Goal: Contribute content: Add original content to the website for others to see

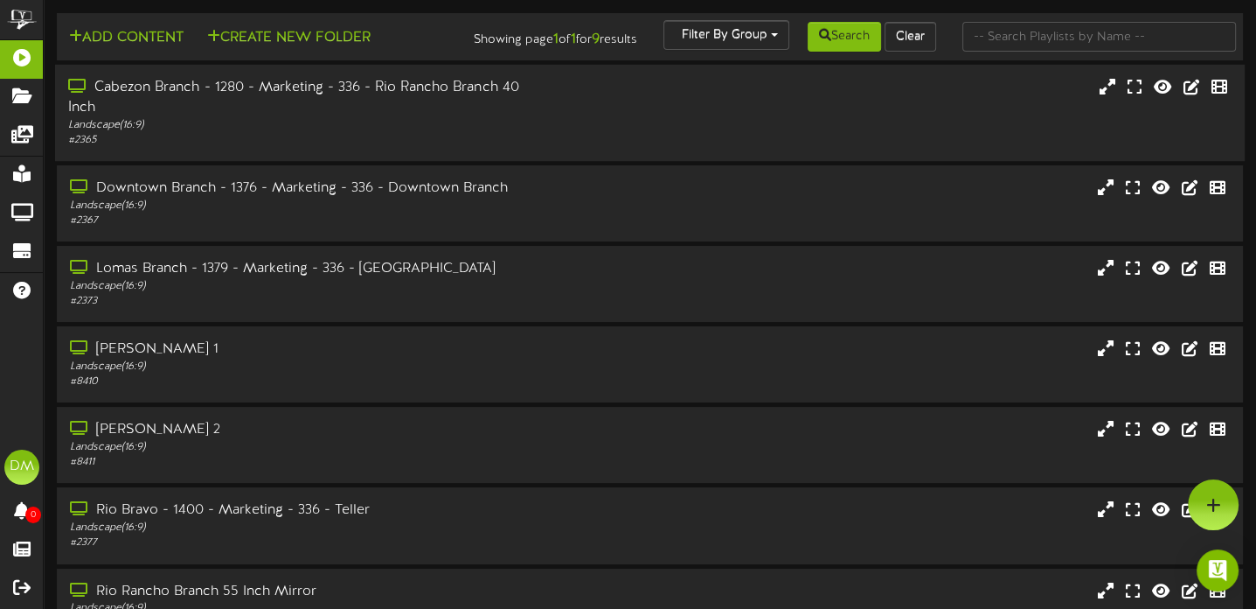
click at [520, 133] on div "Landscape ( 16:9 )" at bounding box center [303, 125] width 470 height 15
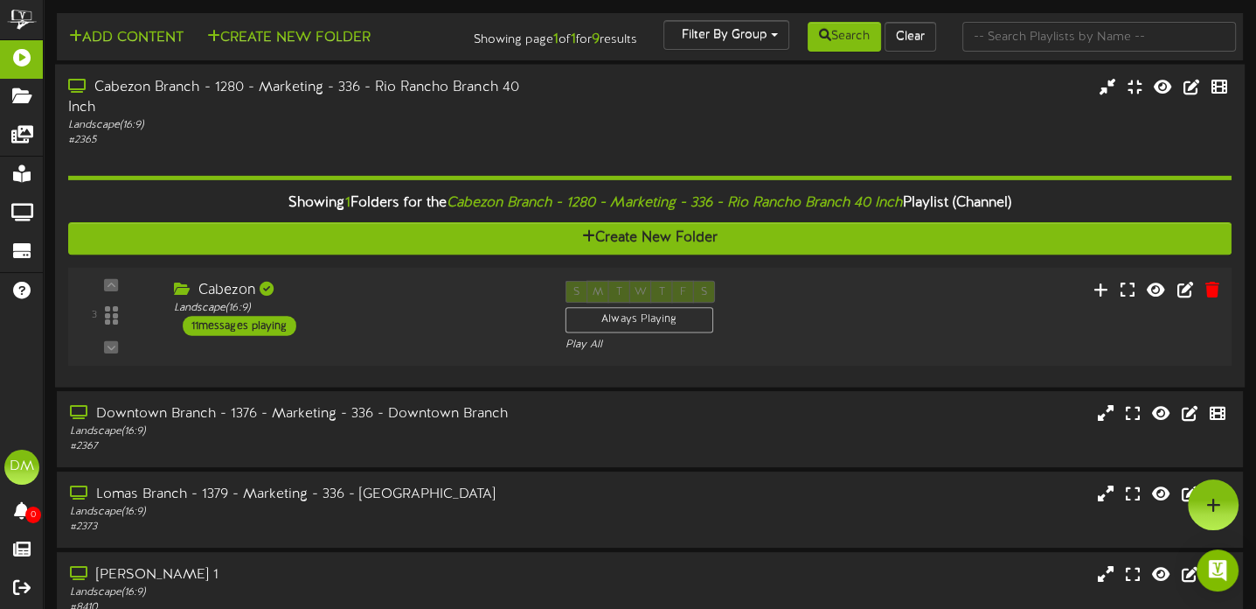
click at [263, 335] on div "11 messages playing" at bounding box center [240, 325] width 114 height 19
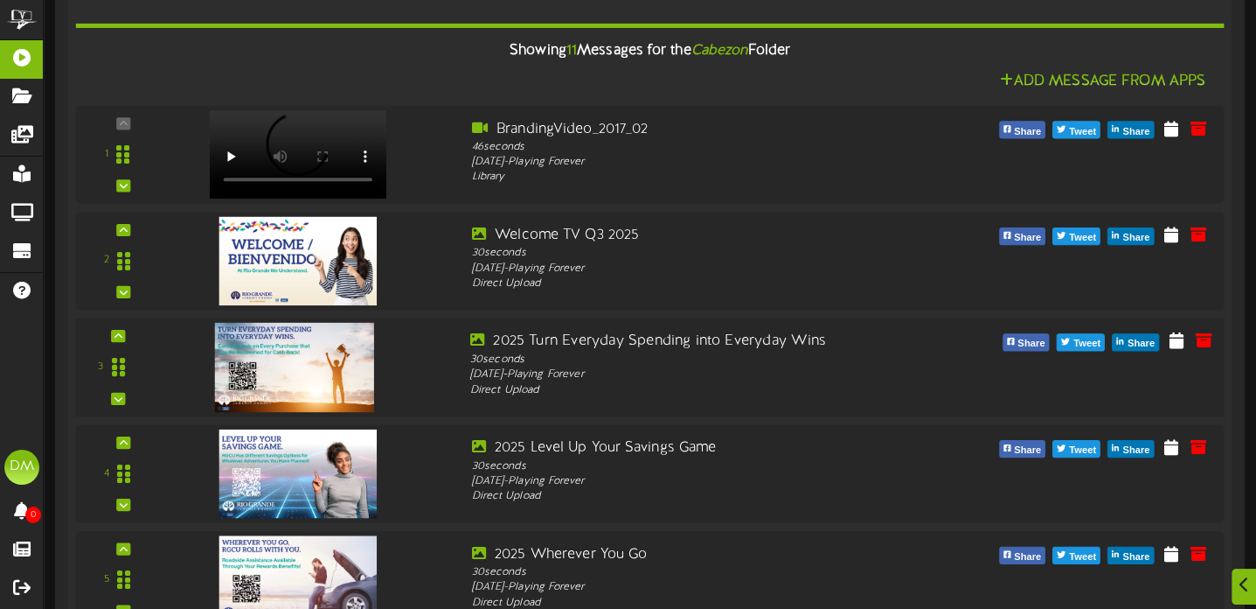
scroll to position [350, 0]
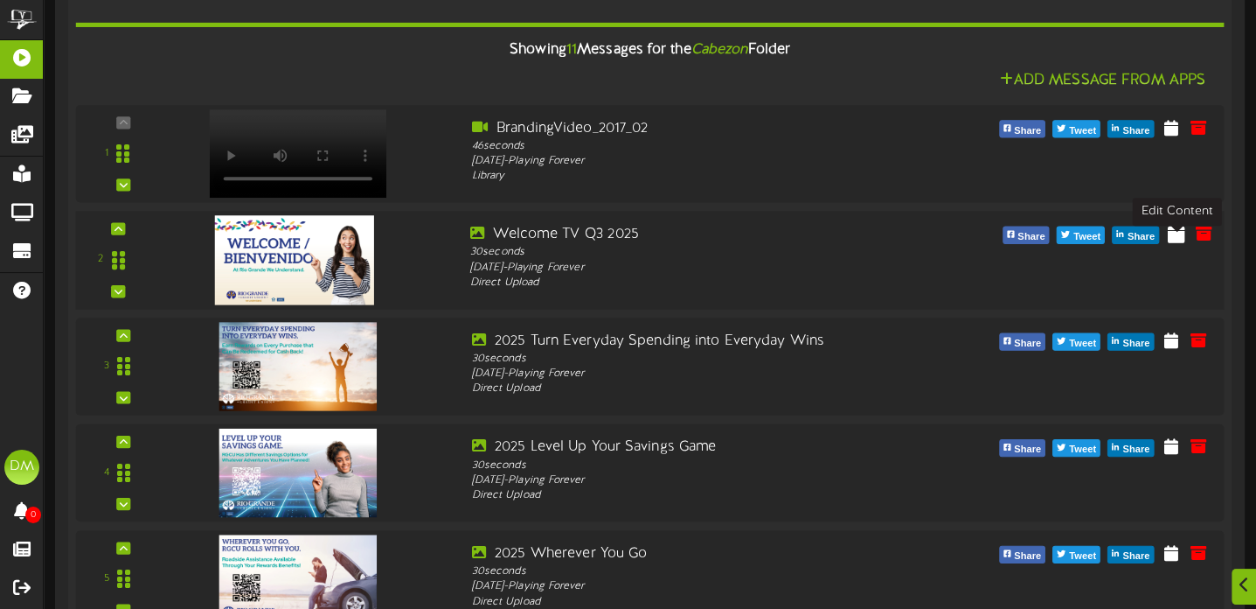
click at [1173, 242] on icon at bounding box center [1176, 232] width 17 height 19
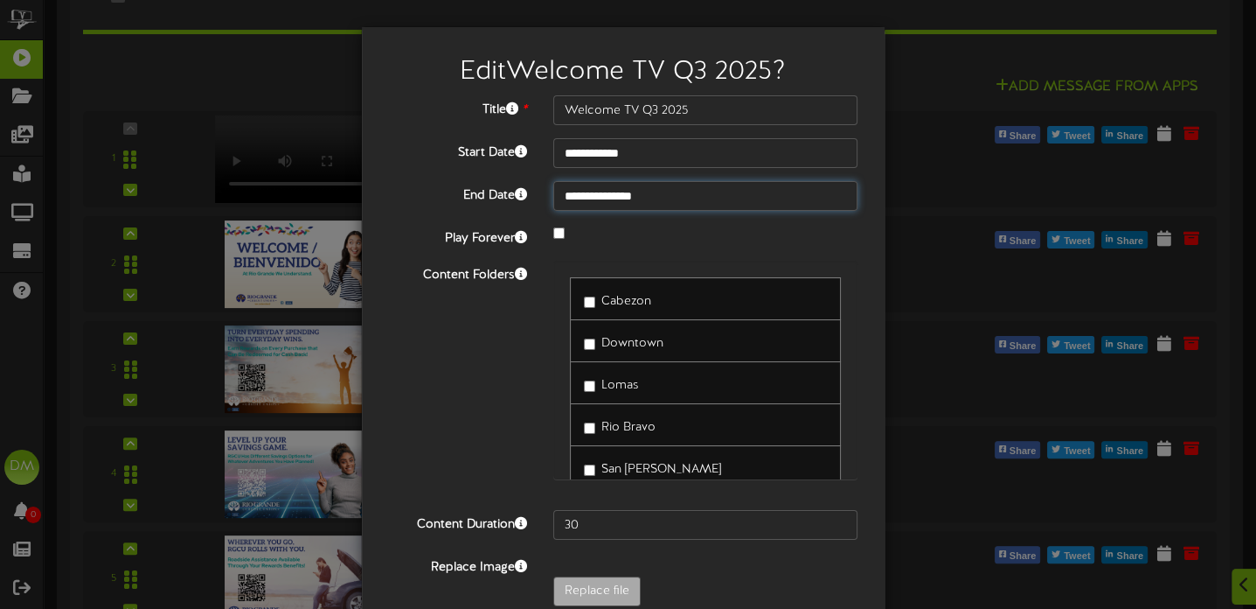
click at [658, 198] on input "**********" at bounding box center [705, 196] width 305 height 30
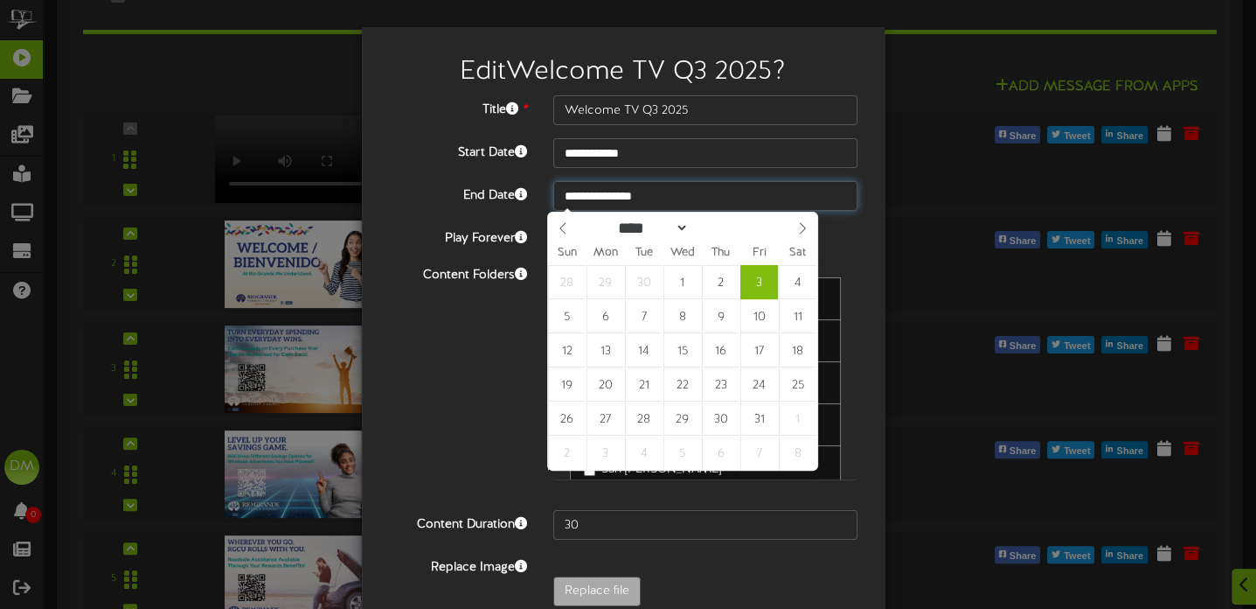
type input "**********"
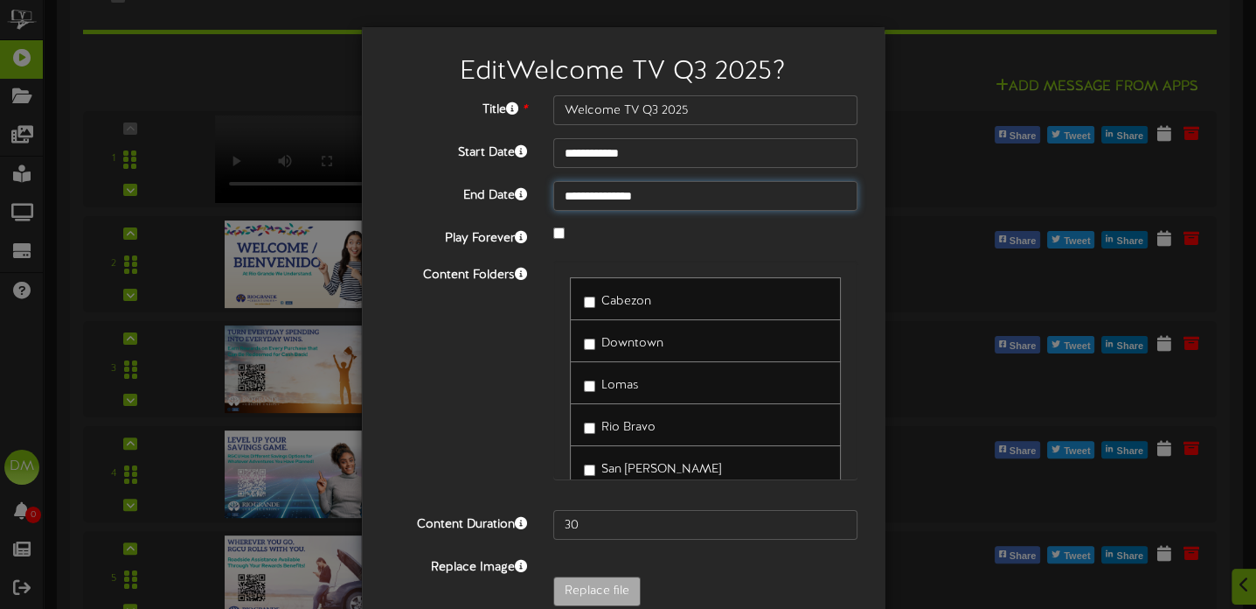
scroll to position [87, 0]
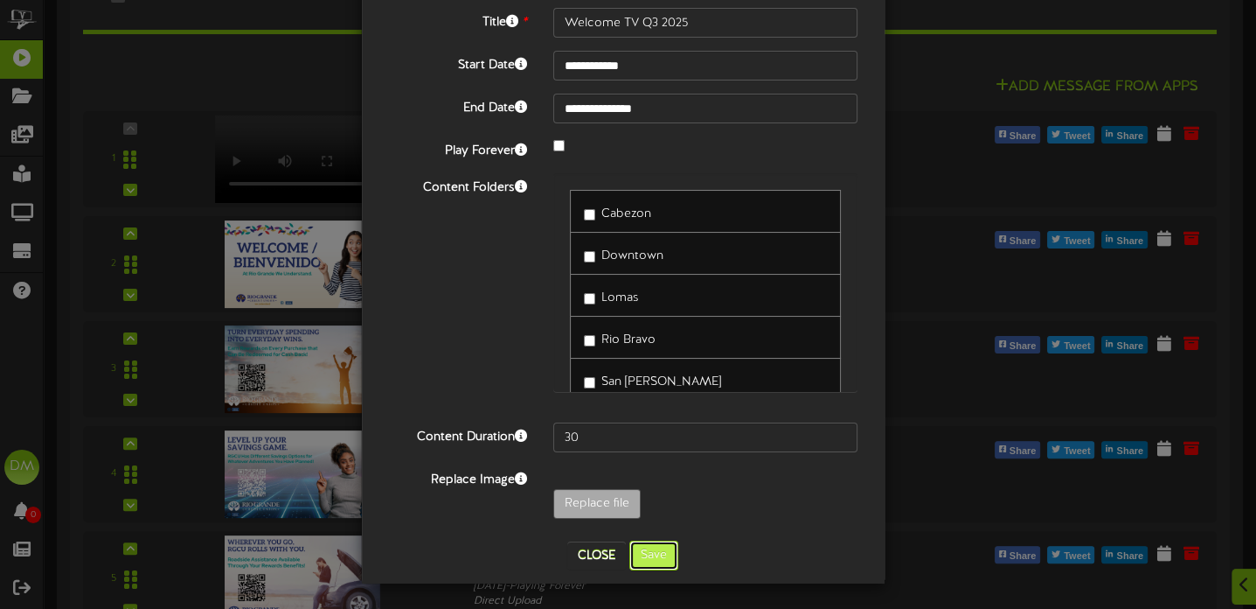
click at [654, 552] on button "Save" at bounding box center [654, 555] width 49 height 30
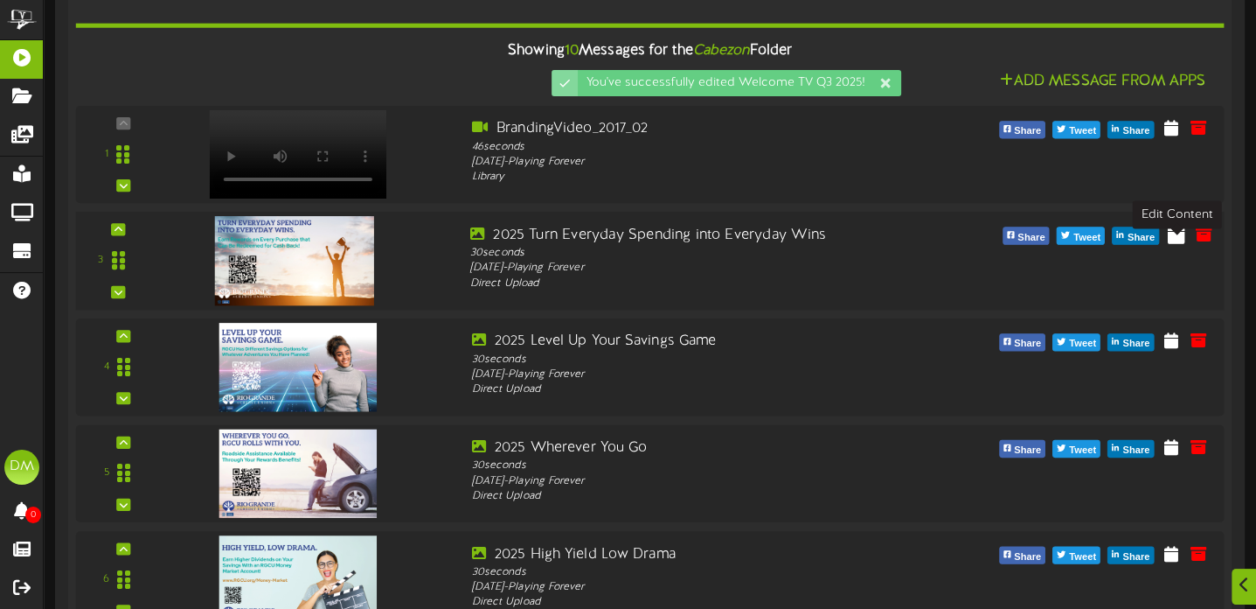
click at [1180, 242] on icon at bounding box center [1176, 232] width 17 height 19
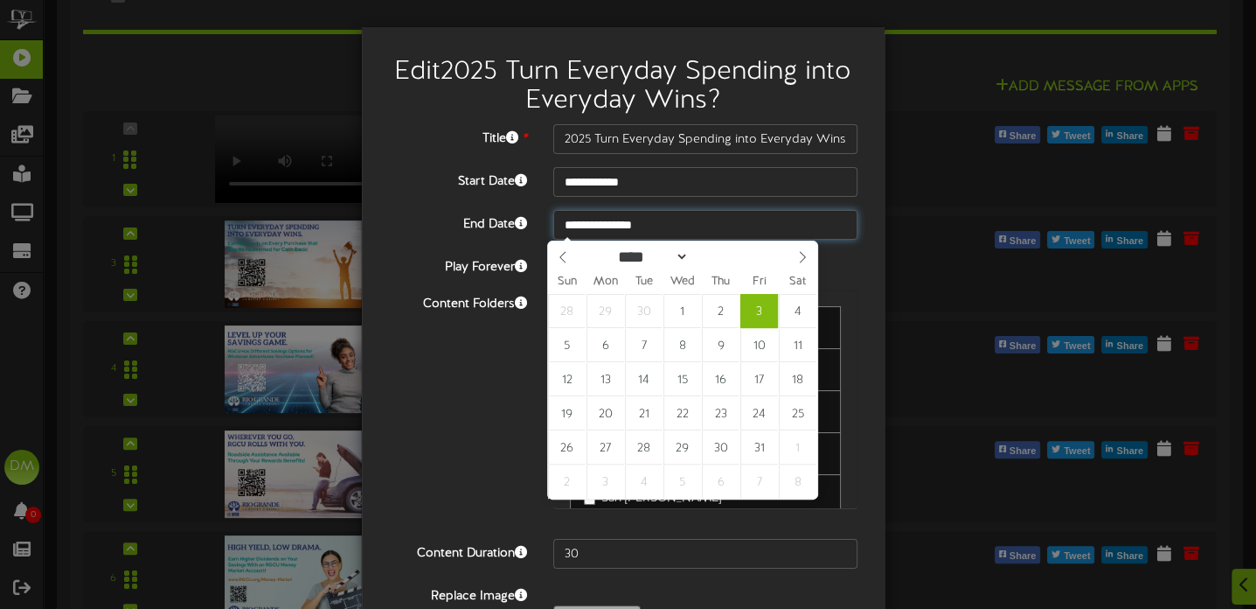
click at [640, 227] on input "**********" at bounding box center [705, 225] width 305 height 30
type input "**********"
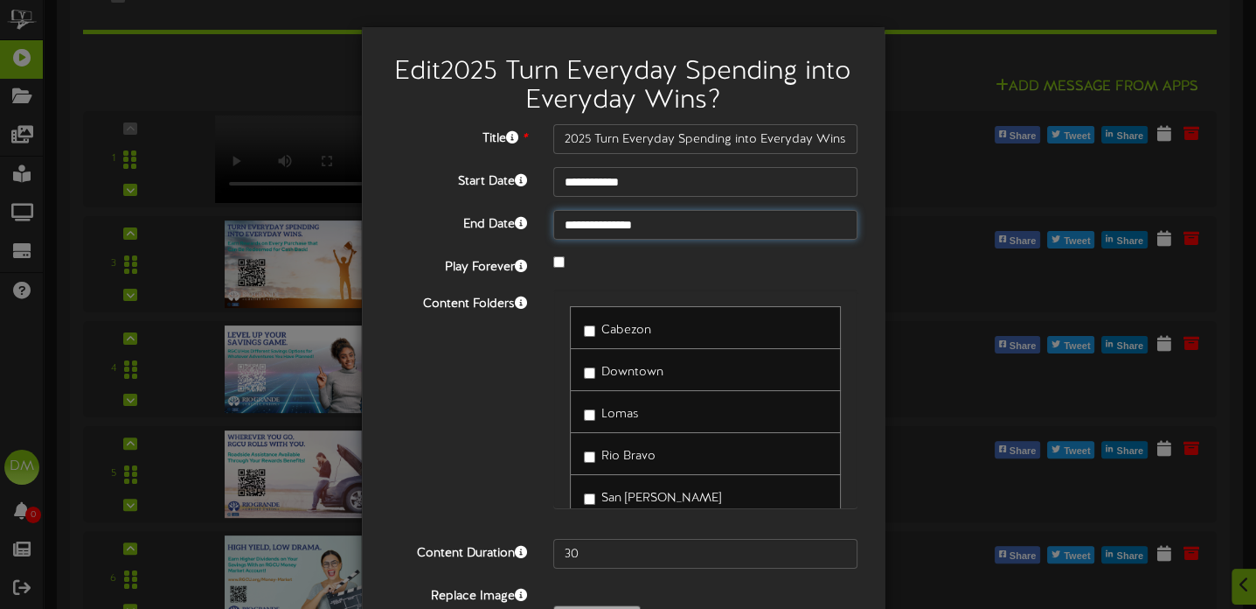
scroll to position [116, 0]
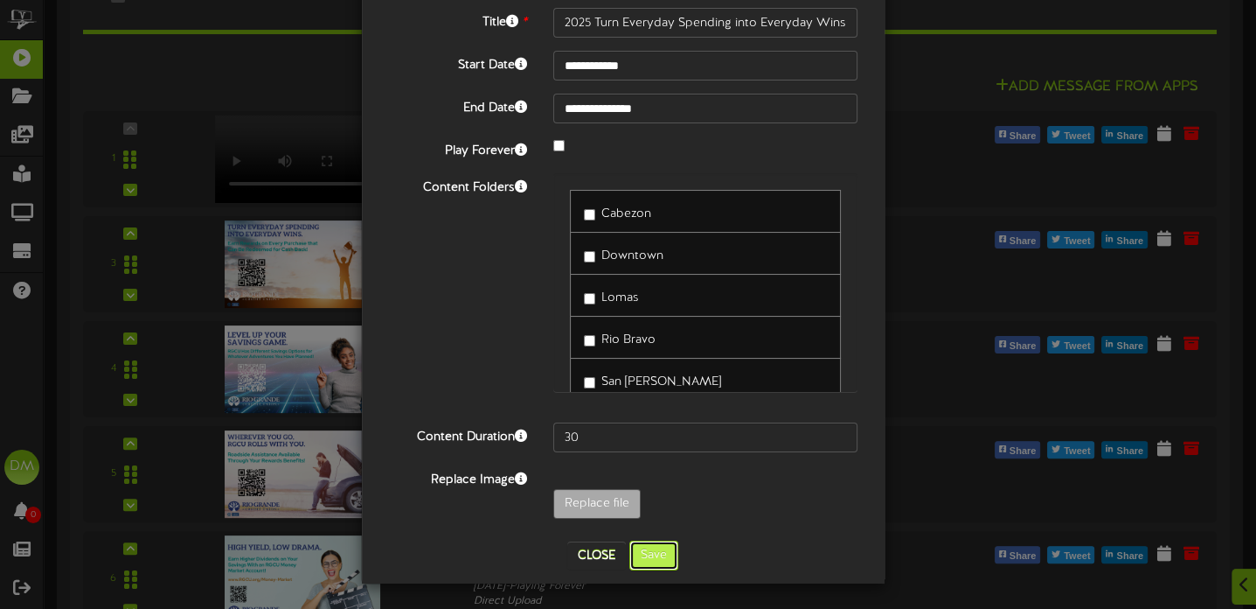
click at [650, 553] on button "Save" at bounding box center [654, 555] width 49 height 30
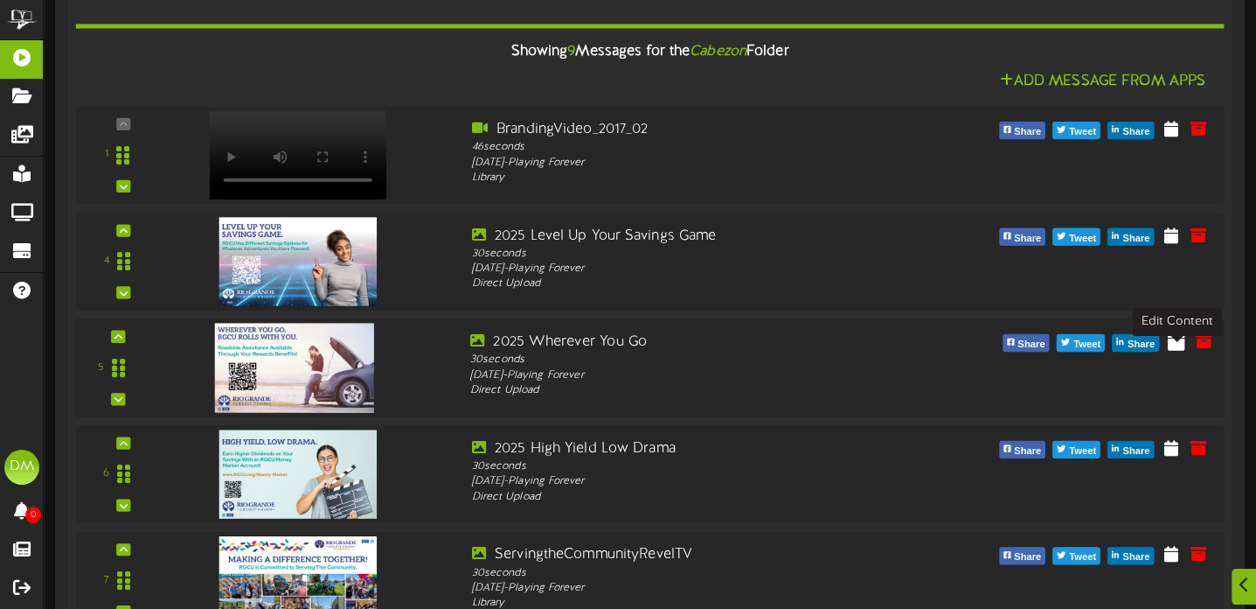
click at [1177, 350] on icon at bounding box center [1176, 340] width 17 height 19
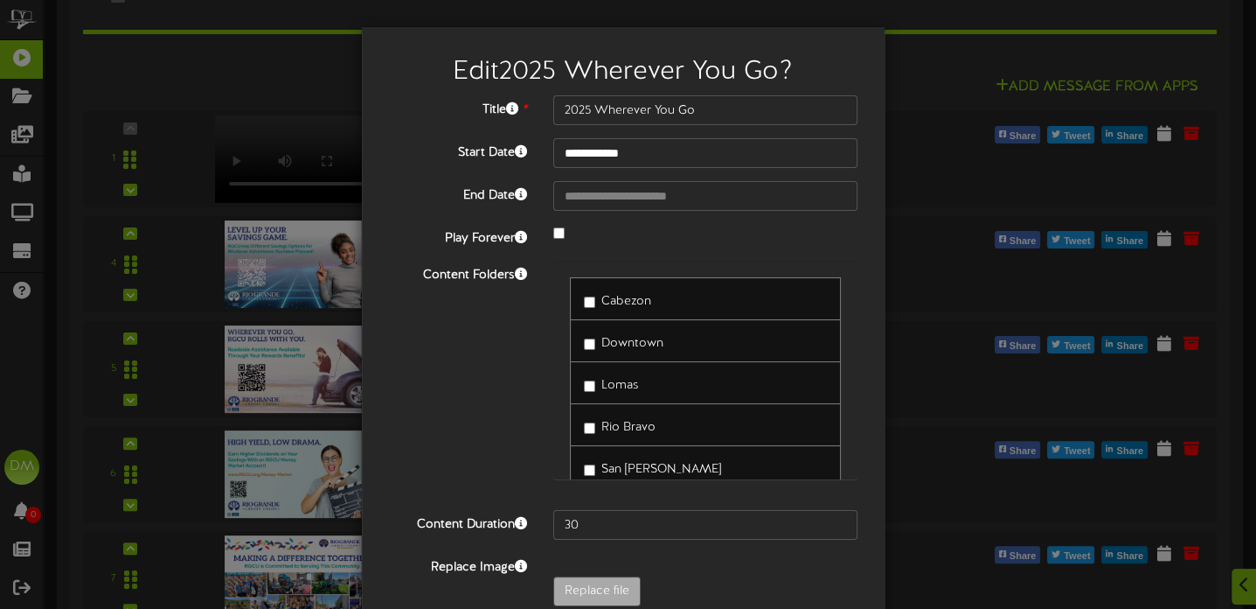
click at [560, 228] on div at bounding box center [705, 234] width 331 height 21
click at [606, 199] on input "**********" at bounding box center [705, 196] width 305 height 30
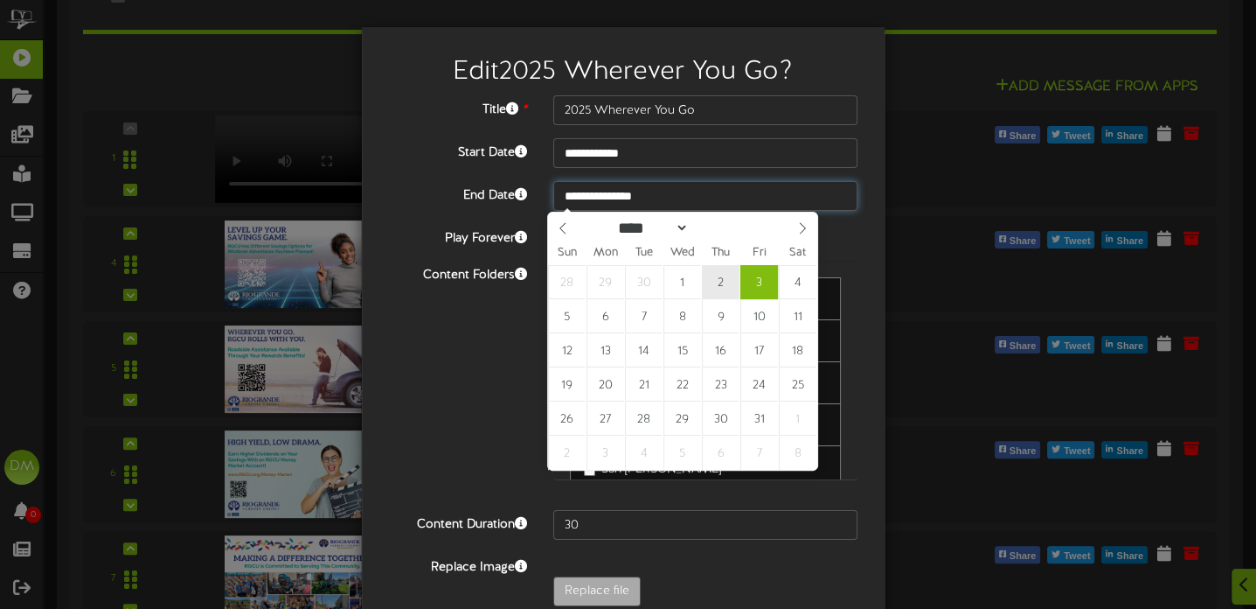
type input "**********"
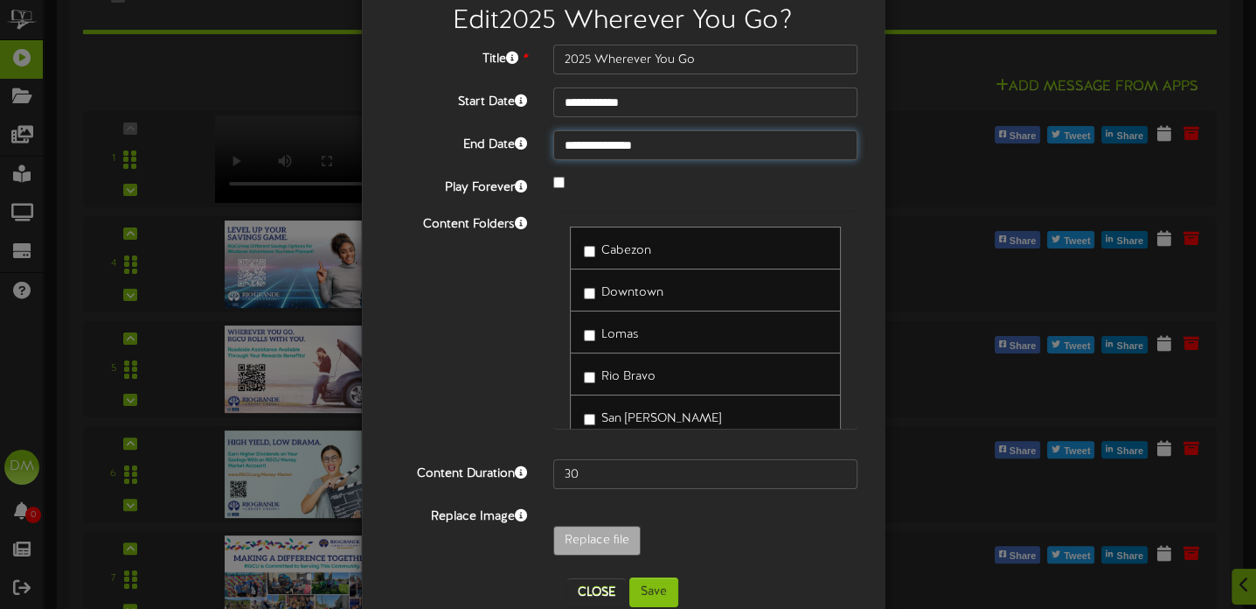
scroll to position [87, 0]
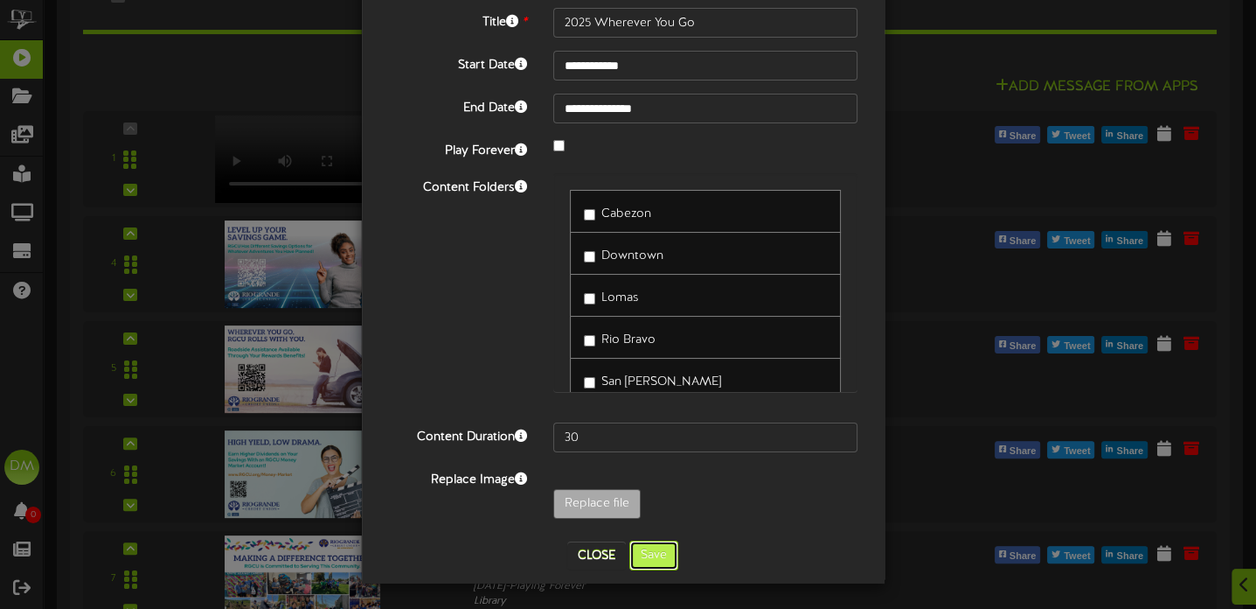
click at [640, 552] on button "Save" at bounding box center [654, 555] width 49 height 30
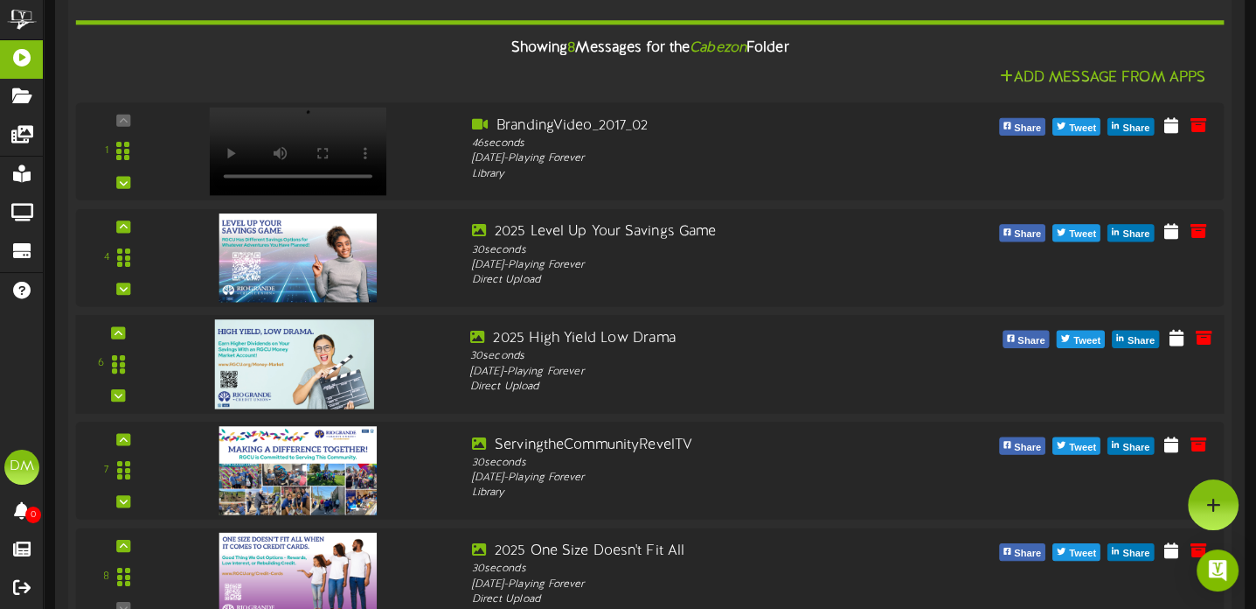
scroll to position [350, 0]
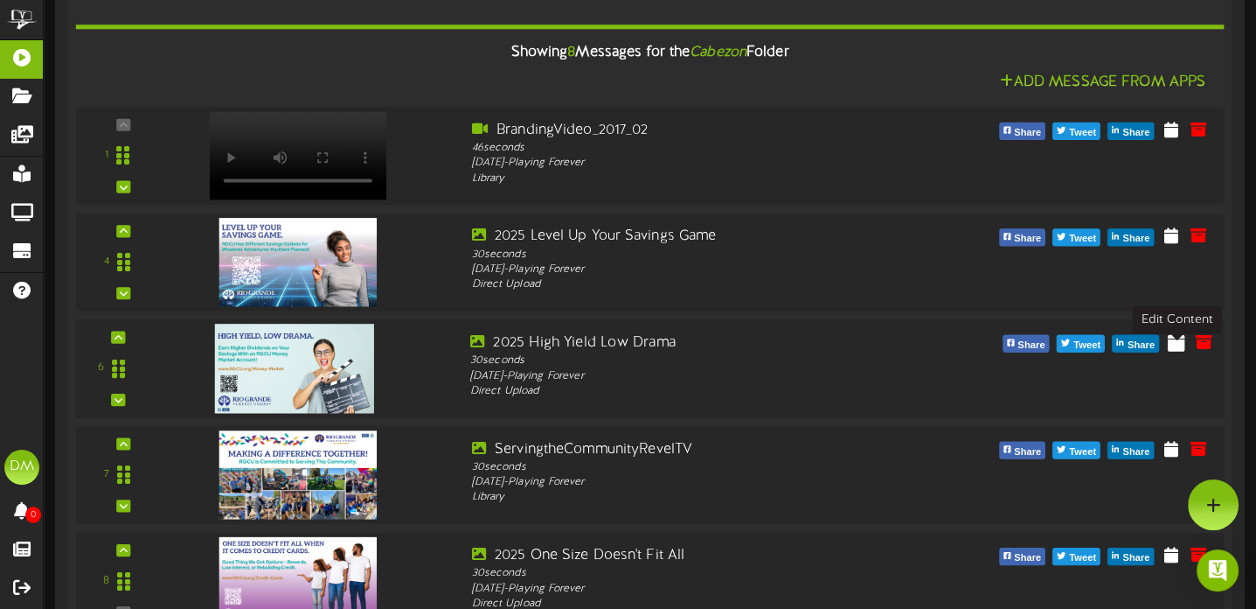
click at [1178, 351] on icon at bounding box center [1176, 340] width 17 height 19
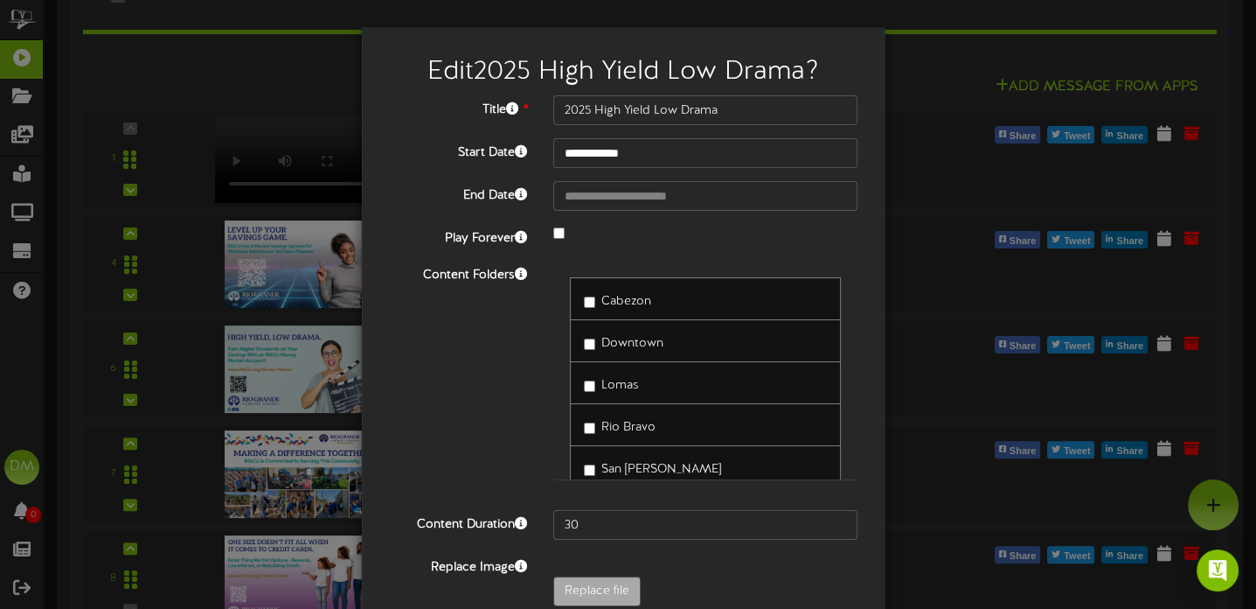
click at [561, 233] on div at bounding box center [705, 234] width 331 height 21
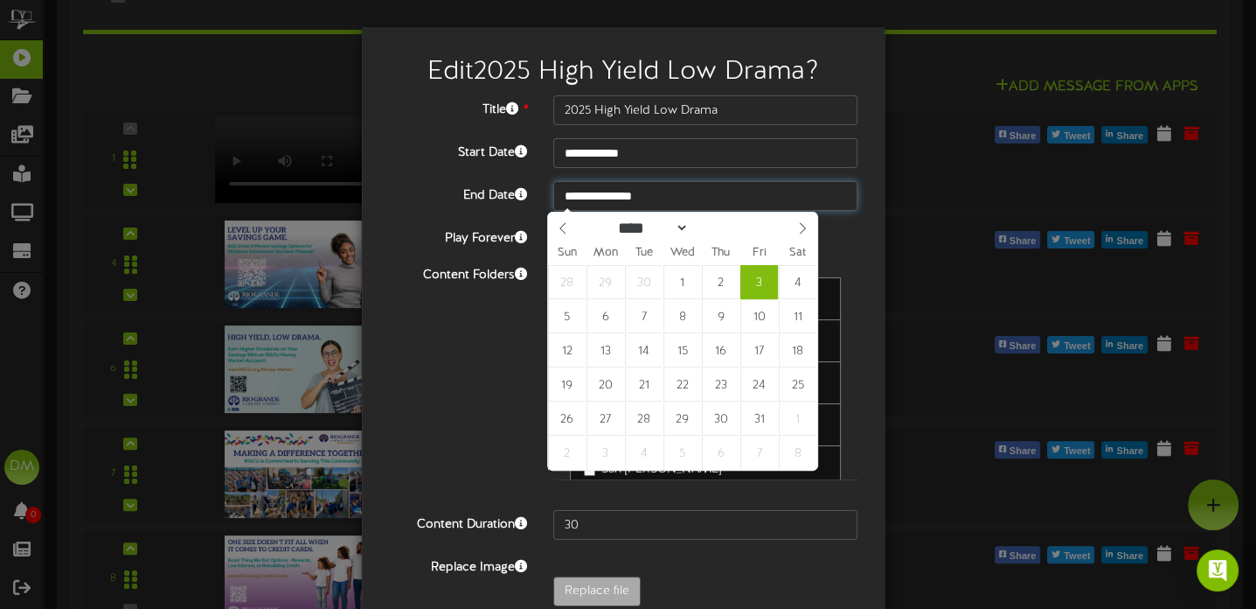
click at [650, 196] on input "**********" at bounding box center [705, 196] width 305 height 30
type input "**********"
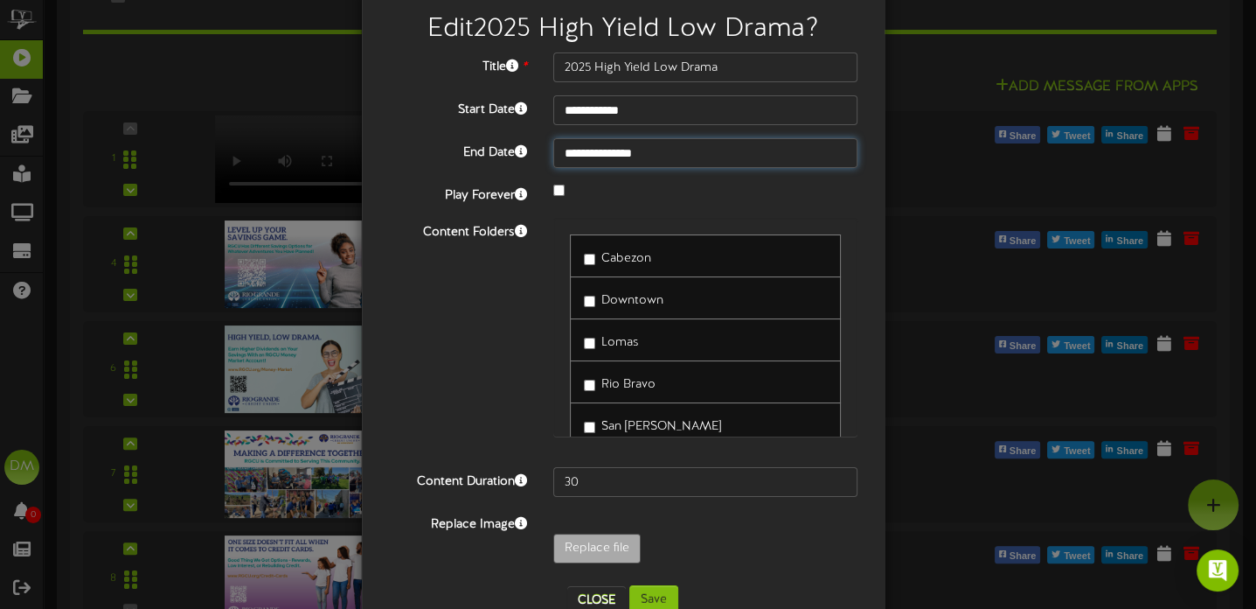
scroll to position [87, 0]
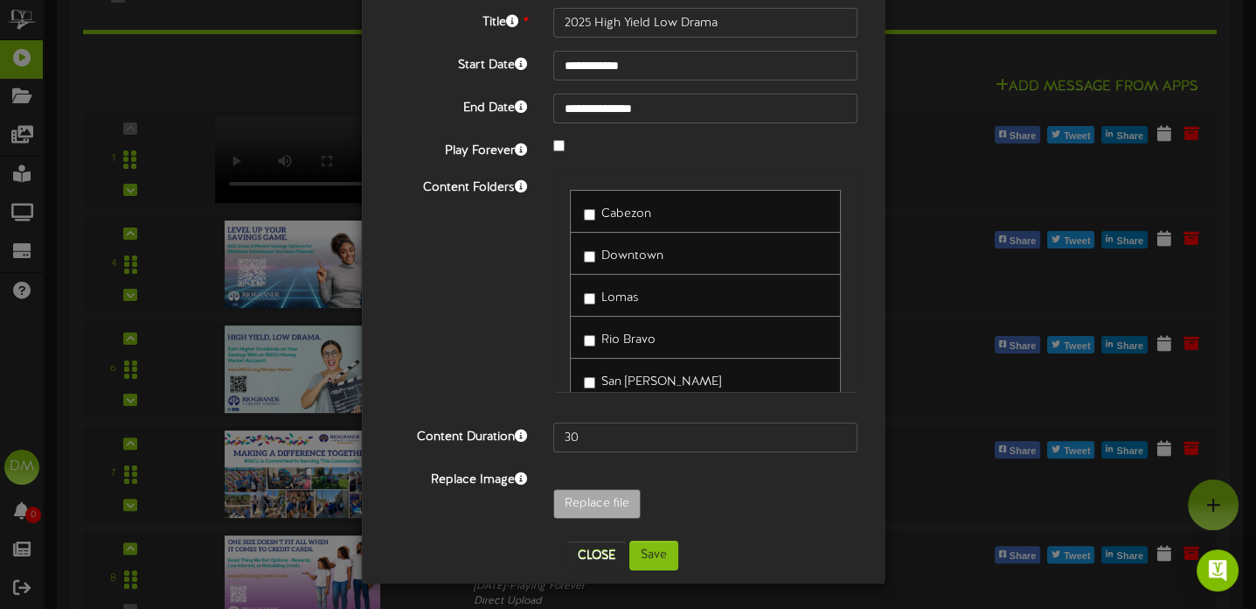
click at [659, 536] on div "**********" at bounding box center [623, 274] width 497 height 532
click at [660, 546] on button "Save" at bounding box center [654, 555] width 49 height 30
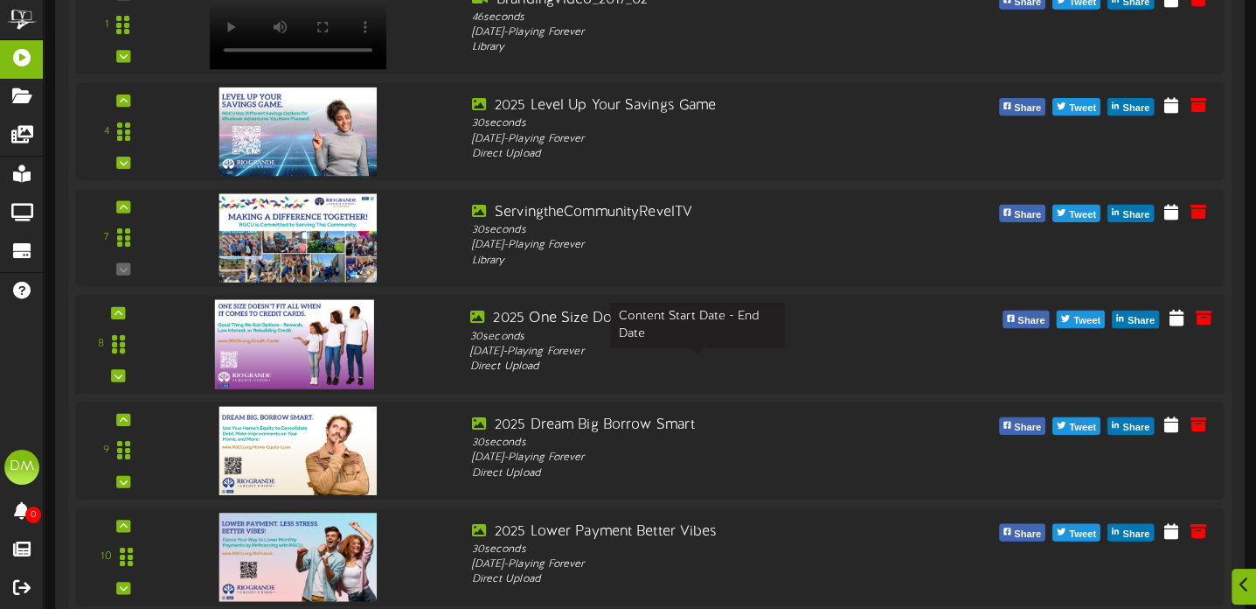
scroll to position [630, 0]
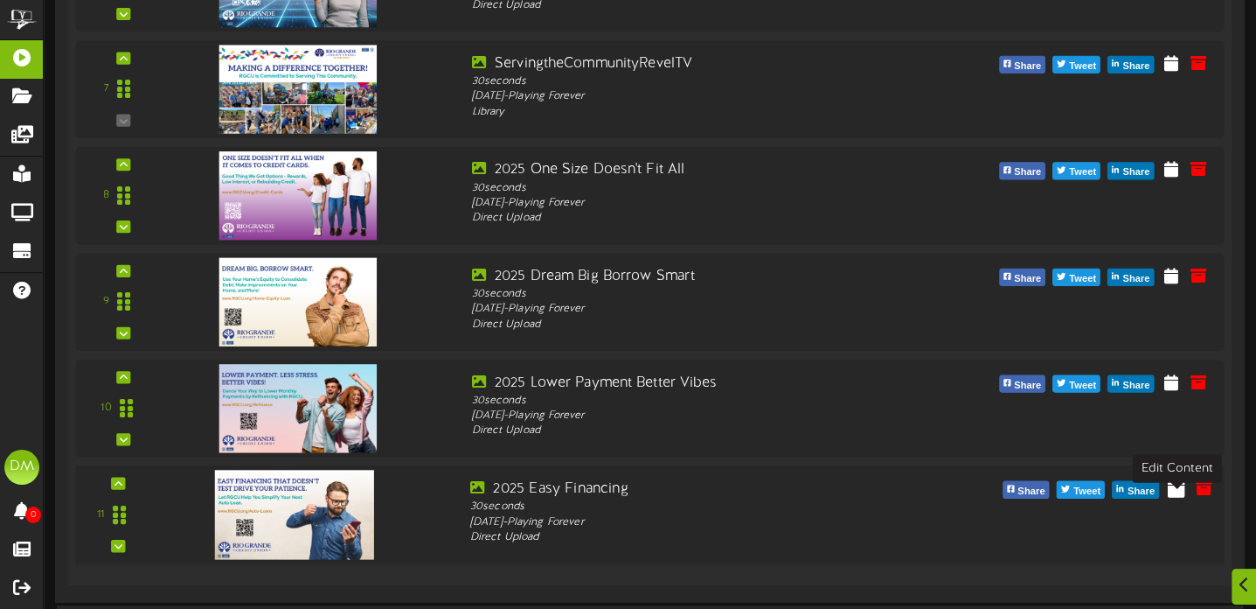
click at [1173, 497] on icon at bounding box center [1176, 486] width 17 height 19
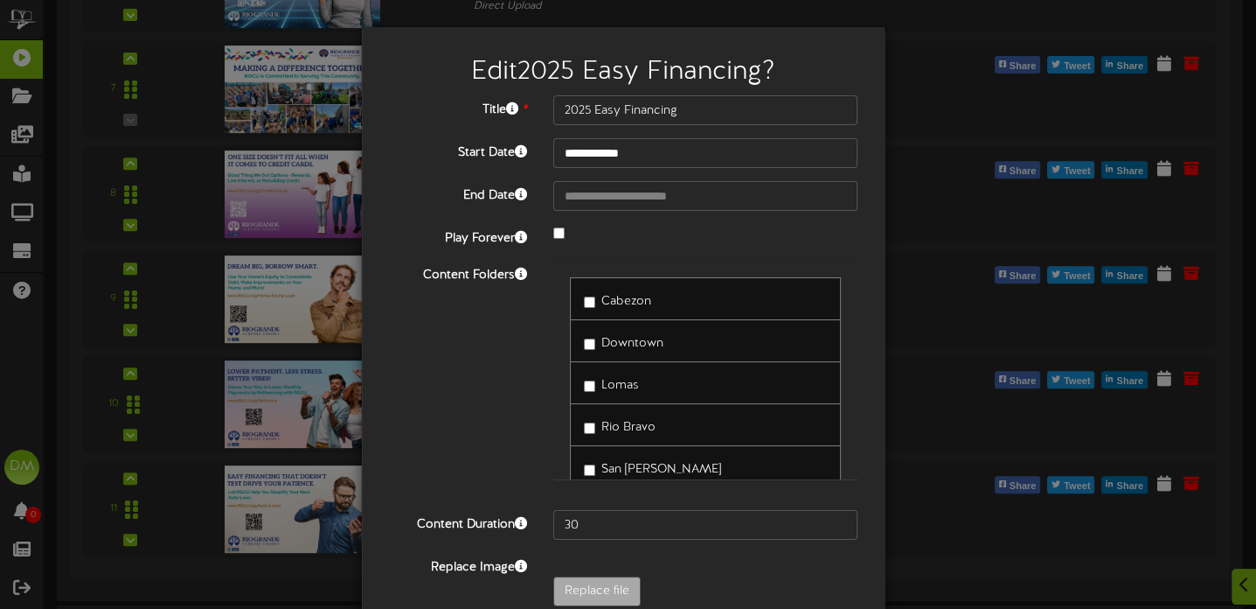
click at [554, 225] on div at bounding box center [705, 234] width 331 height 21
click at [633, 193] on input "**********" at bounding box center [705, 196] width 305 height 30
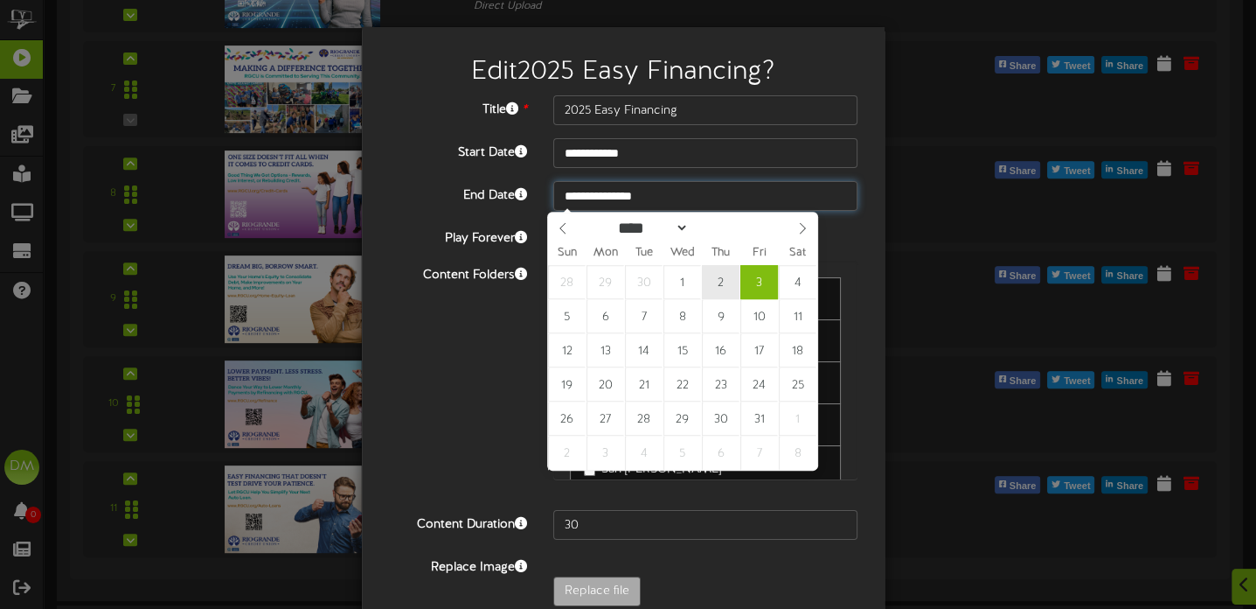
type input "**********"
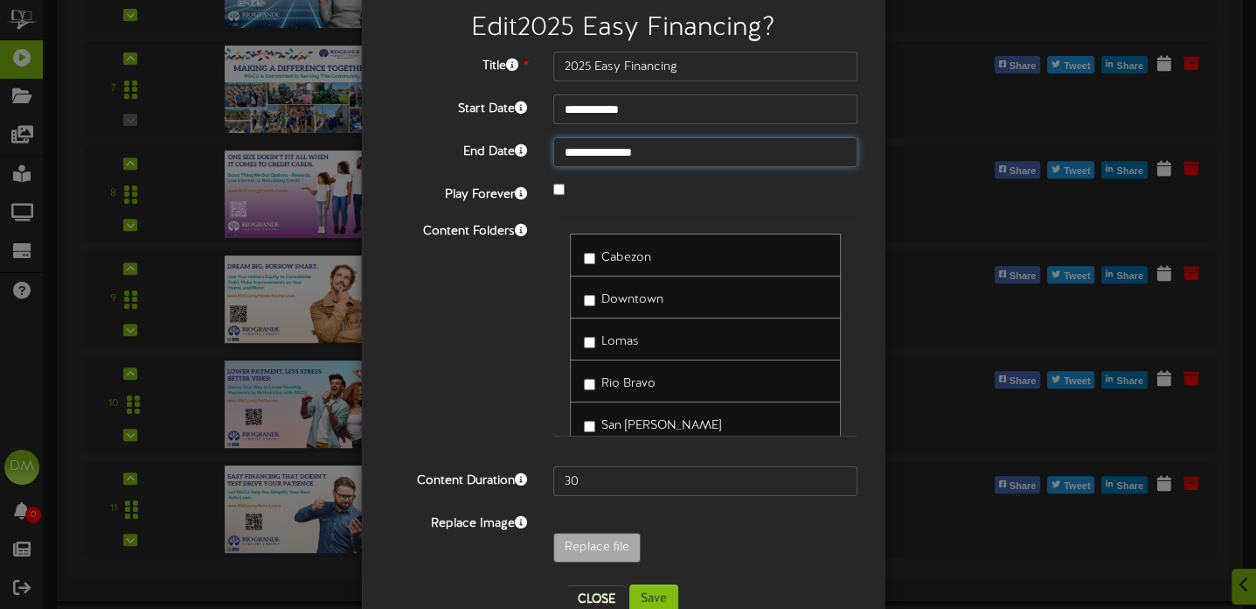
scroll to position [87, 0]
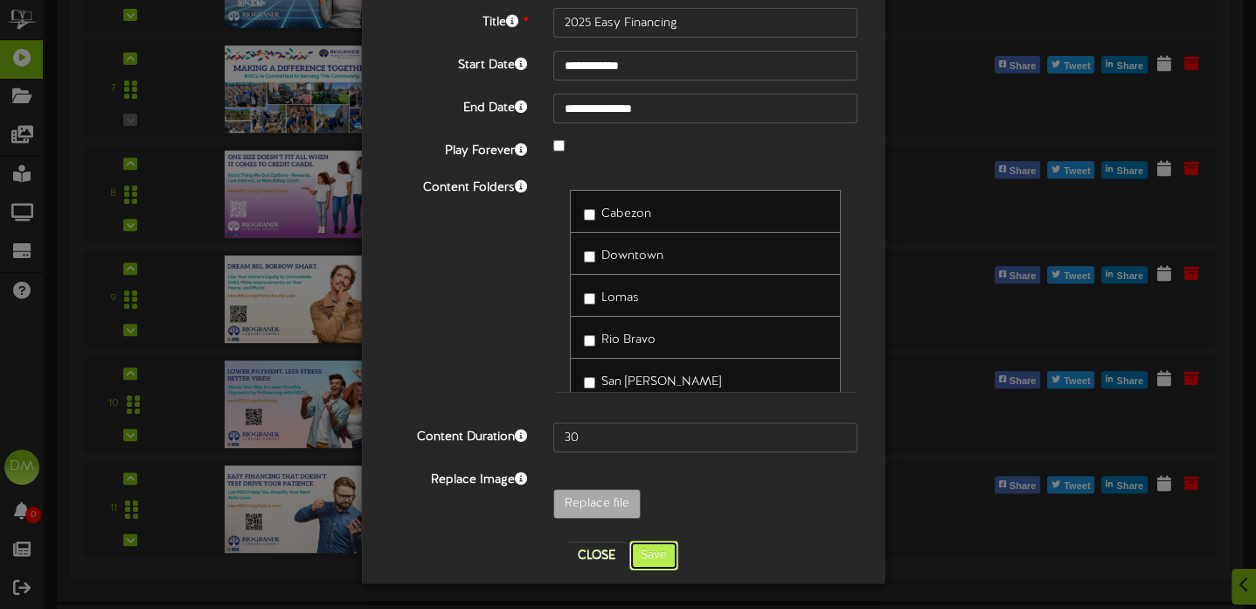
click at [665, 544] on button "Save" at bounding box center [654, 555] width 49 height 30
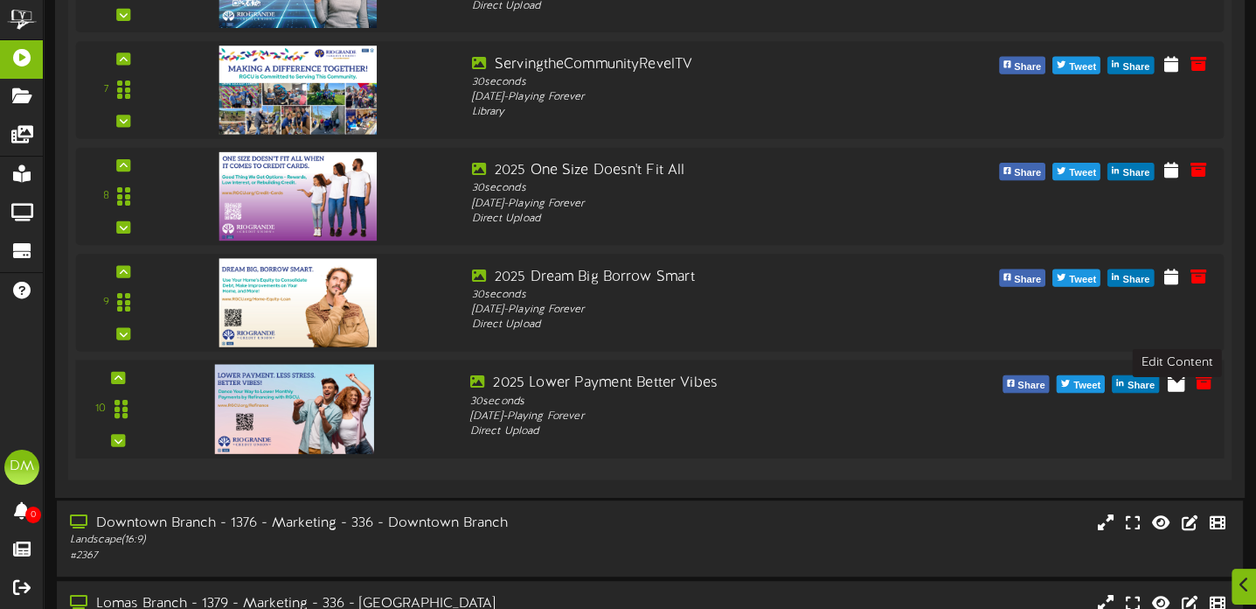
click at [1181, 391] on icon at bounding box center [1176, 381] width 17 height 19
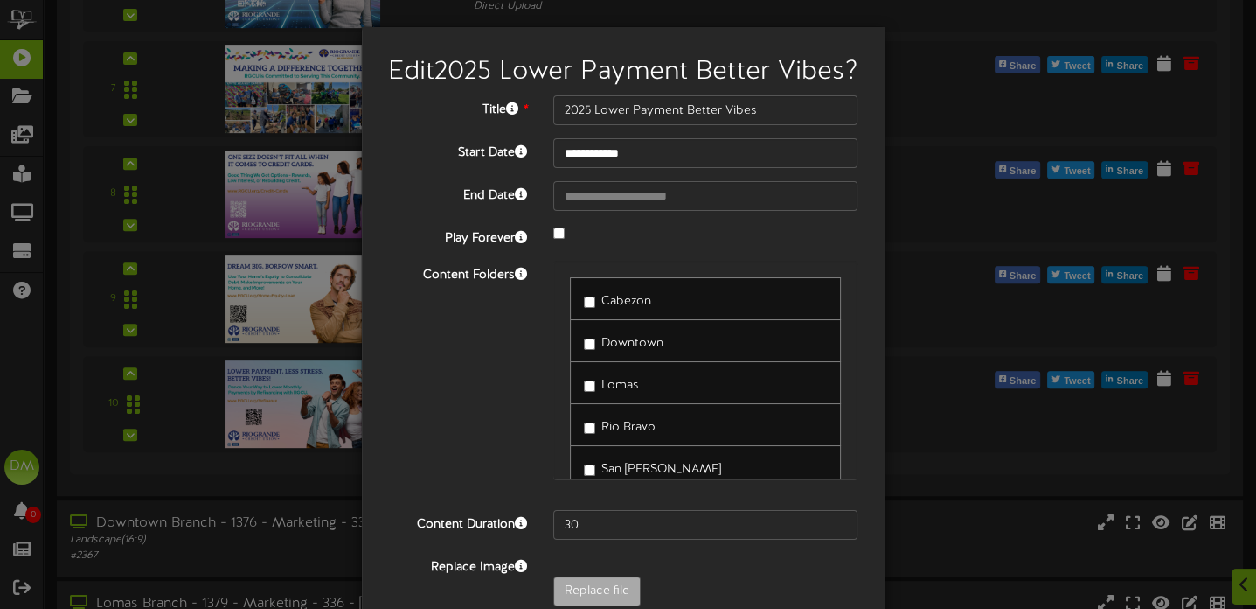
click at [564, 245] on div at bounding box center [705, 234] width 331 height 21
click at [560, 245] on div at bounding box center [705, 234] width 331 height 21
select select "*"
click at [613, 211] on input "**********" at bounding box center [705, 196] width 305 height 30
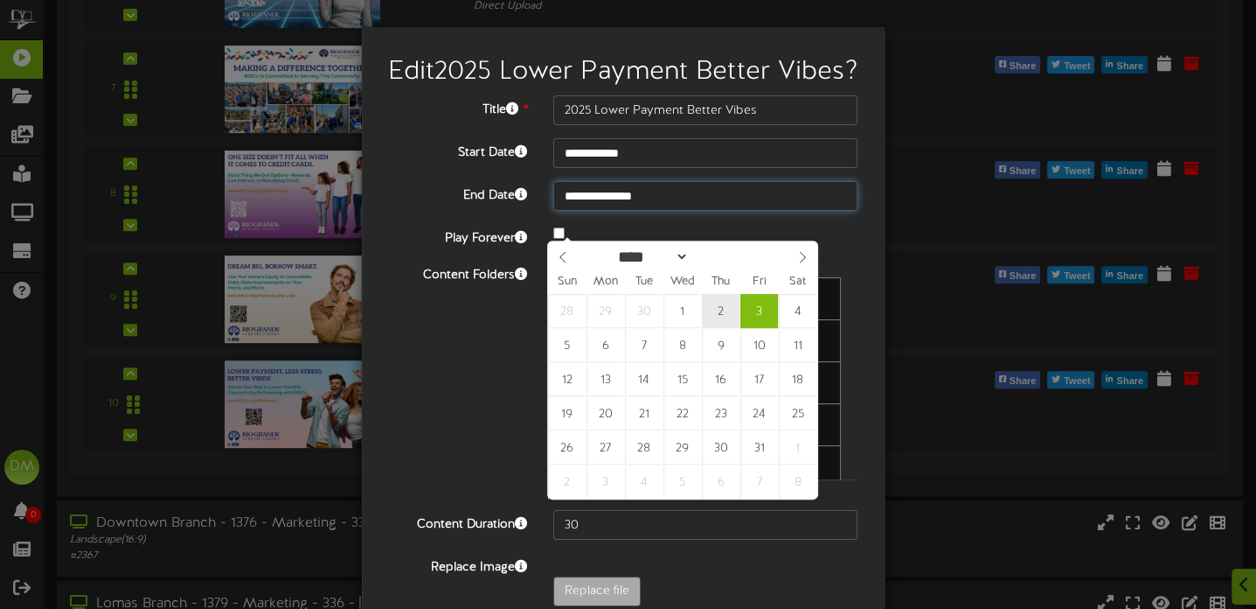
type input "**********"
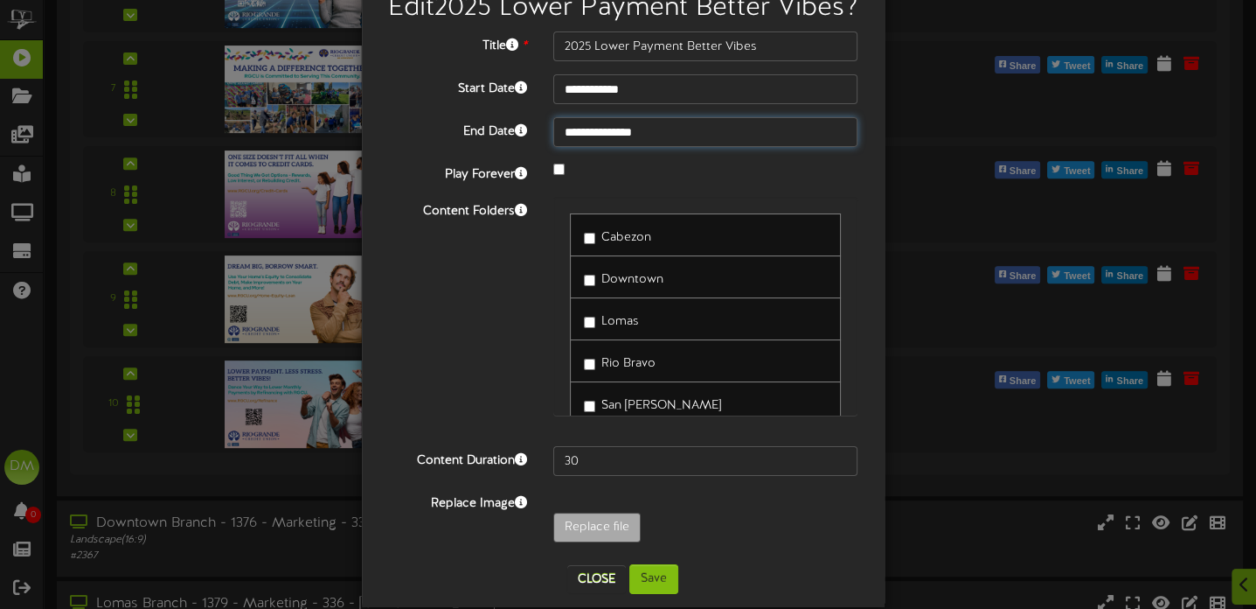
scroll to position [116, 0]
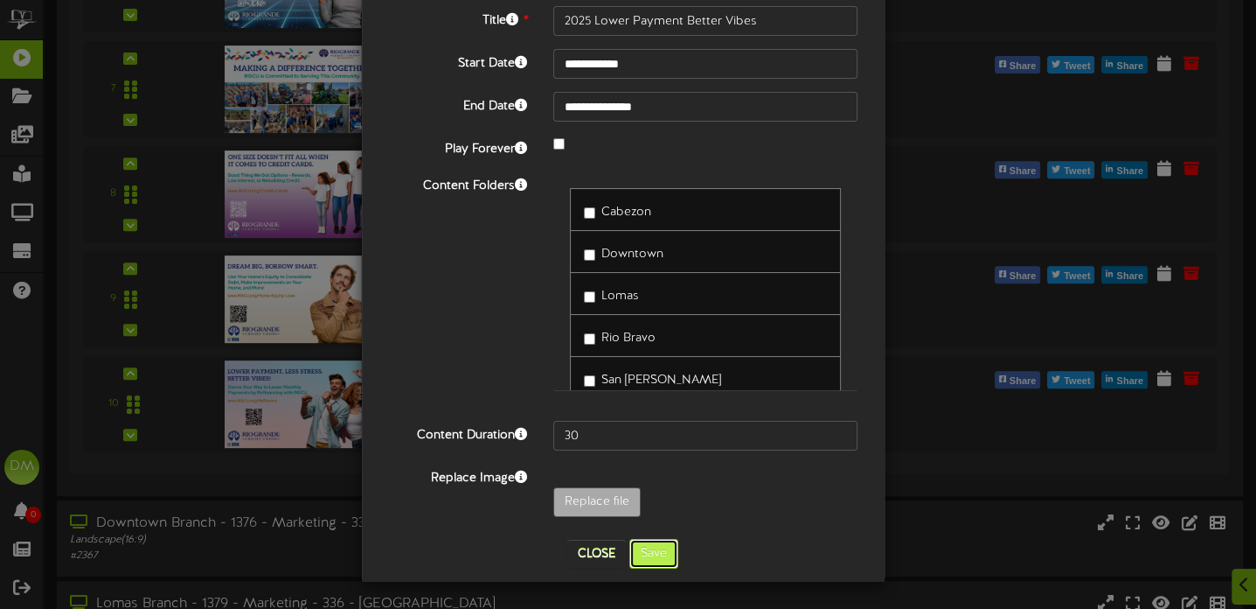
click at [660, 553] on button "Save" at bounding box center [654, 554] width 49 height 30
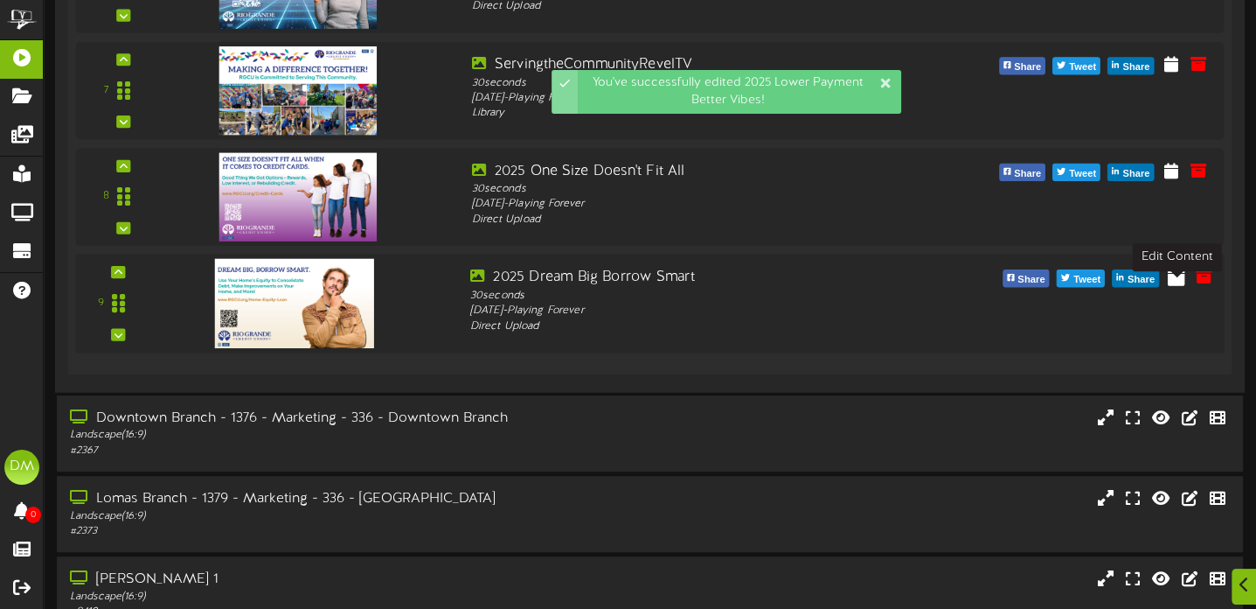
click at [1176, 285] on icon at bounding box center [1176, 275] width 17 height 19
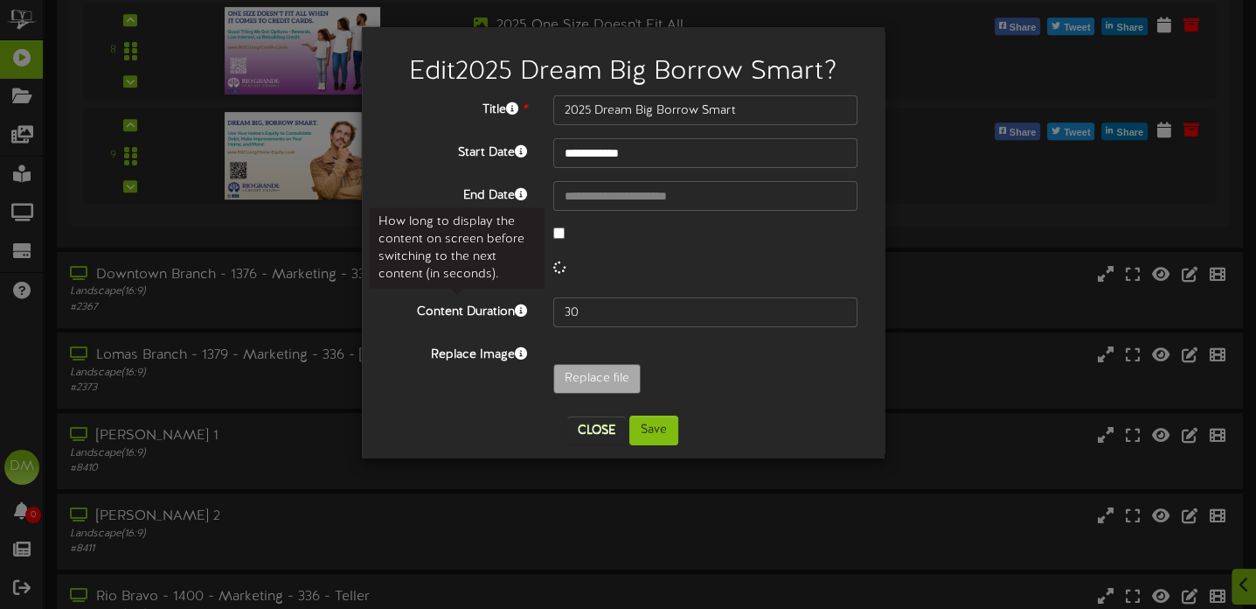
scroll to position [979, 0]
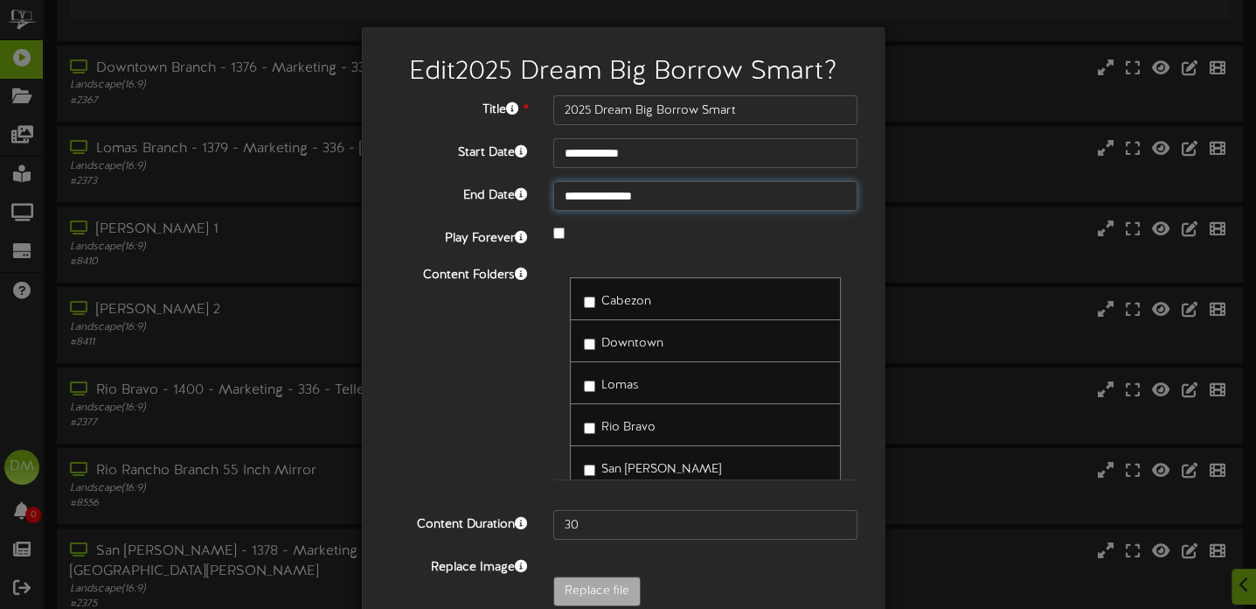
click at [629, 197] on input "**********" at bounding box center [705, 196] width 305 height 30
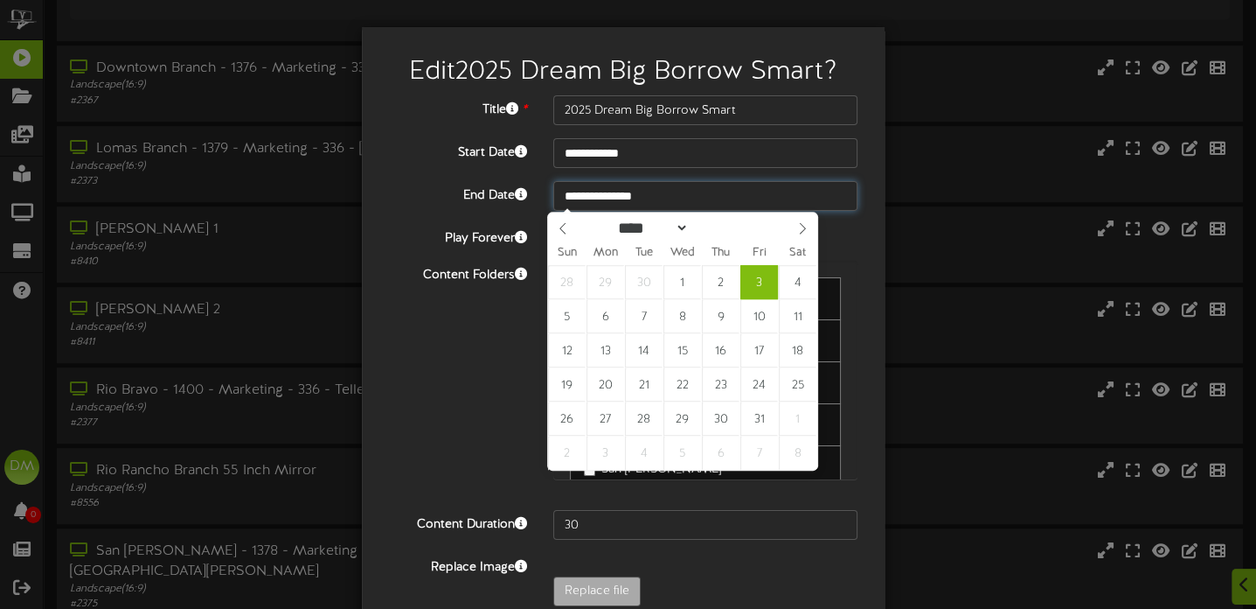
type input "**********"
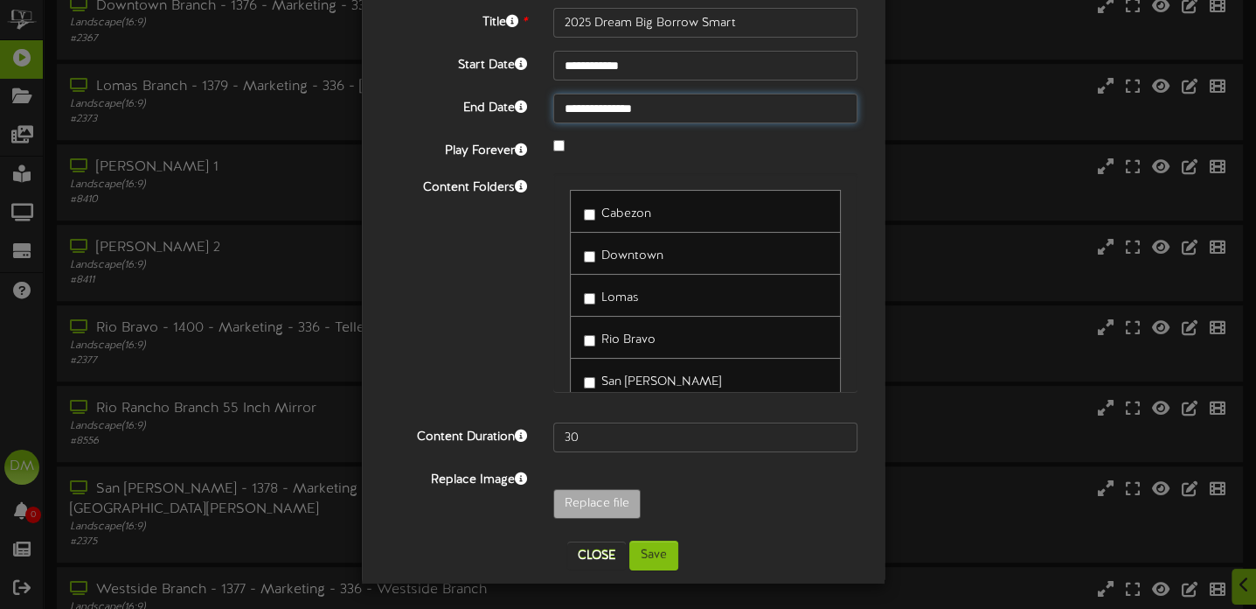
scroll to position [1138, 0]
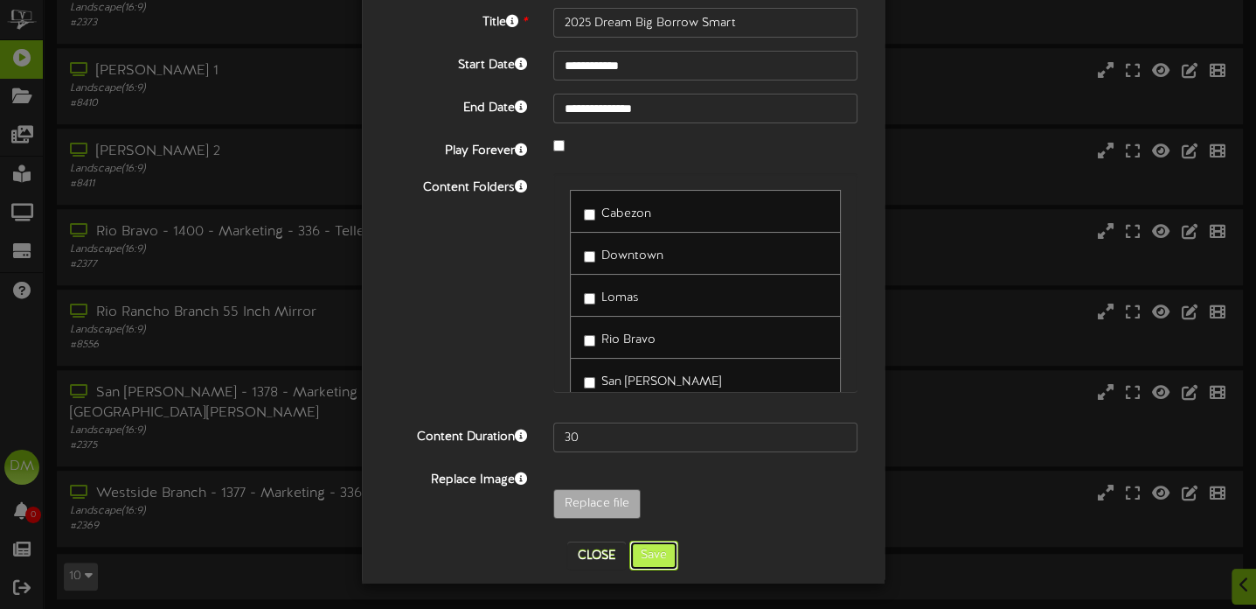
click at [648, 542] on button "Save" at bounding box center [654, 555] width 49 height 30
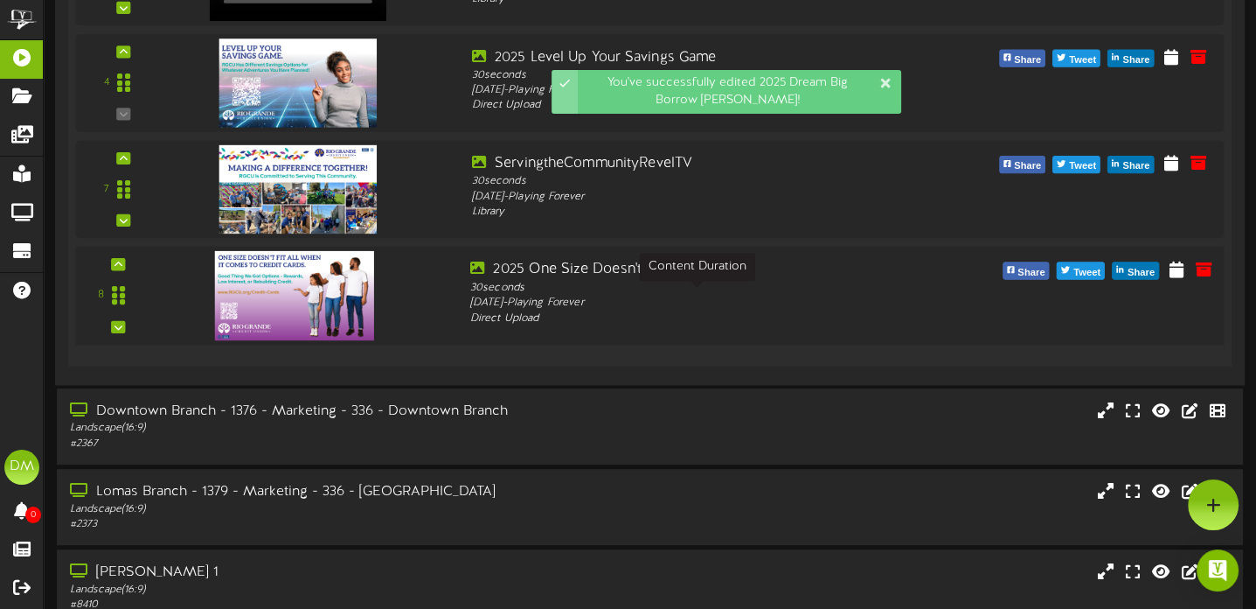
scroll to position [403, 0]
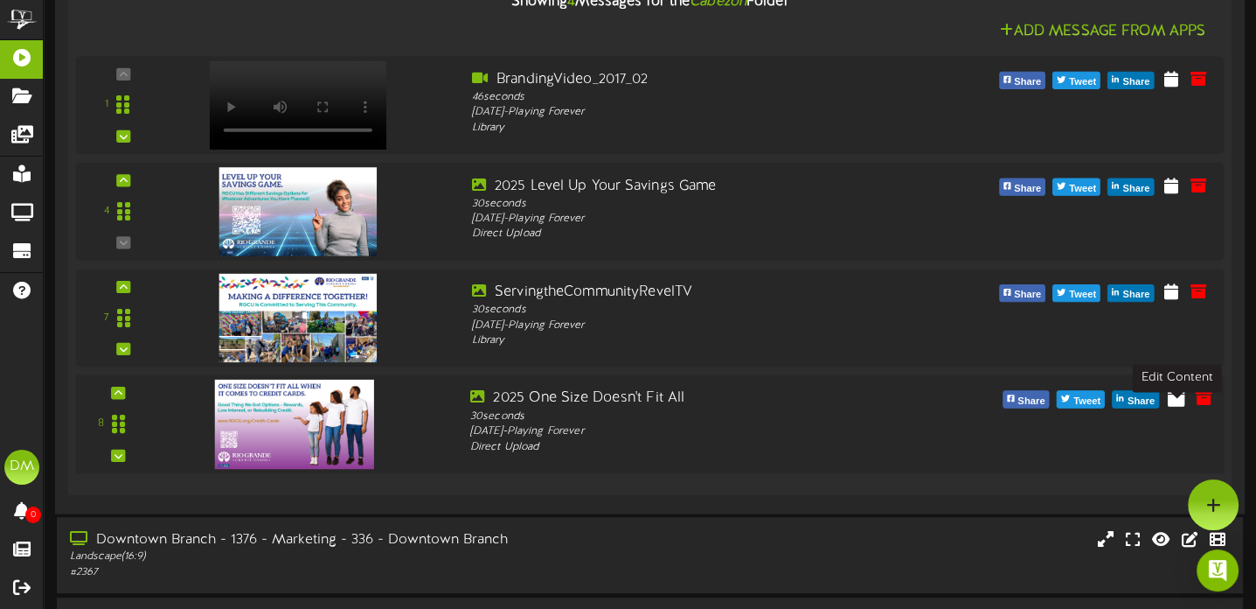
click at [1179, 406] on icon at bounding box center [1176, 395] width 17 height 19
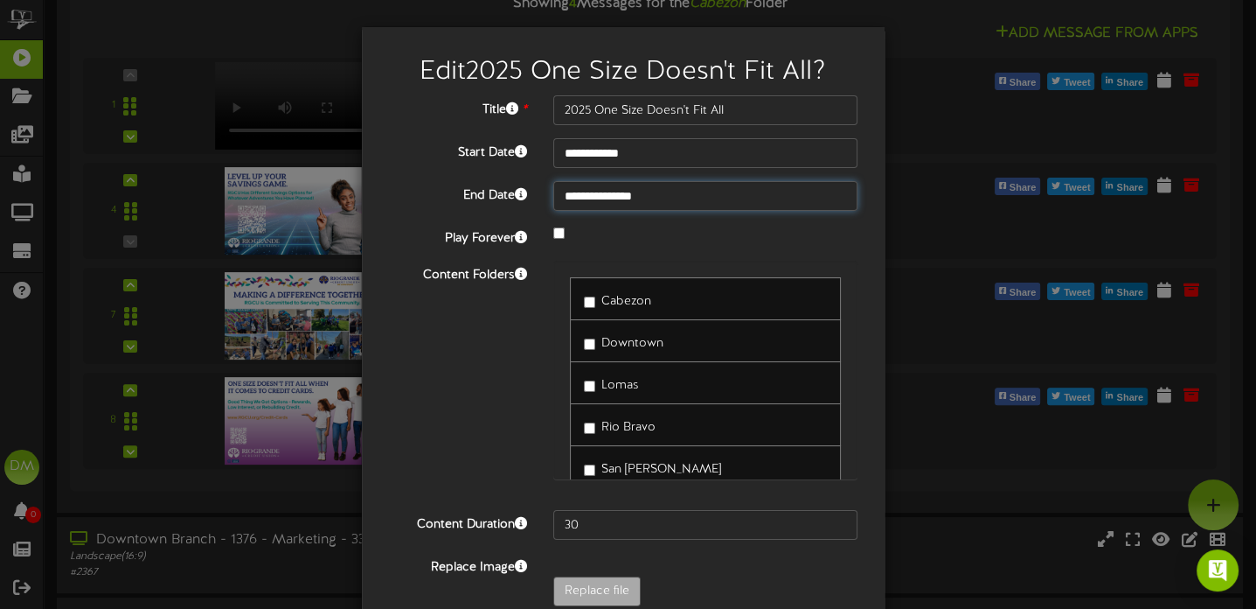
click at [689, 196] on input "**********" at bounding box center [705, 196] width 305 height 30
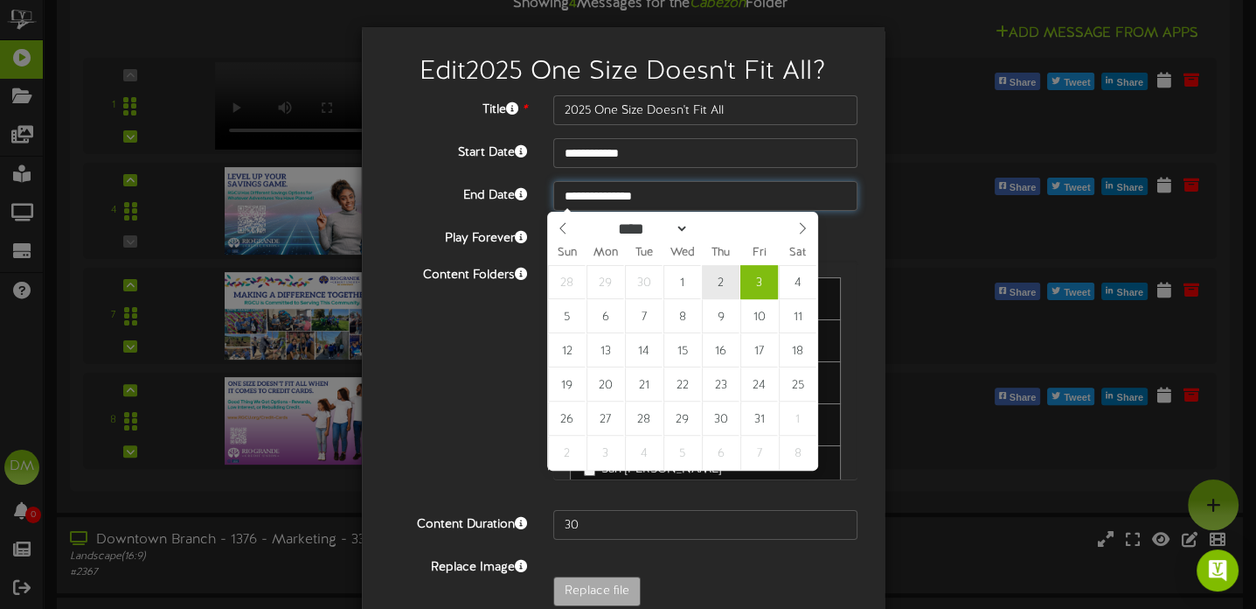
type input "**********"
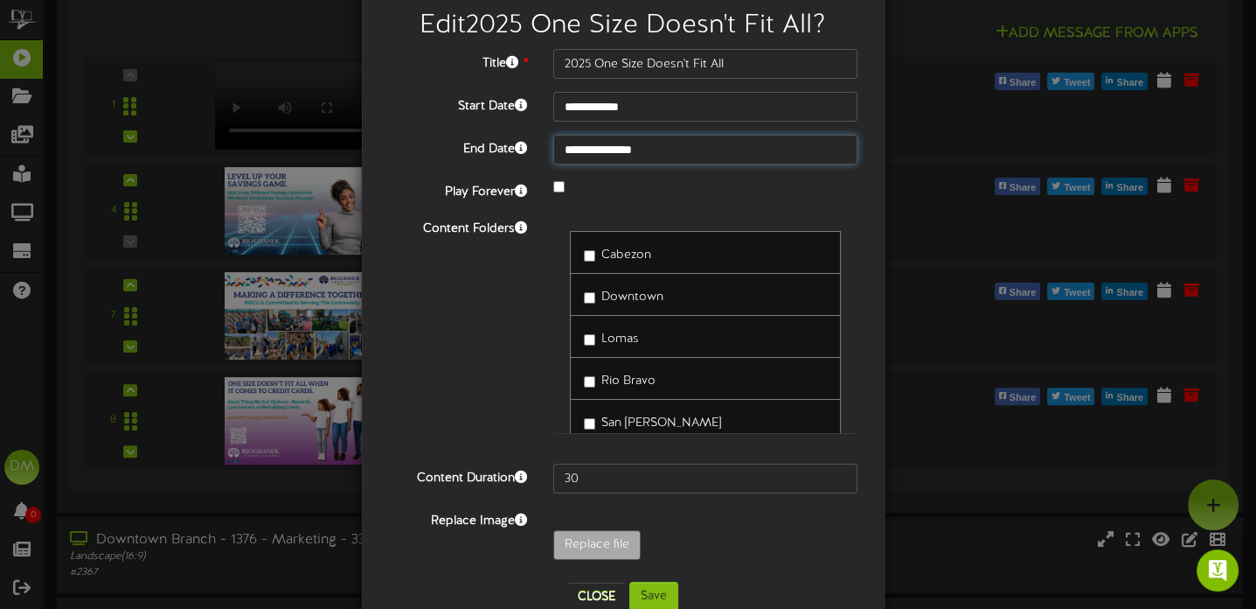
scroll to position [87, 0]
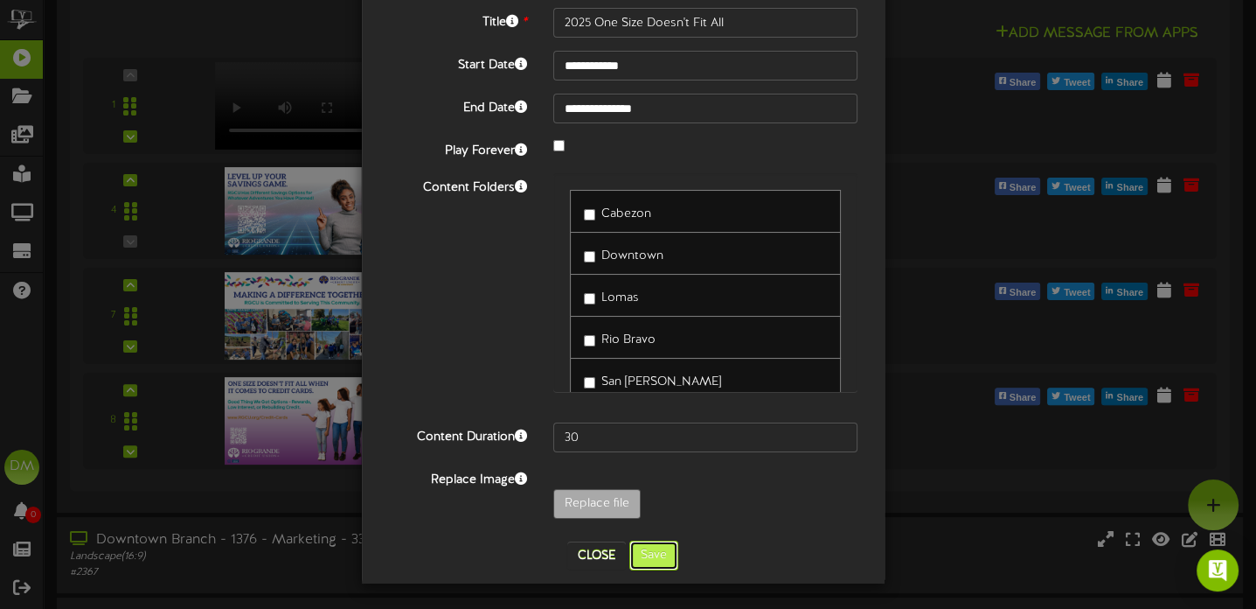
click at [645, 550] on button "Save" at bounding box center [654, 555] width 49 height 30
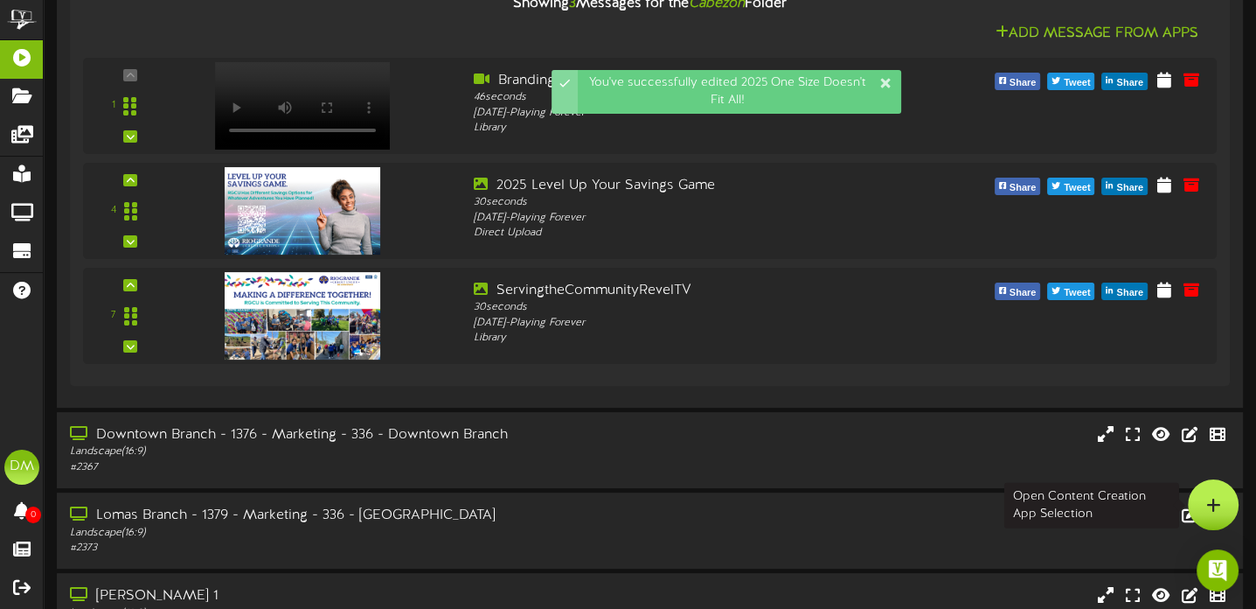
click at [1225, 499] on div at bounding box center [1213, 504] width 51 height 51
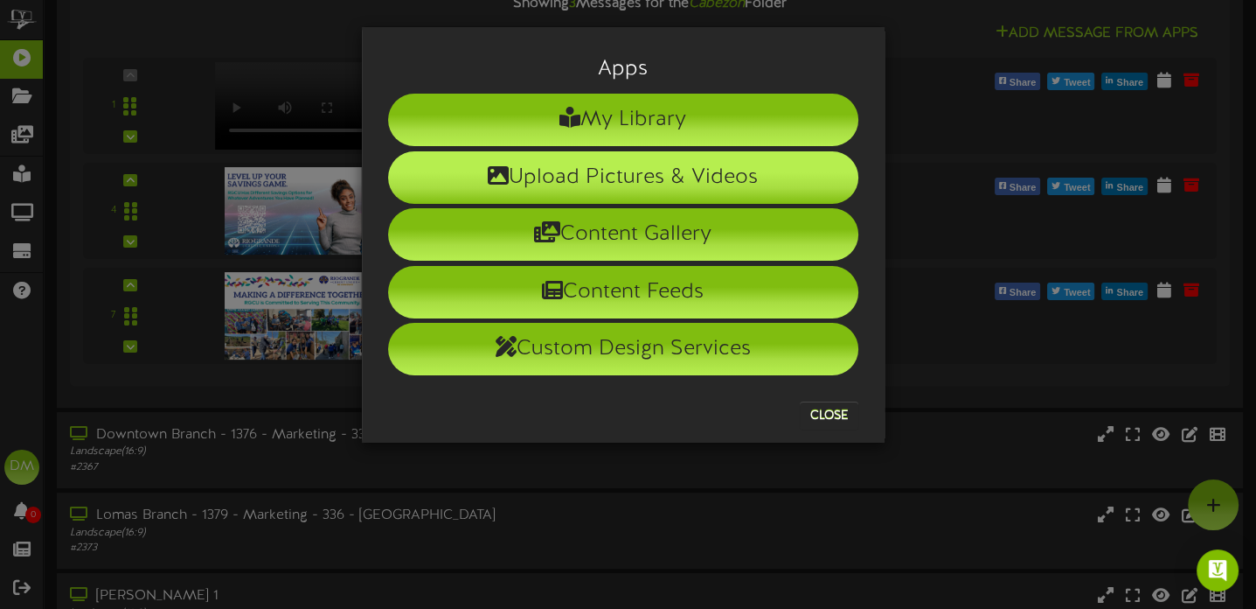
click at [664, 180] on li "Upload Pictures & Videos" at bounding box center [623, 177] width 470 height 52
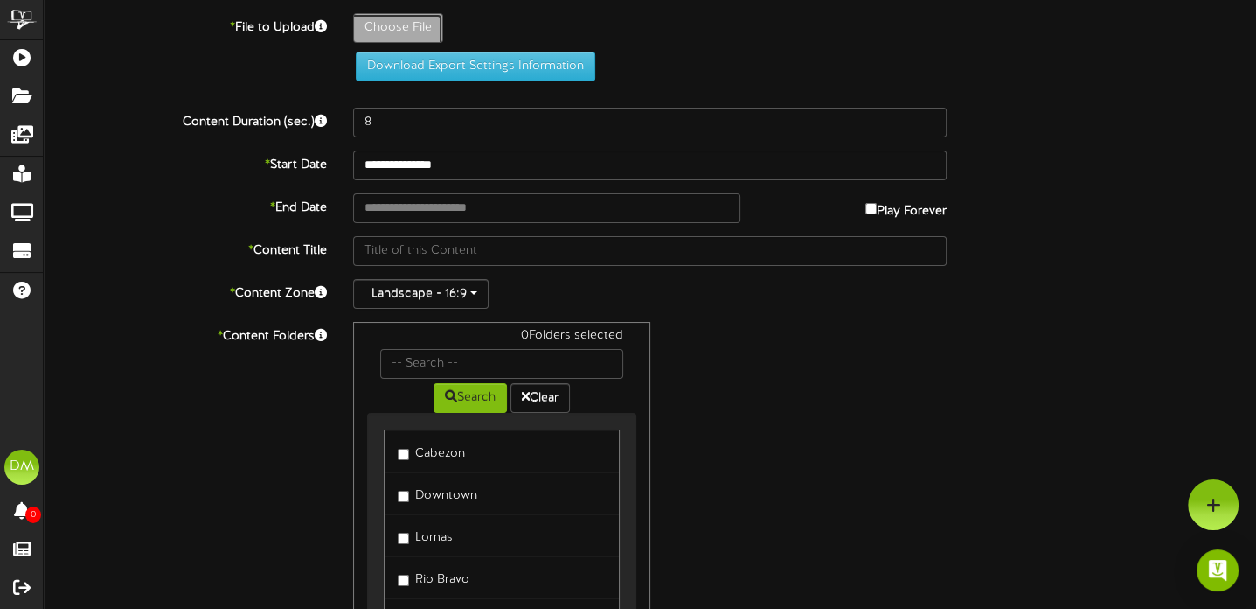
type input "**********"
type input "NoTricksJustTreatsRevelTV"
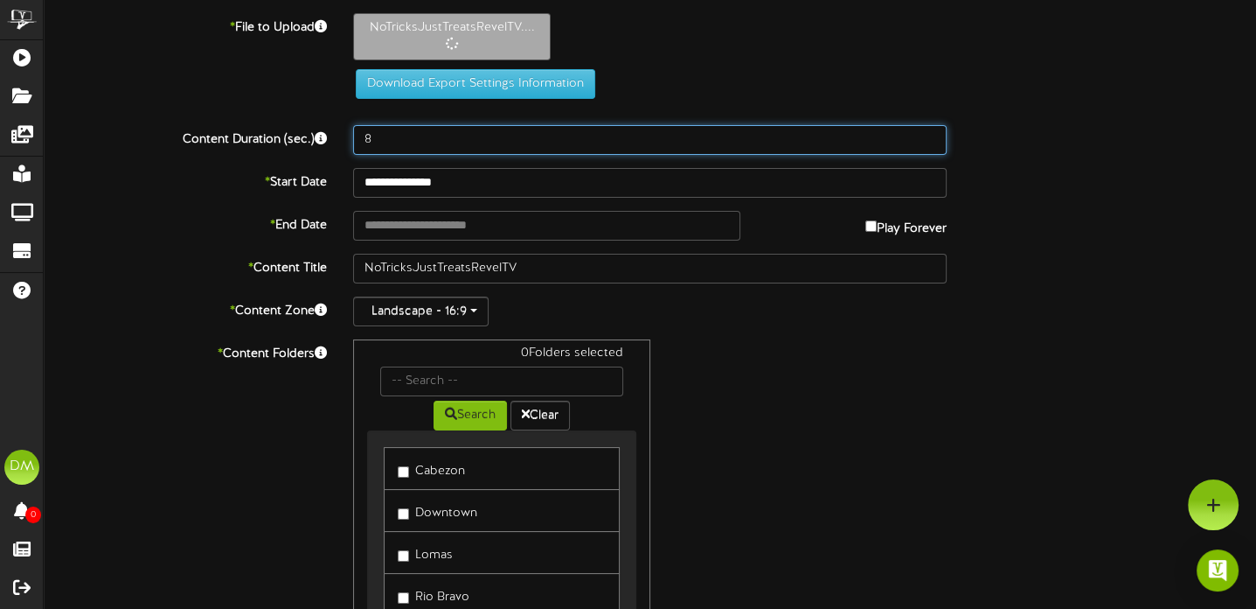
drag, startPoint x: 378, startPoint y: 143, endPoint x: 360, endPoint y: 142, distance: 17.6
click at [360, 142] on input "8" at bounding box center [650, 140] width 594 height 30
type input "30"
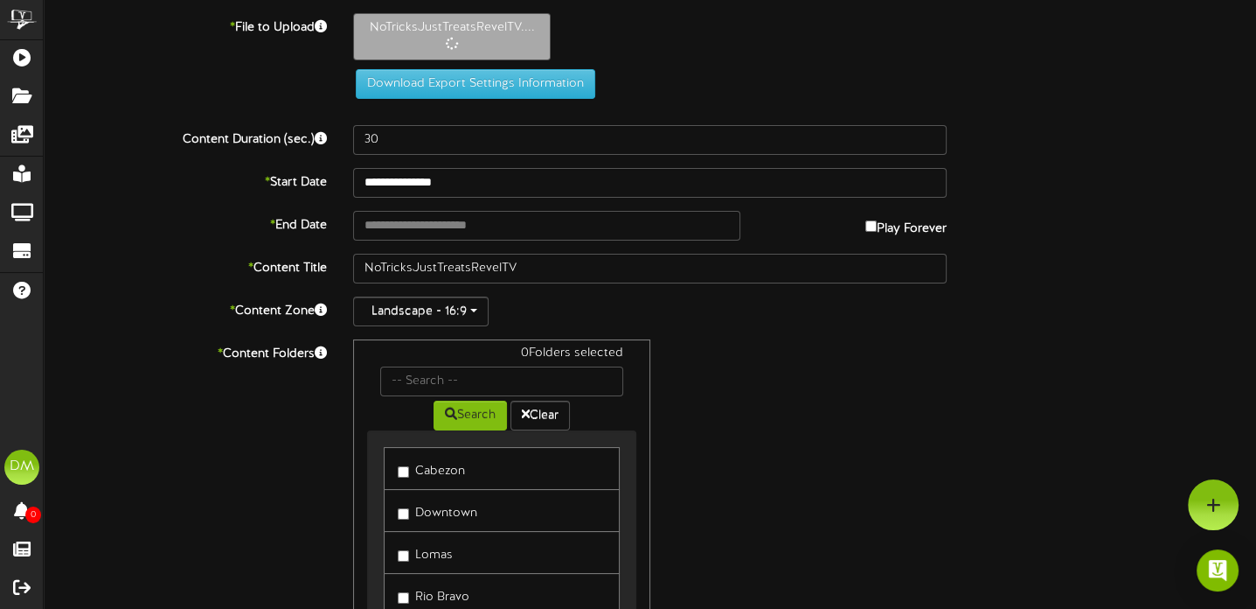
click at [1112, 238] on div "* End Date Play Forever" at bounding box center [650, 226] width 1239 height 30
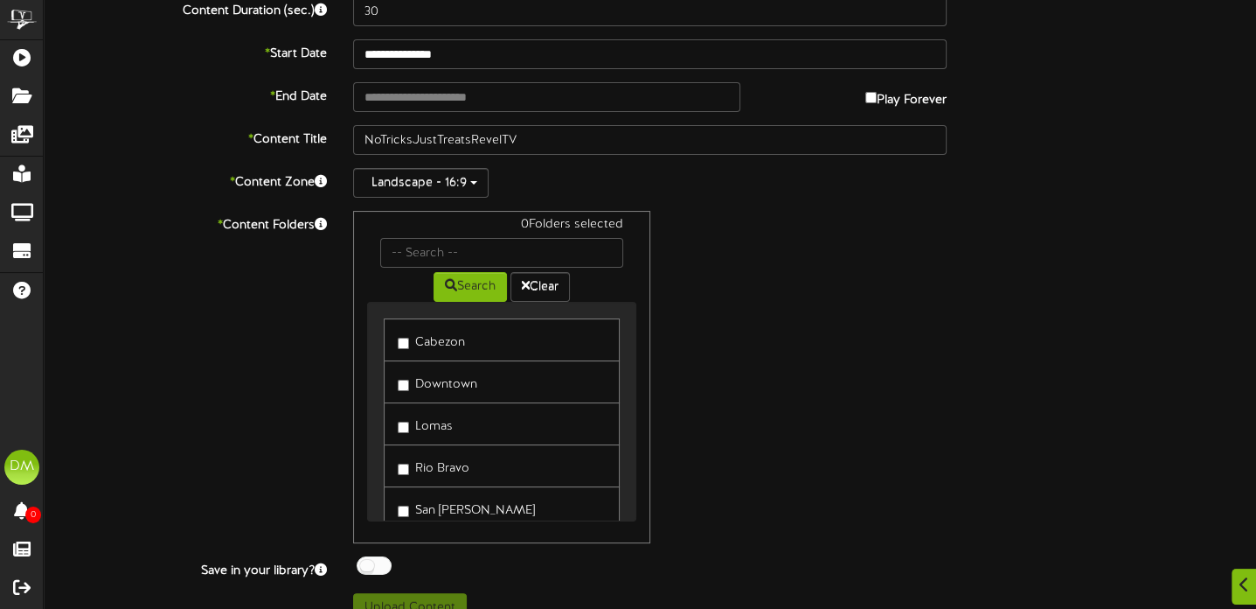
scroll to position [210, 0]
click at [400, 430] on label "Lomas" at bounding box center [425, 423] width 55 height 24
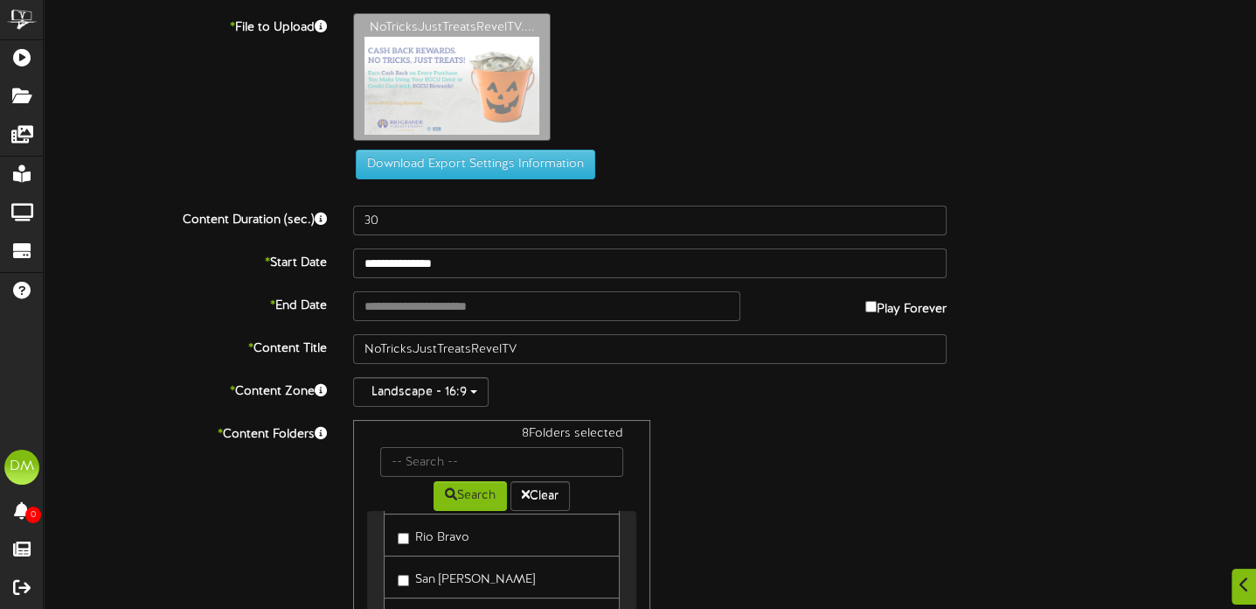
scroll to position [322, 0]
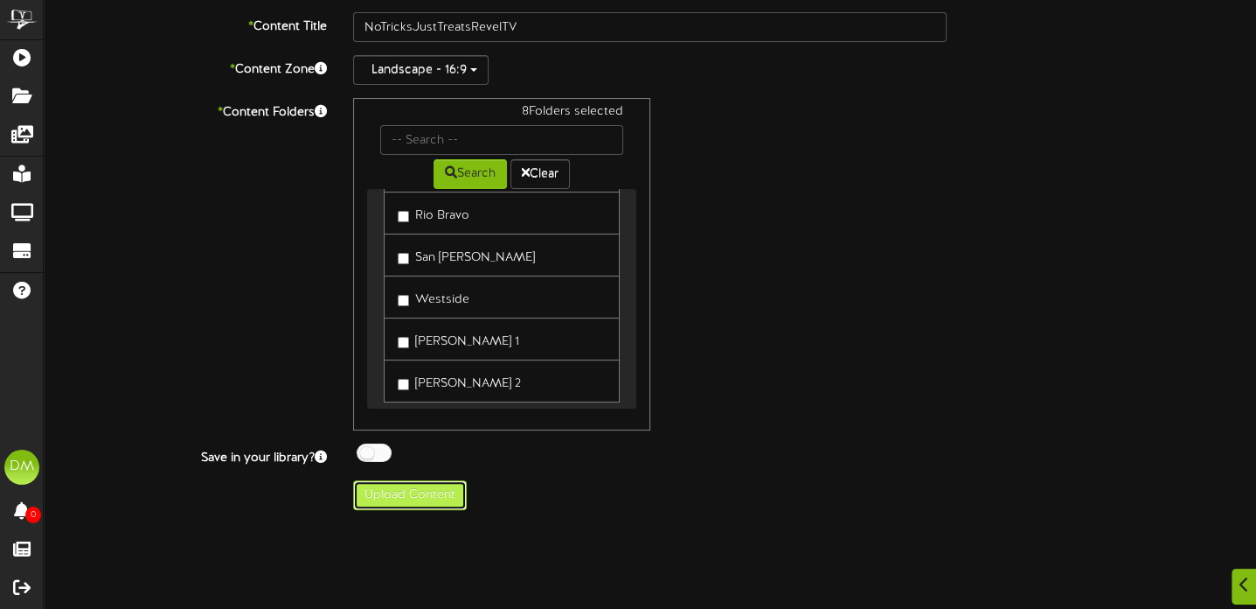
click at [391, 488] on button "Upload Content" at bounding box center [410, 495] width 114 height 30
type input "**********"
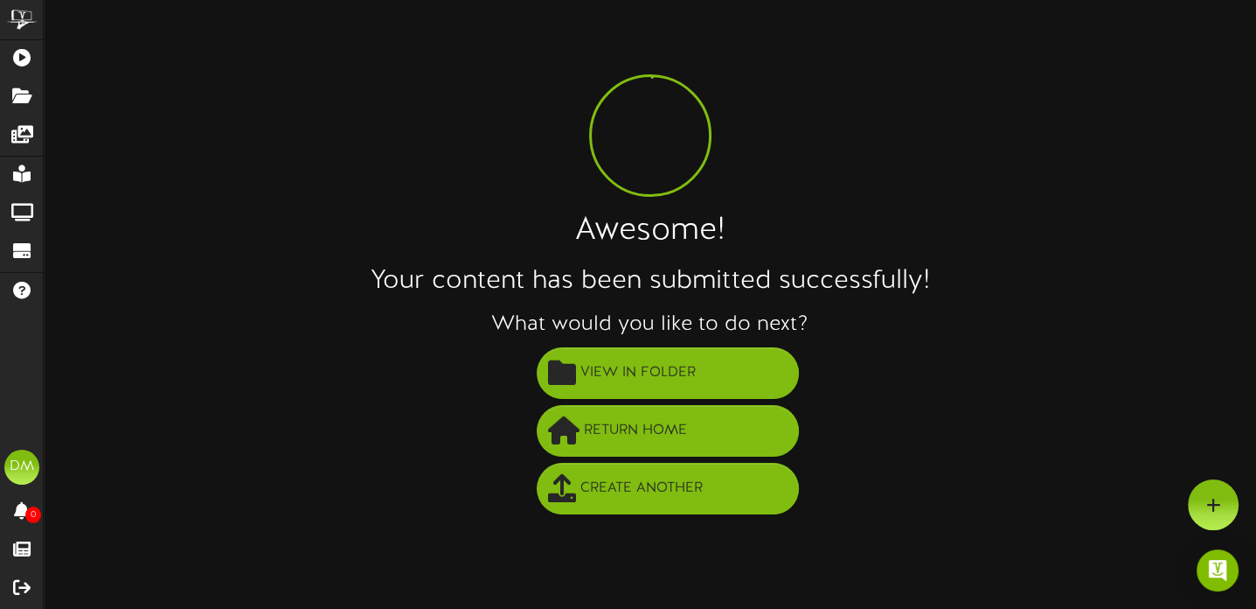
scroll to position [0, 0]
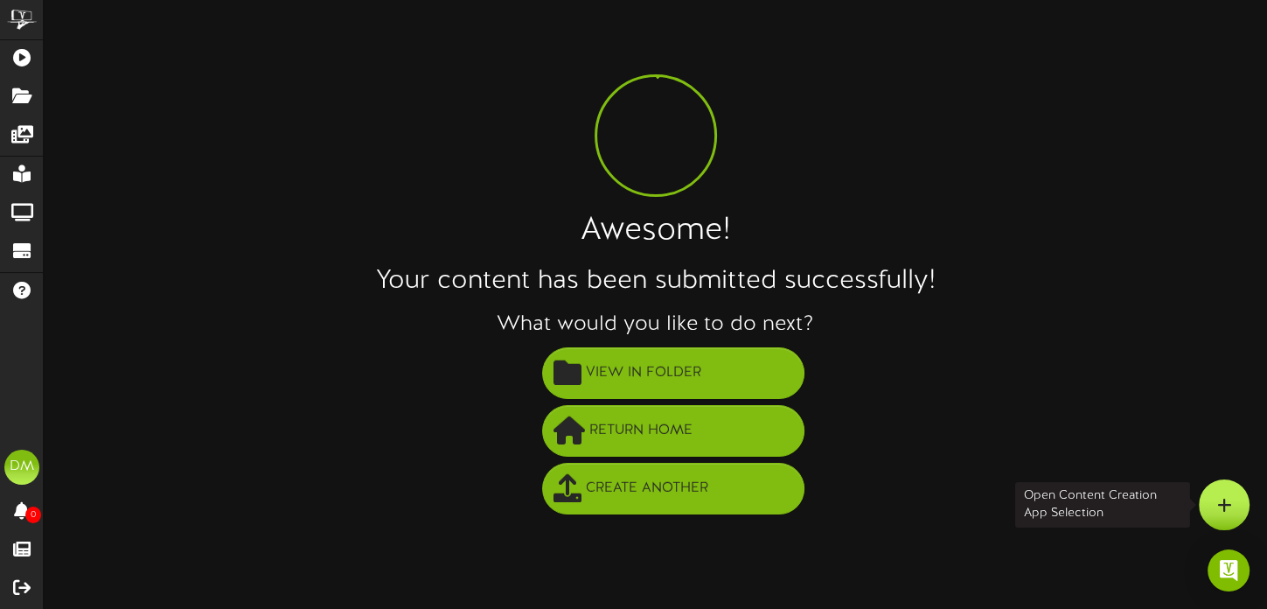
click at [1218, 504] on icon at bounding box center [1224, 505] width 15 height 16
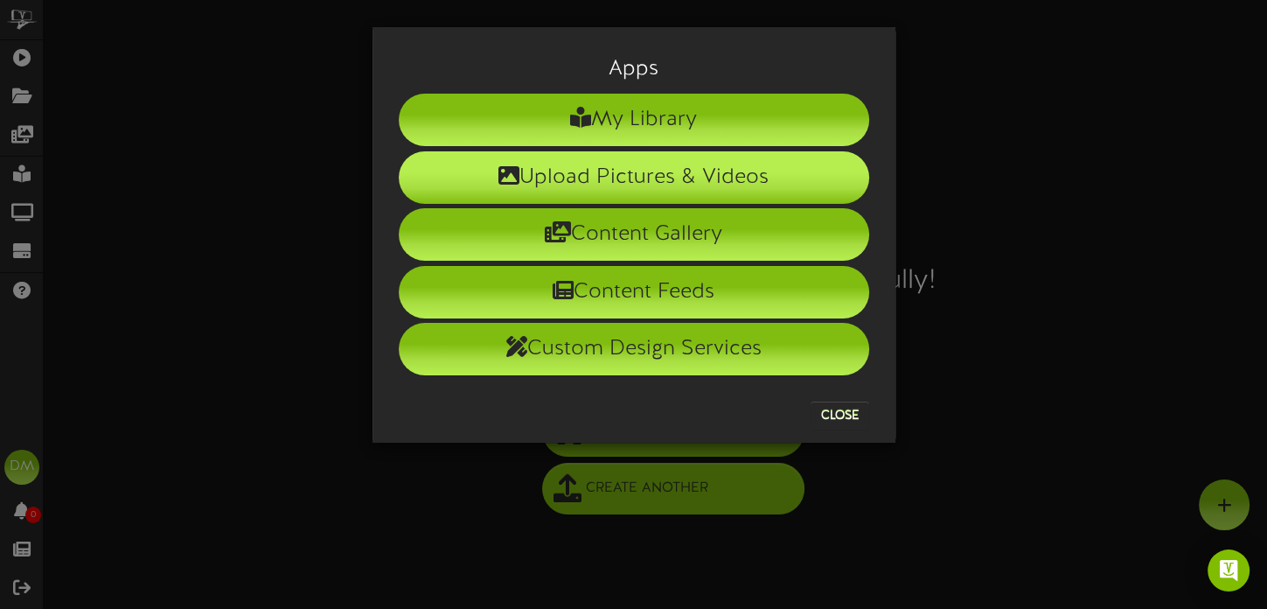
click at [695, 188] on li "Upload Pictures & Videos" at bounding box center [634, 177] width 470 height 52
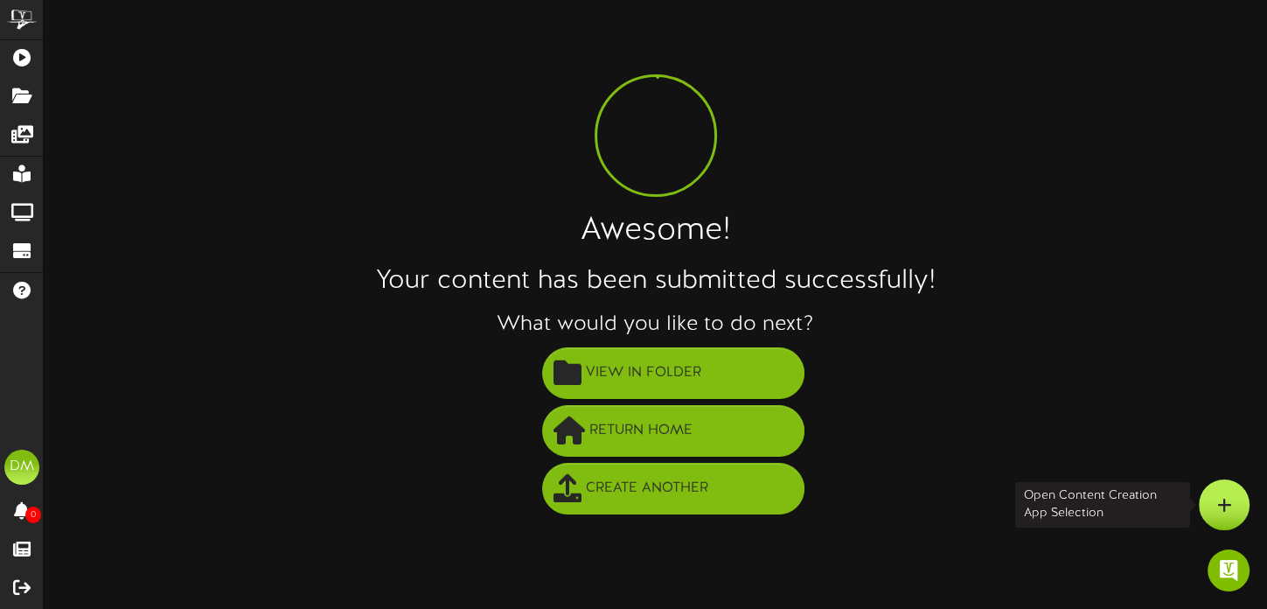
click at [1220, 500] on icon at bounding box center [1224, 505] width 15 height 16
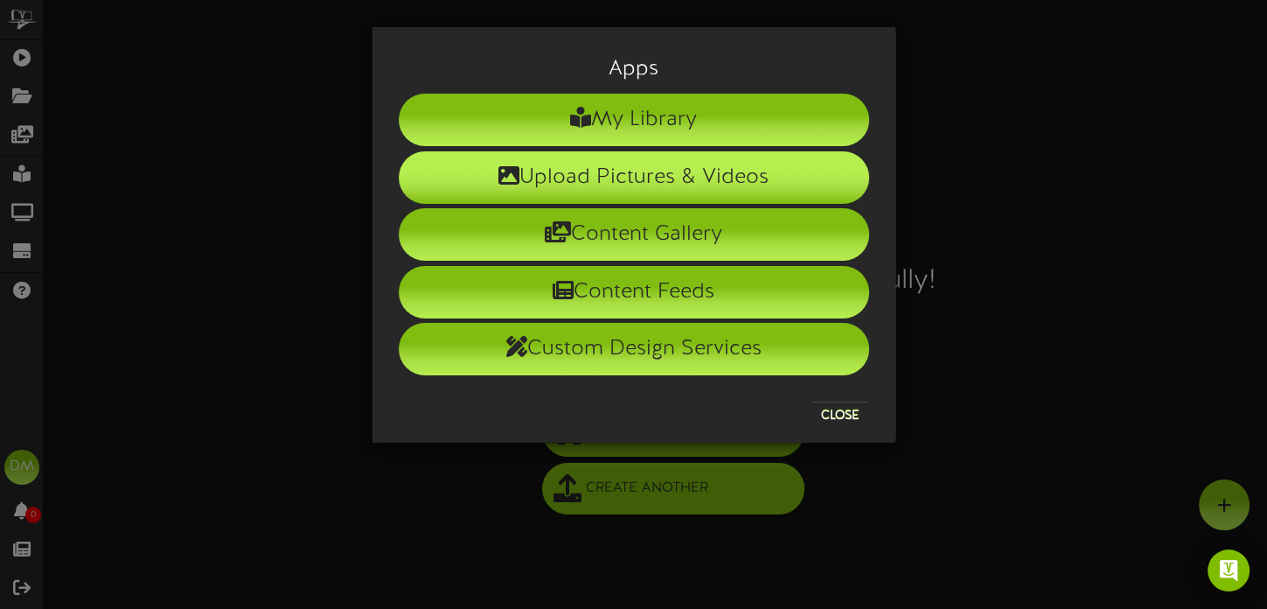
click at [590, 172] on li "Upload Pictures & Videos" at bounding box center [634, 177] width 470 height 52
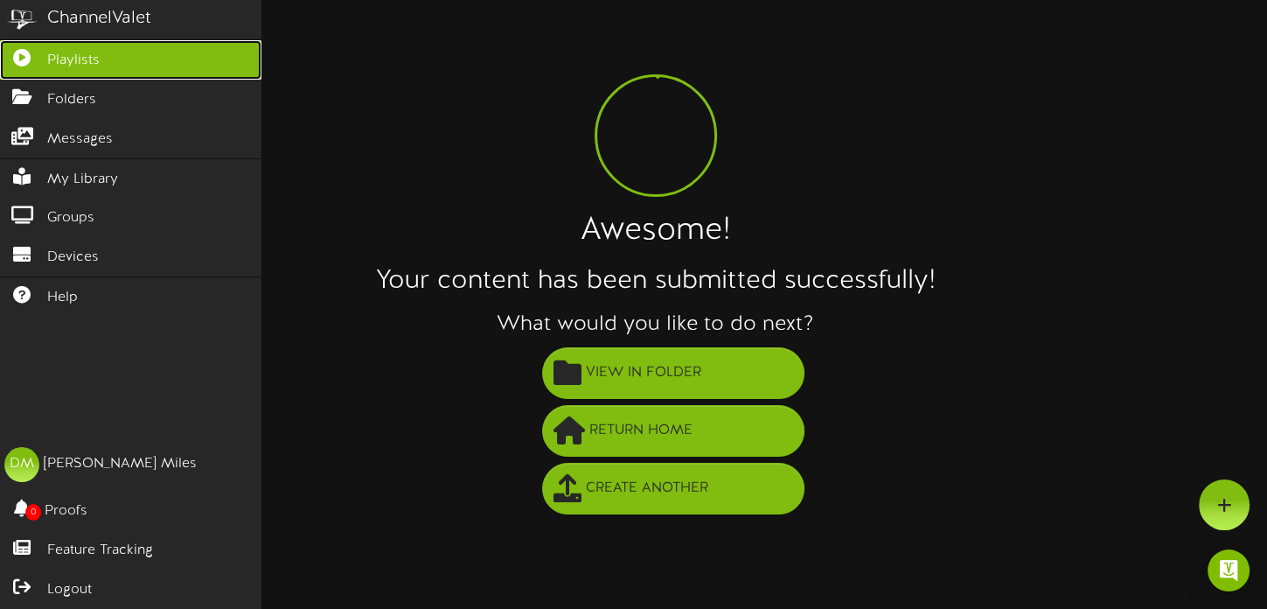
click at [68, 57] on span "Playlists" at bounding box center [73, 61] width 52 height 20
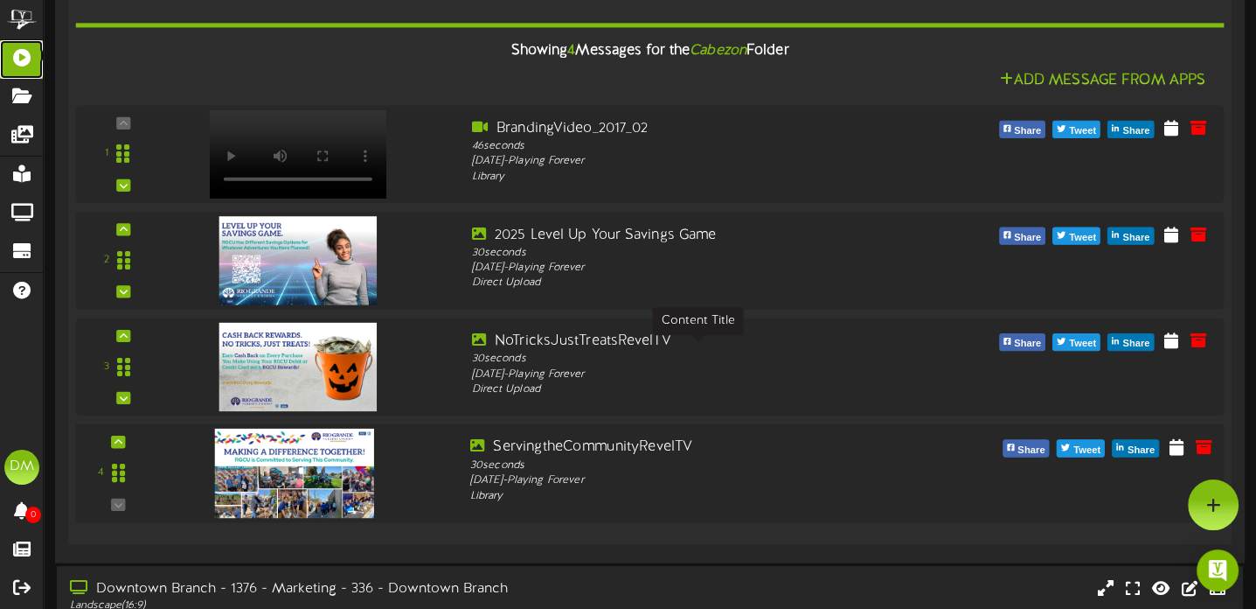
scroll to position [350, 0]
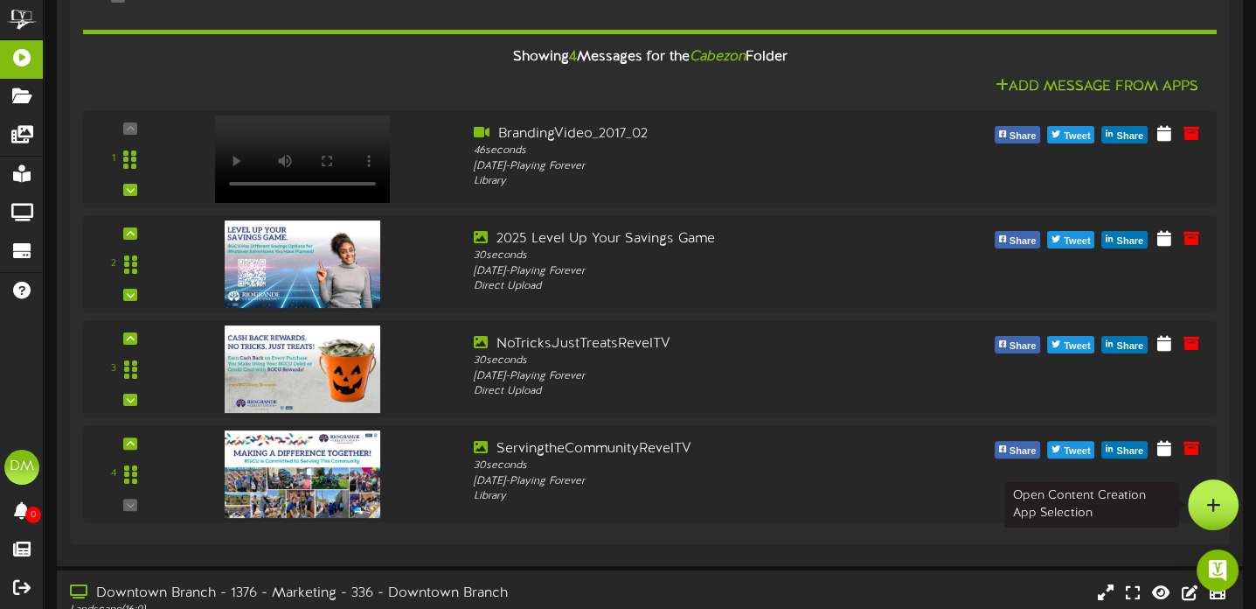
click at [1205, 503] on div at bounding box center [1213, 504] width 51 height 51
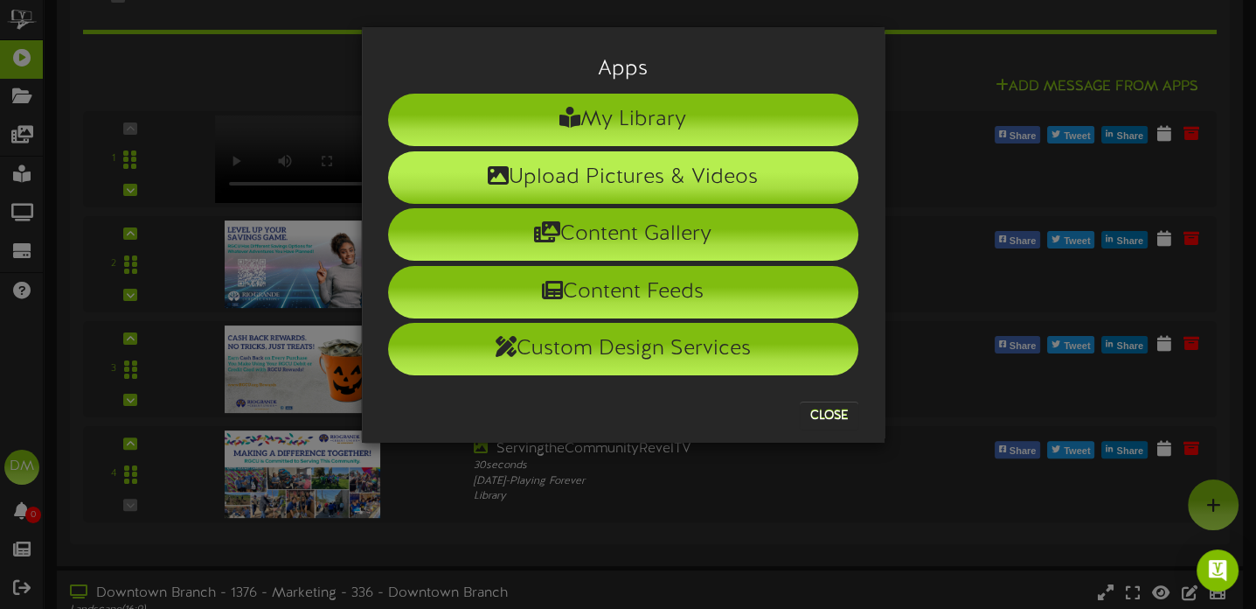
click at [624, 170] on li "Upload Pictures & Videos" at bounding box center [623, 177] width 470 height 52
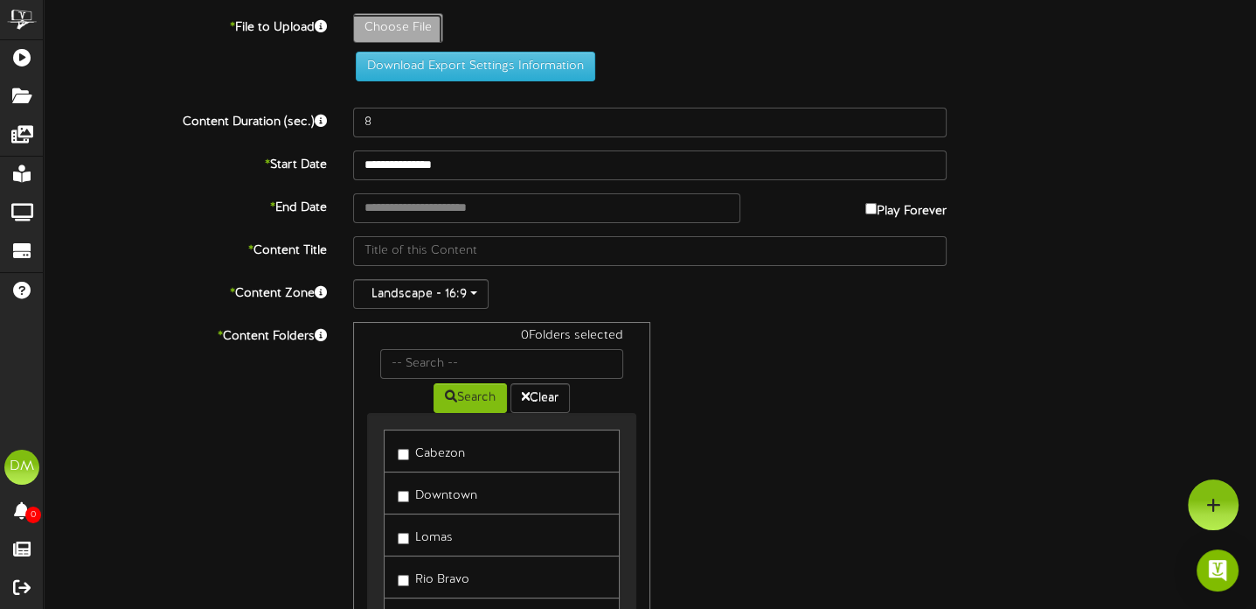
type input "**********"
type input "ChangeaddsuptosomethingbigRevelTV"
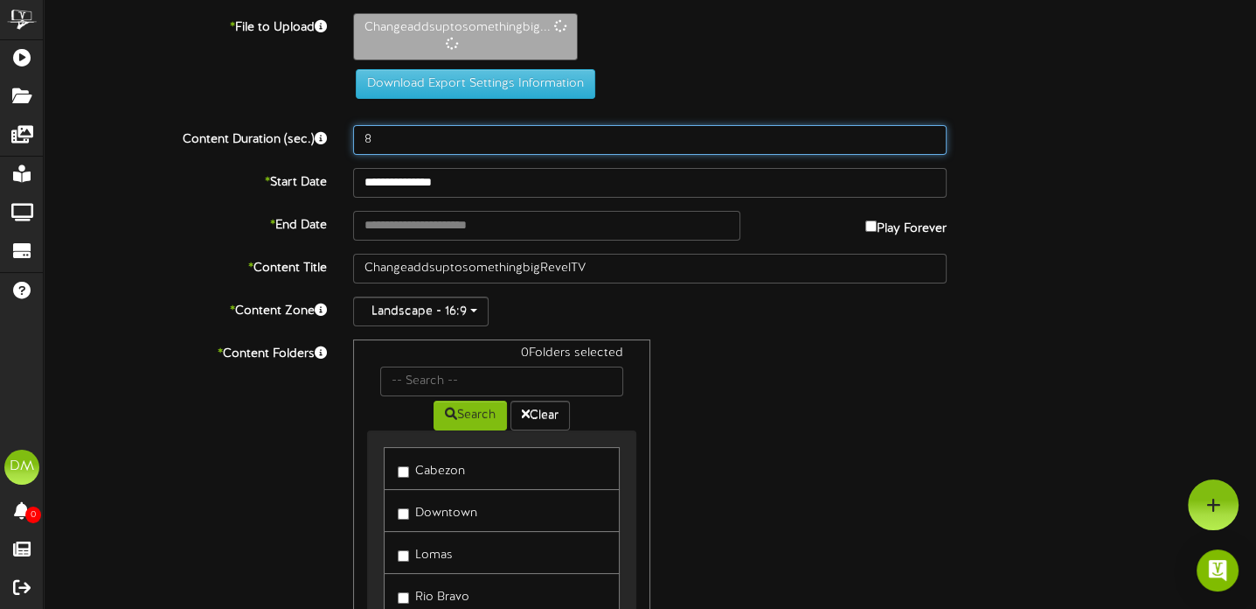
drag, startPoint x: 378, startPoint y: 136, endPoint x: 363, endPoint y: 137, distance: 14.9
click at [363, 137] on input "8" at bounding box center [650, 140] width 594 height 30
type input "30"
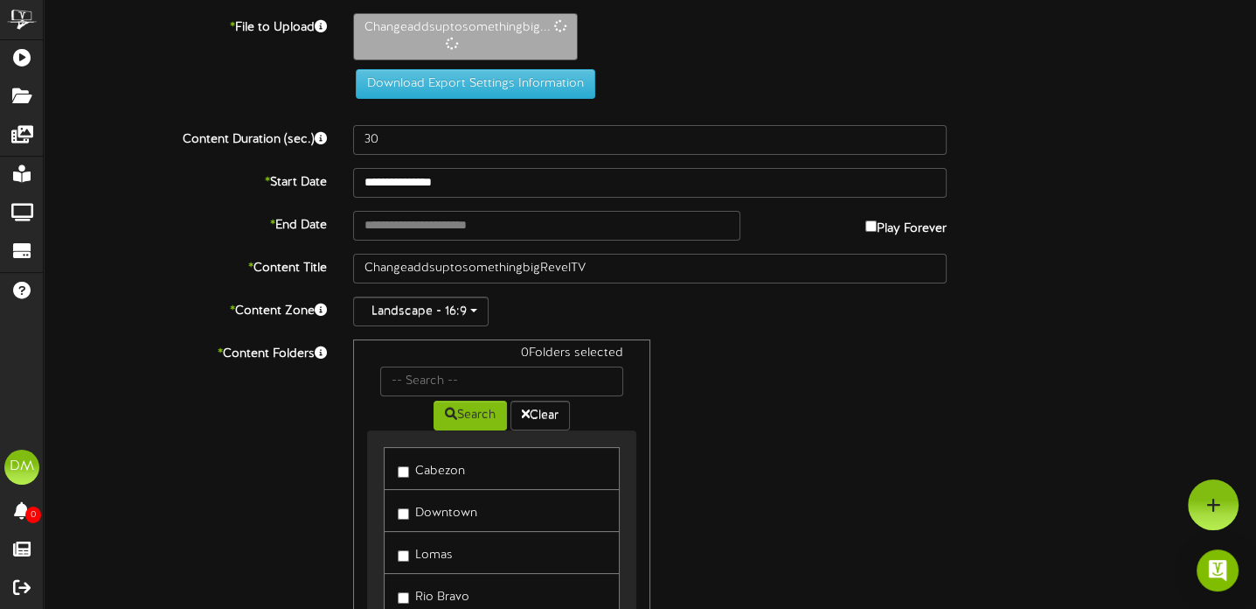
click at [169, 292] on div "**********" at bounding box center [650, 382] width 1213 height 738
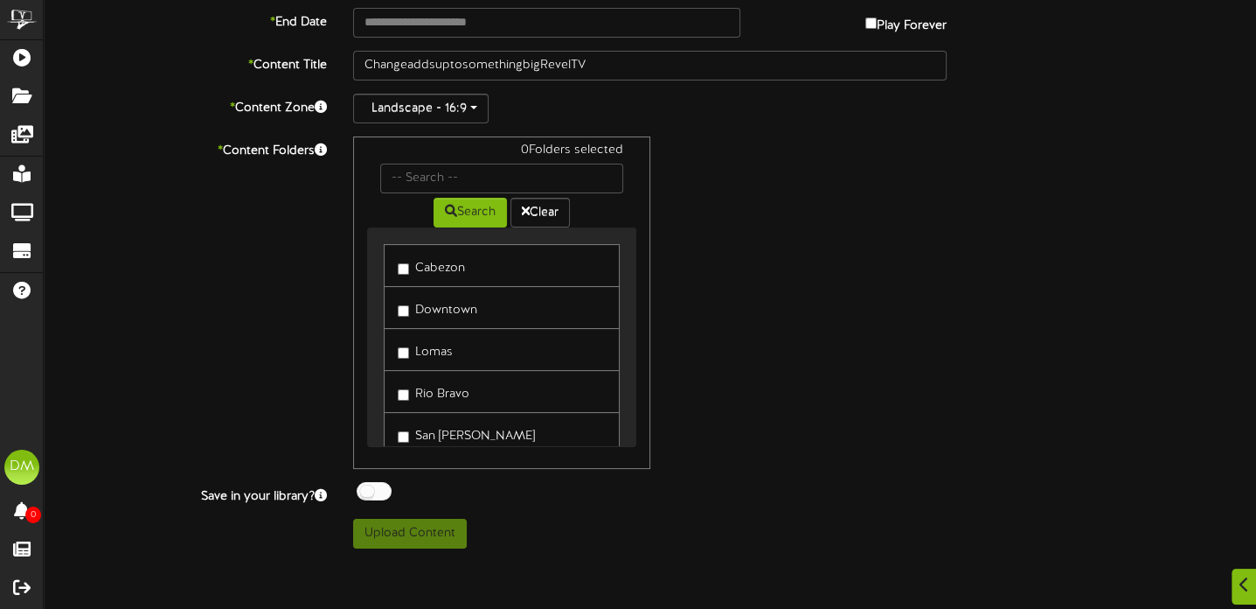
scroll to position [210, 0]
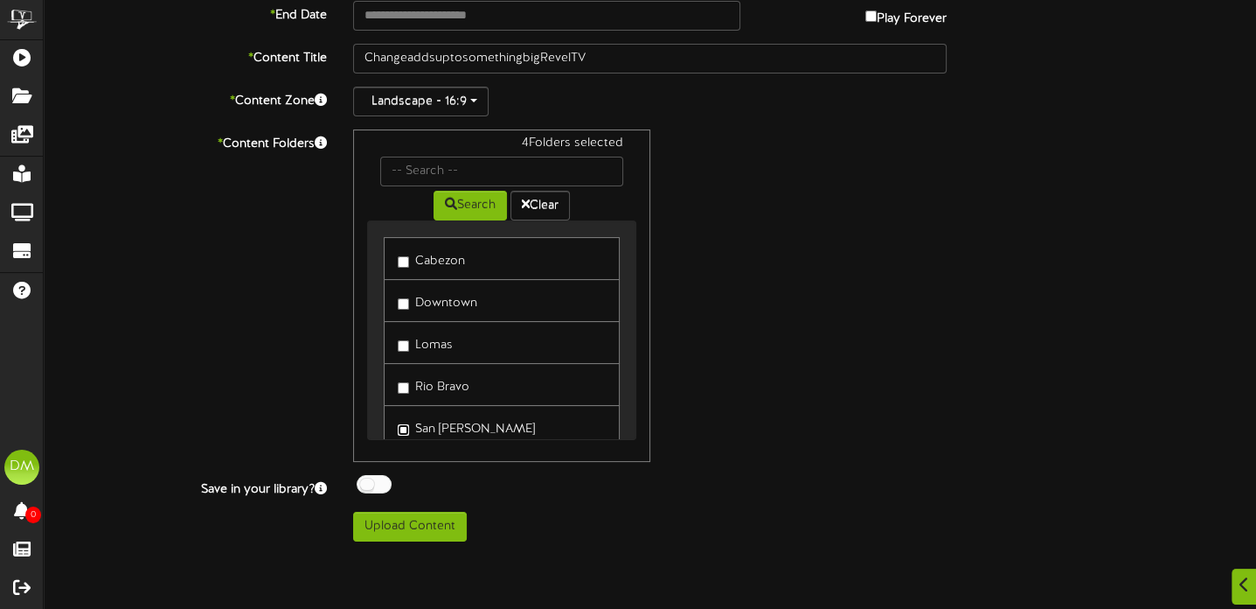
click at [402, 429] on link "San [PERSON_NAME]" at bounding box center [501, 426] width 235 height 43
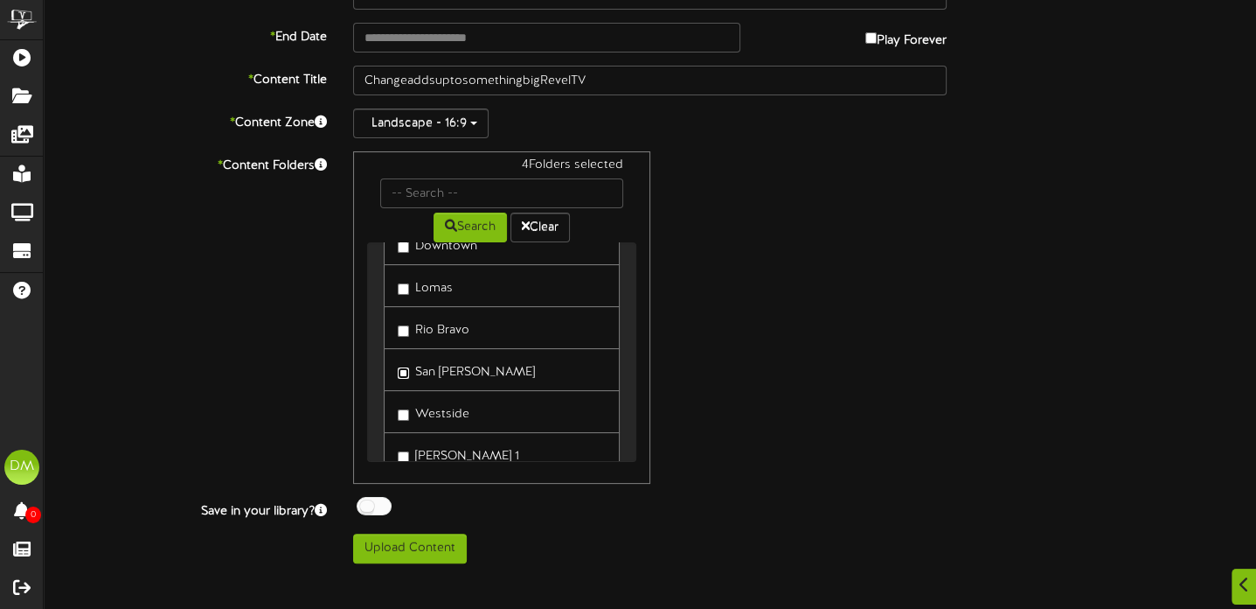
scroll to position [140, 0]
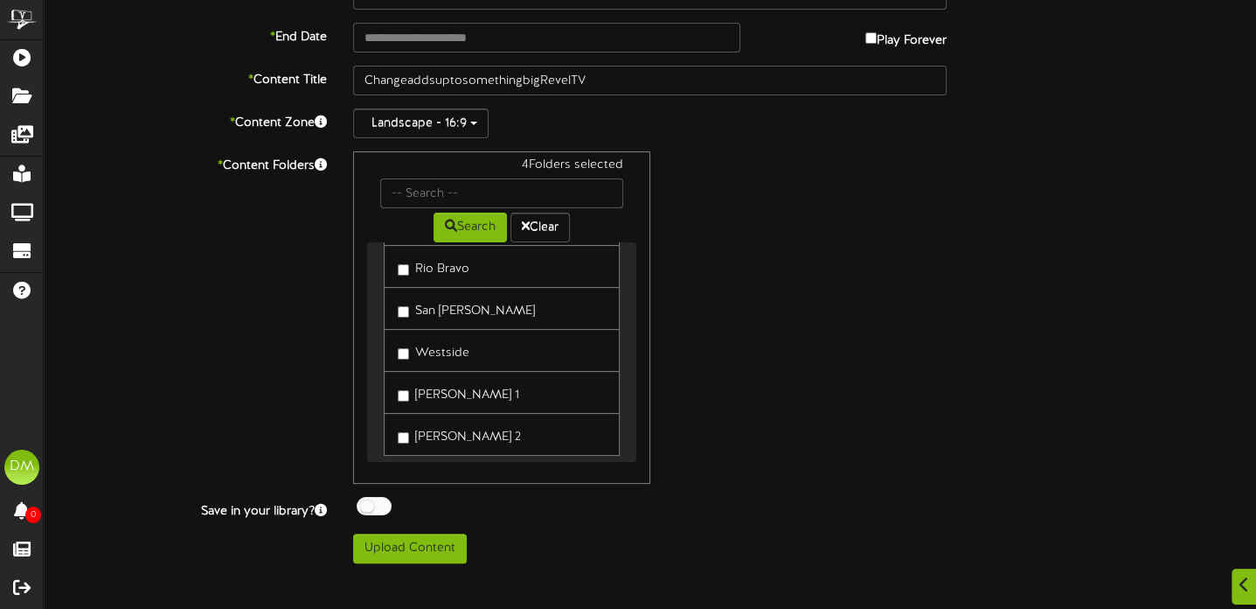
click at [407, 301] on label "San [PERSON_NAME]" at bounding box center [466, 308] width 137 height 24
click at [437, 542] on button "Upload Content" at bounding box center [410, 548] width 114 height 30
type input "**********"
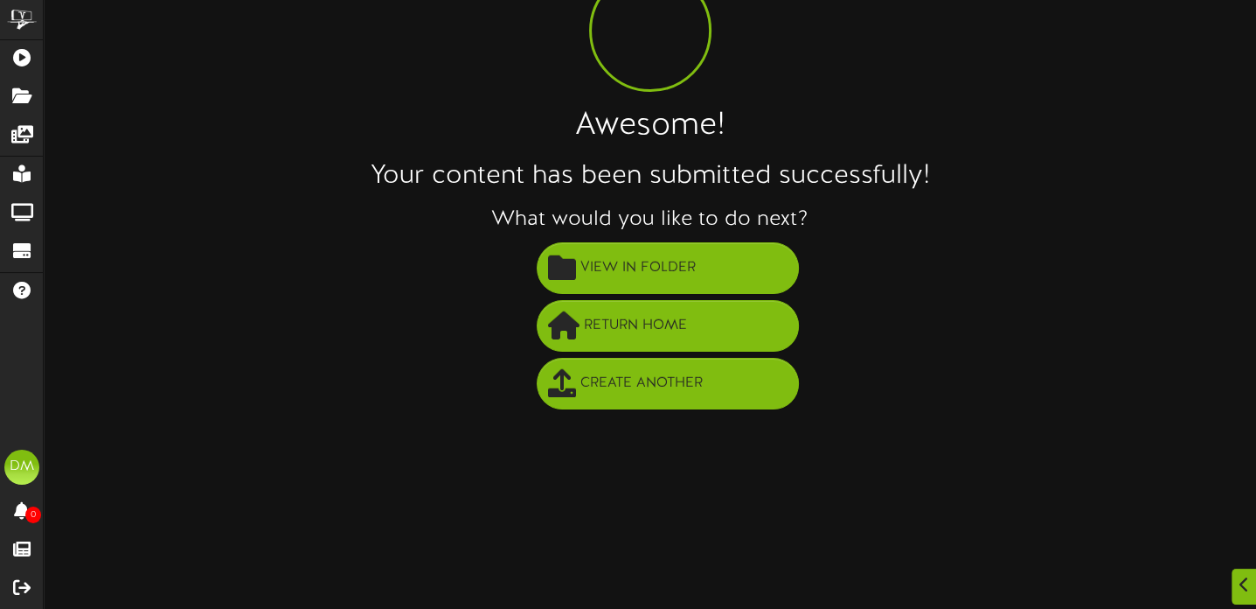
scroll to position [0, 0]
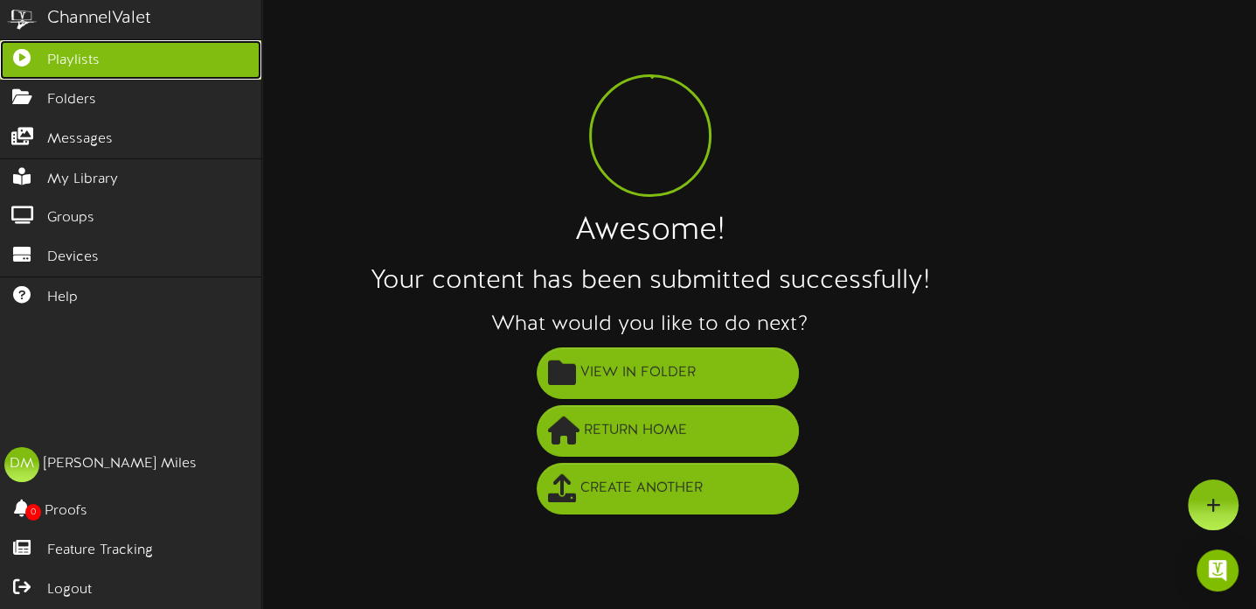
click at [68, 56] on span "Playlists" at bounding box center [73, 61] width 52 height 20
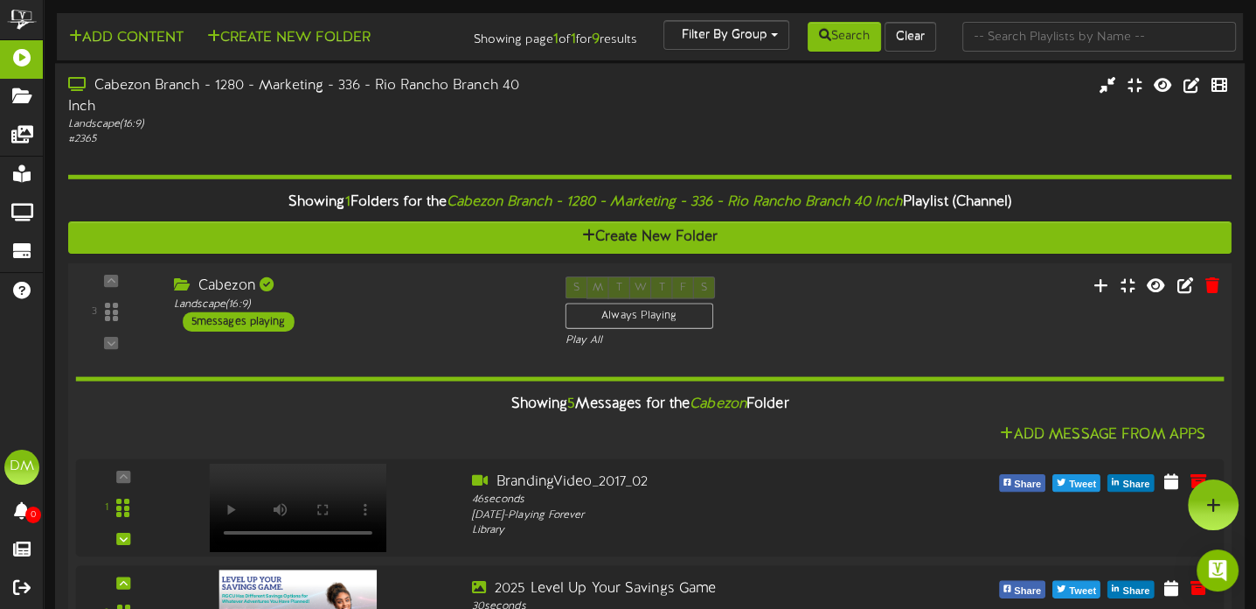
click at [252, 331] on div "5 messages playing" at bounding box center [239, 320] width 112 height 19
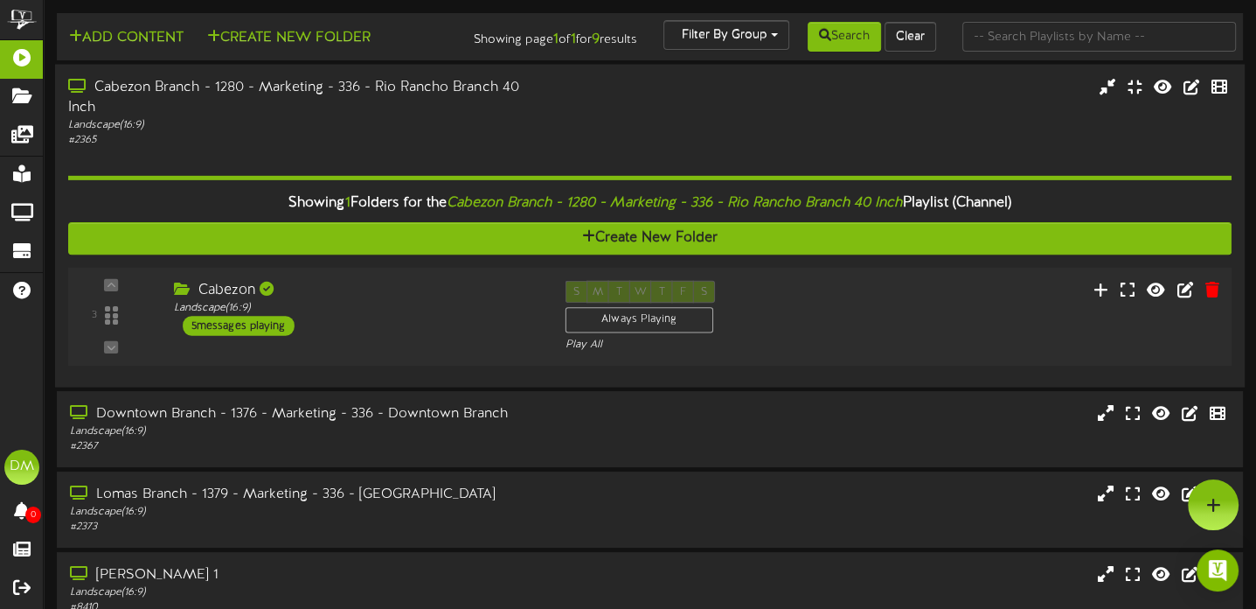
click at [261, 333] on div "5 messages playing" at bounding box center [239, 325] width 112 height 19
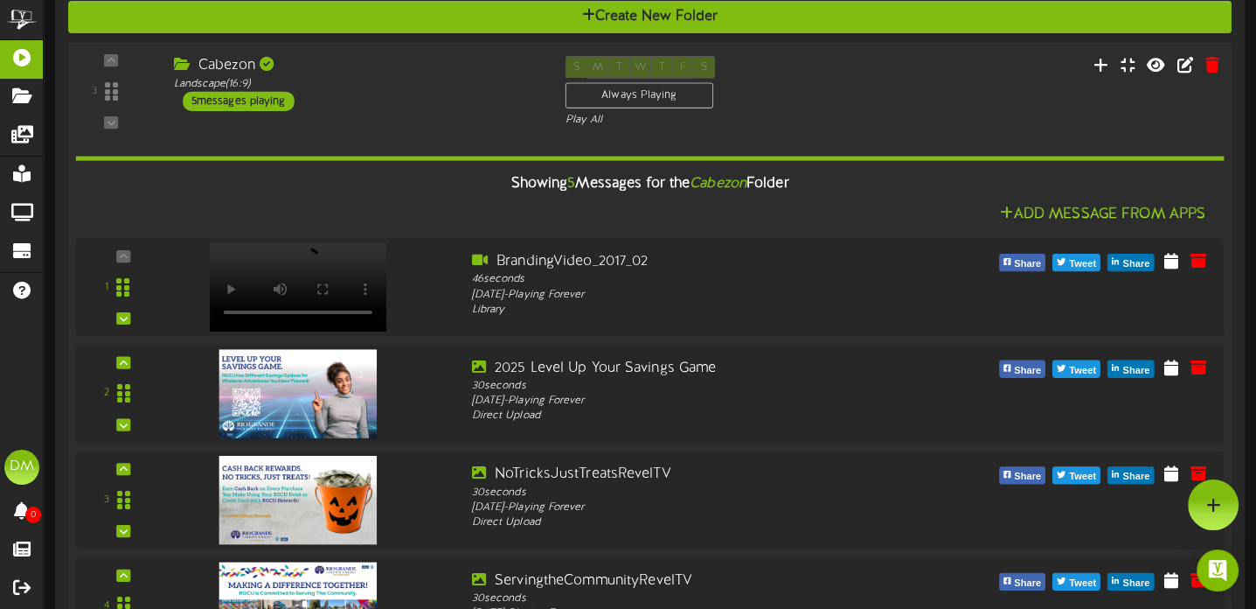
scroll to position [140, 0]
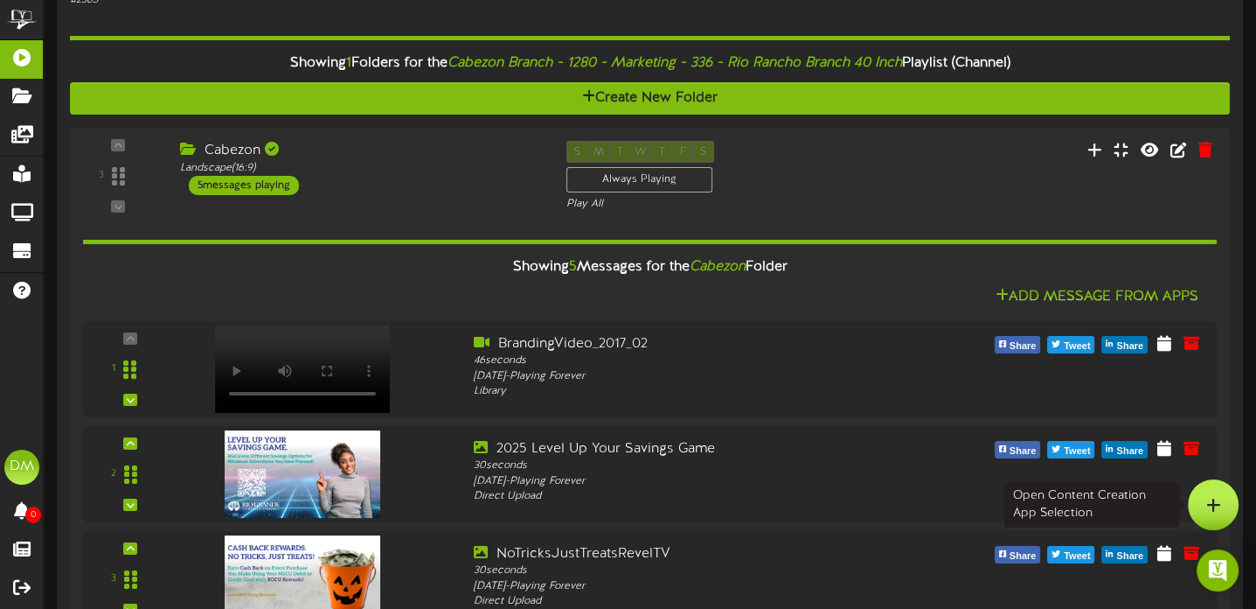
click at [1214, 499] on icon at bounding box center [1214, 505] width 15 height 16
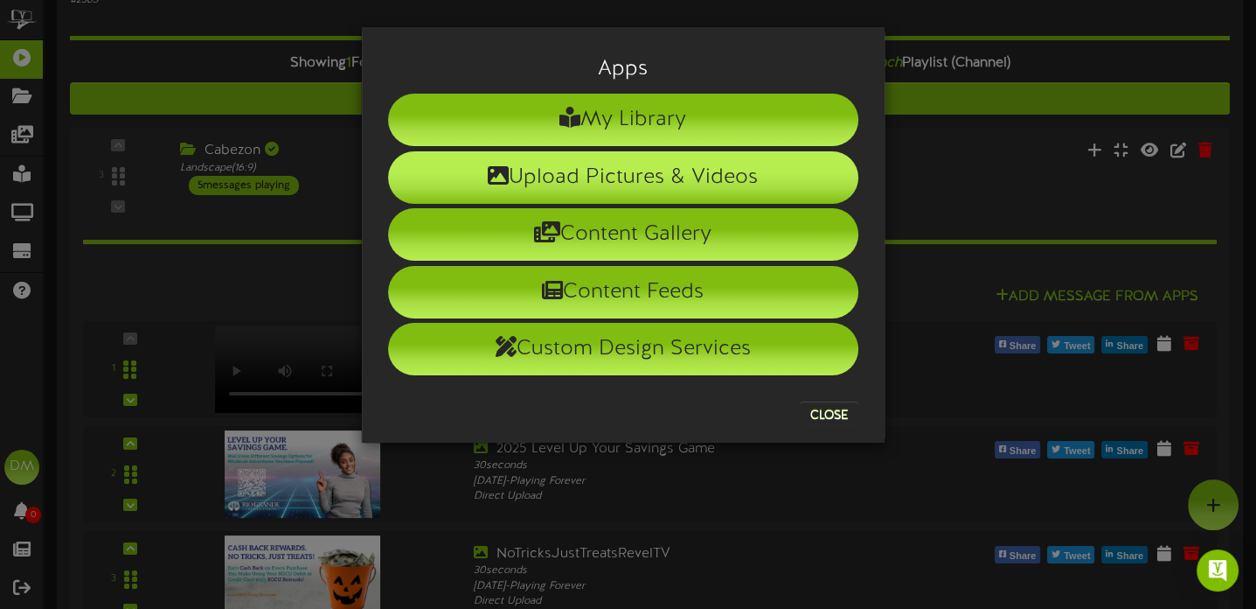
click at [651, 164] on li "Upload Pictures & Videos" at bounding box center [623, 177] width 470 height 52
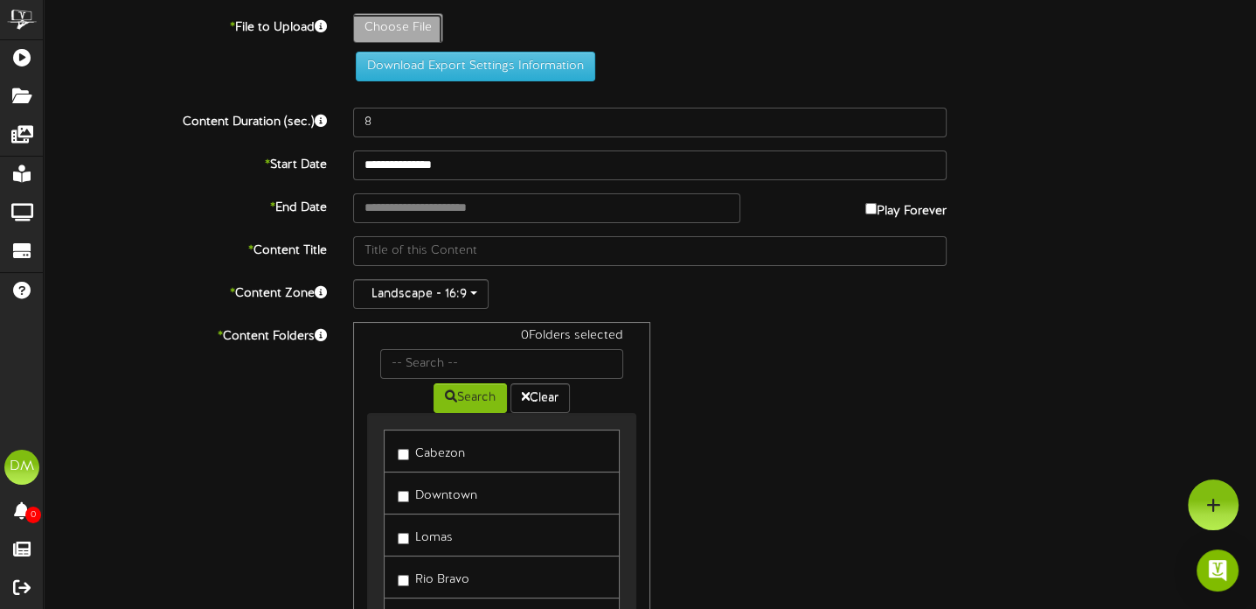
type input "**********"
type input "WelcomeRevelTV"
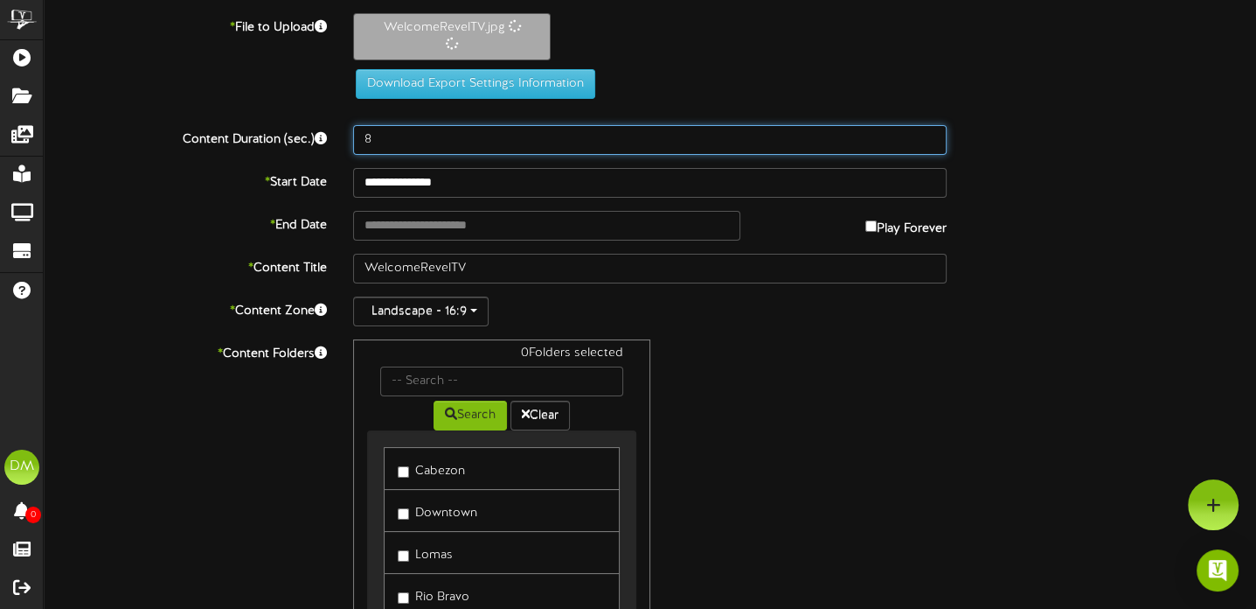
drag, startPoint x: 381, startPoint y: 141, endPoint x: 360, endPoint y: 139, distance: 21.1
click at [360, 139] on input "8" at bounding box center [650, 140] width 594 height 30
type input "30"
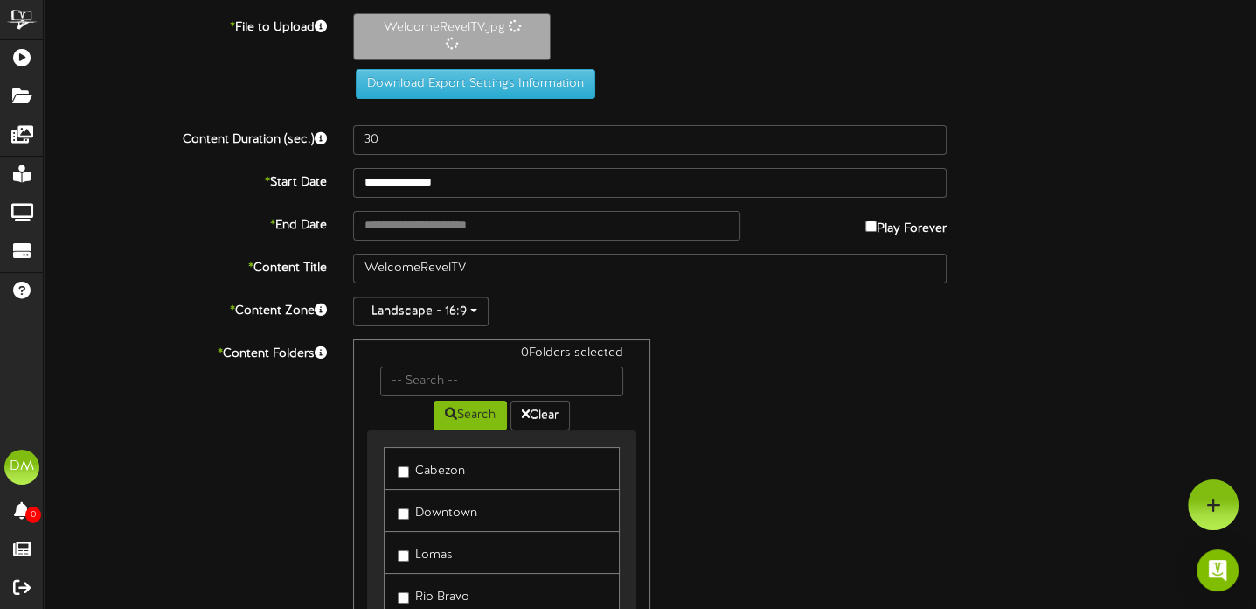
click at [227, 225] on label "* End Date" at bounding box center [186, 223] width 310 height 24
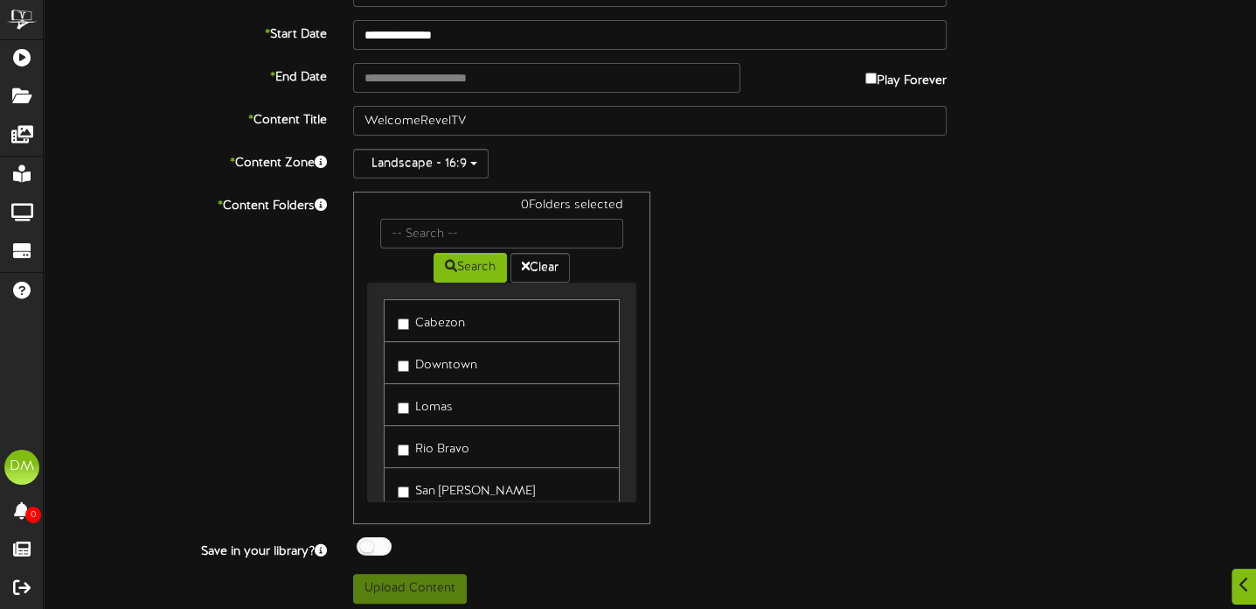
scroll to position [234, 0]
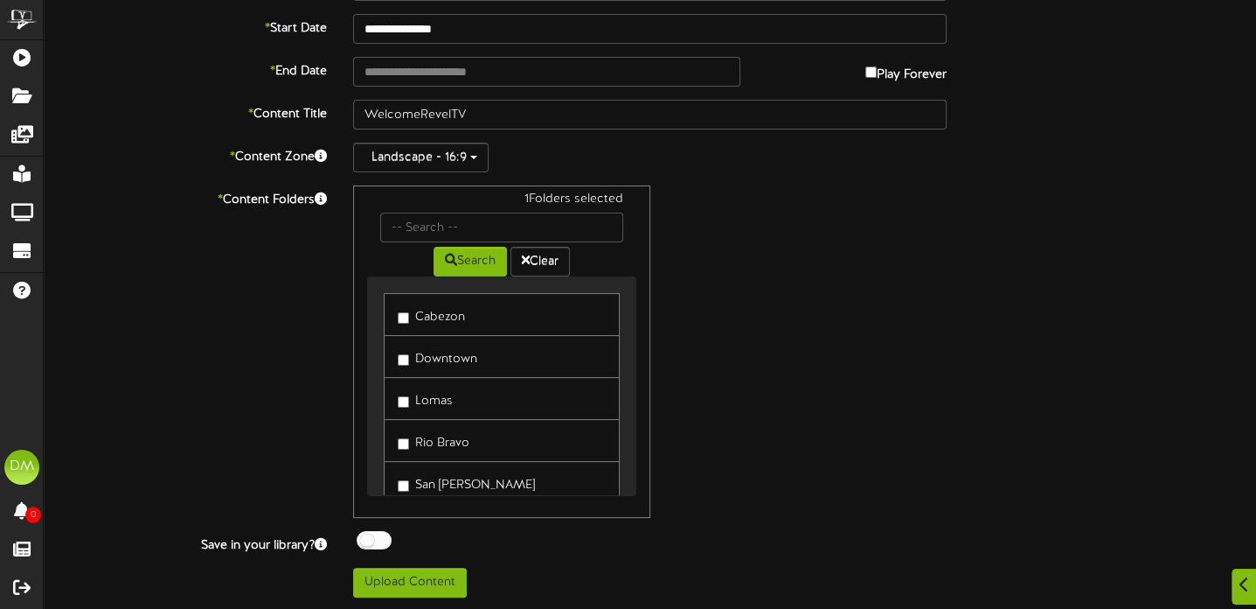
click at [409, 361] on label "Downtown" at bounding box center [438, 356] width 80 height 24
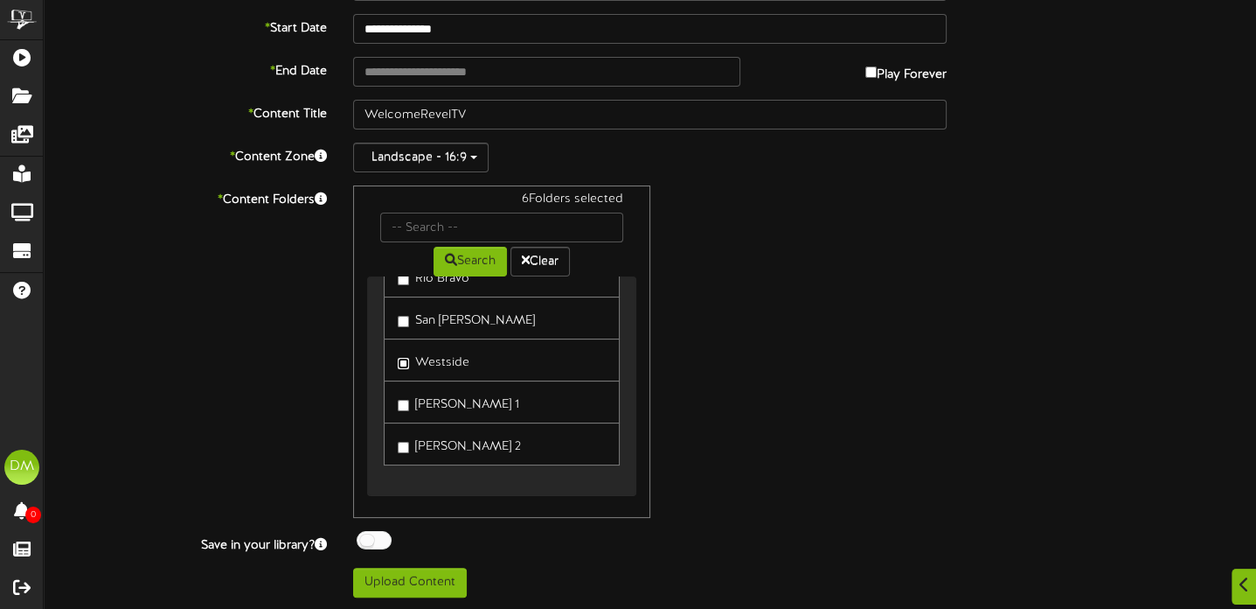
scroll to position [165, 0]
click at [421, 570] on button "Upload Content" at bounding box center [410, 582] width 114 height 30
type input "**********"
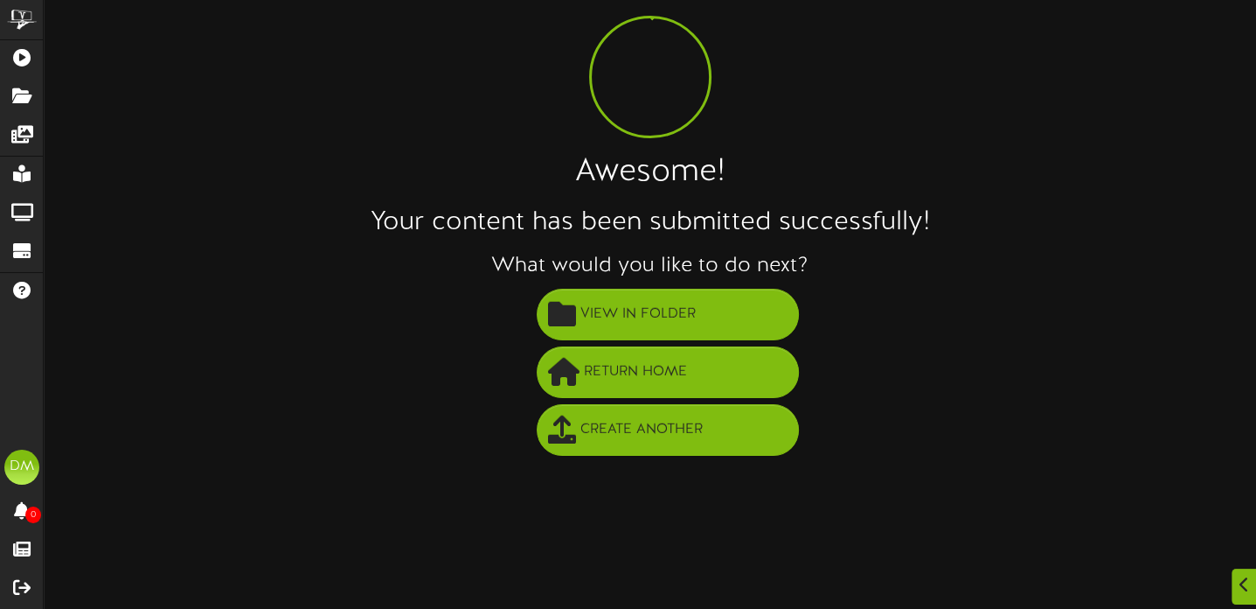
scroll to position [59, 0]
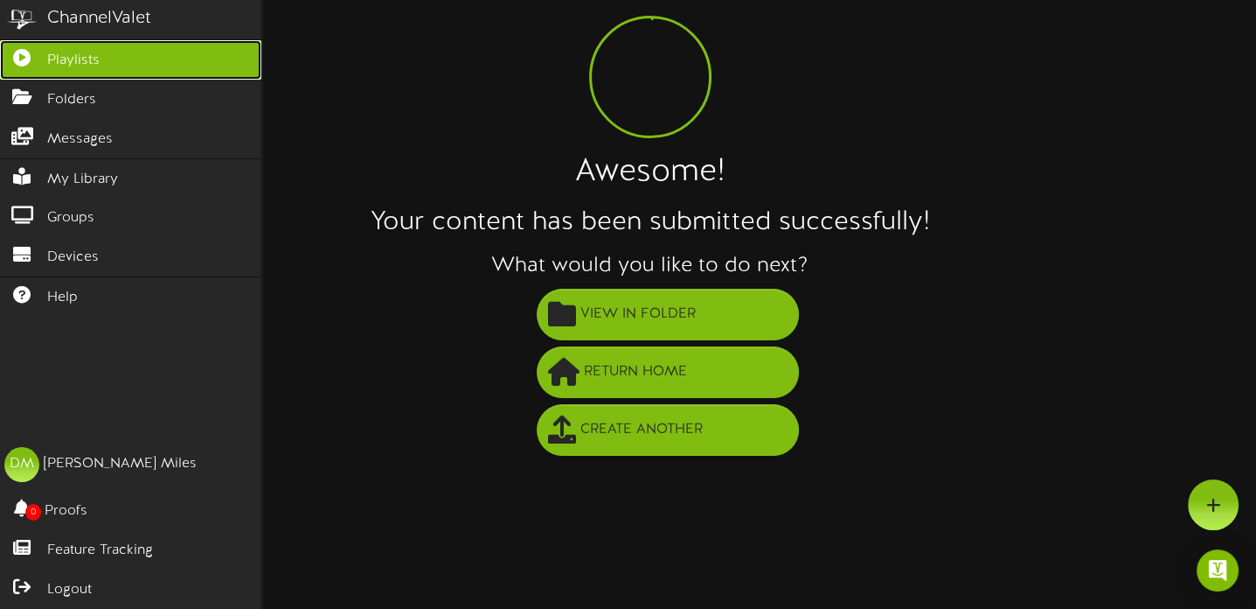
click at [101, 52] on link "Playlists" at bounding box center [130, 59] width 261 height 39
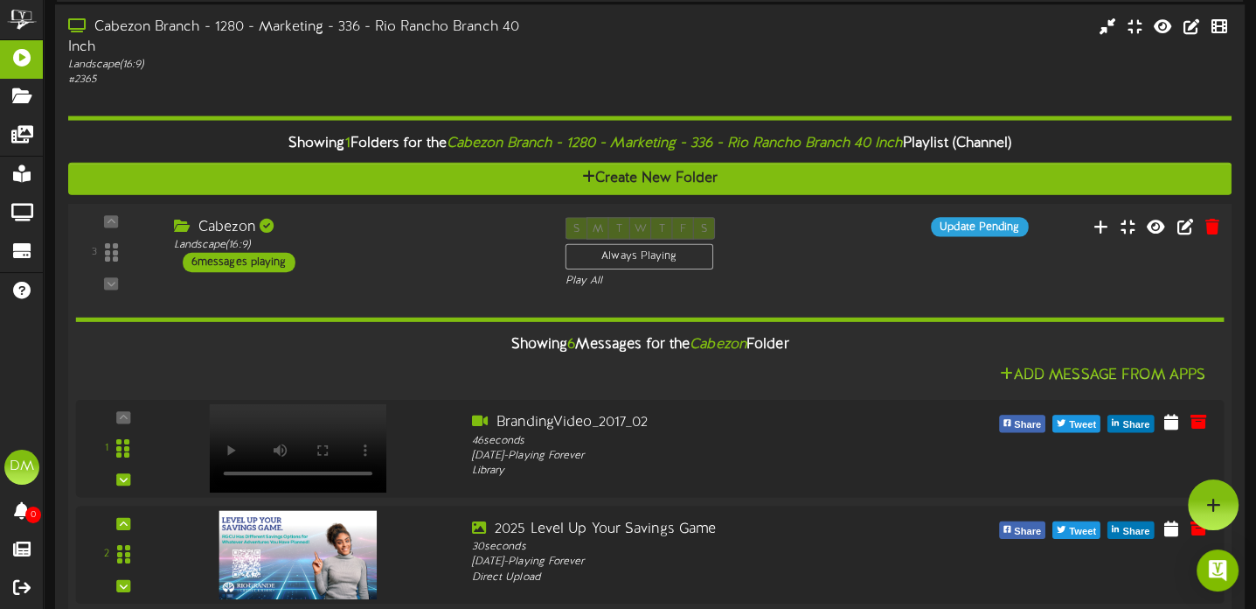
click at [242, 271] on div "6 messages playing" at bounding box center [239, 261] width 113 height 19
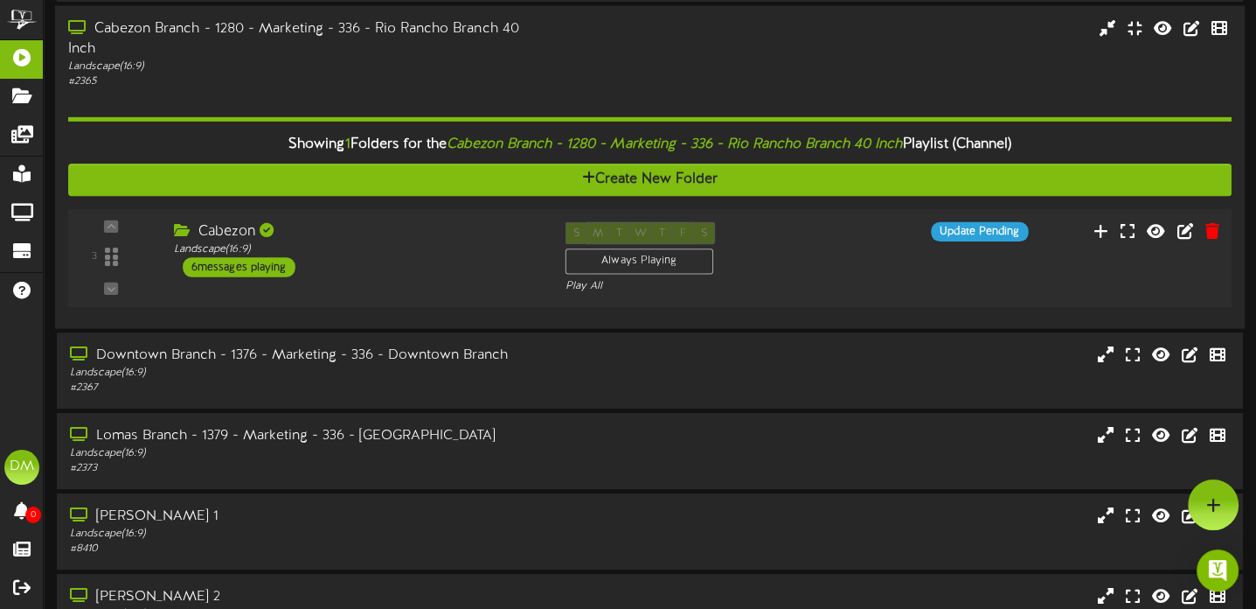
click at [242, 273] on div "6 messages playing" at bounding box center [239, 266] width 113 height 19
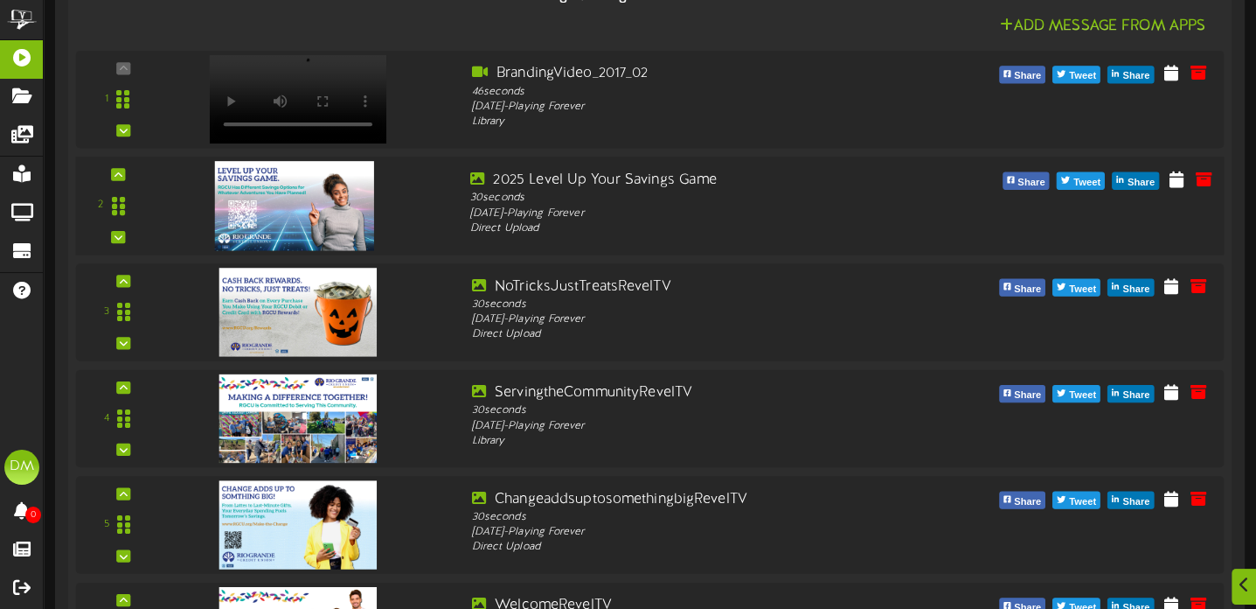
scroll to position [408, 0]
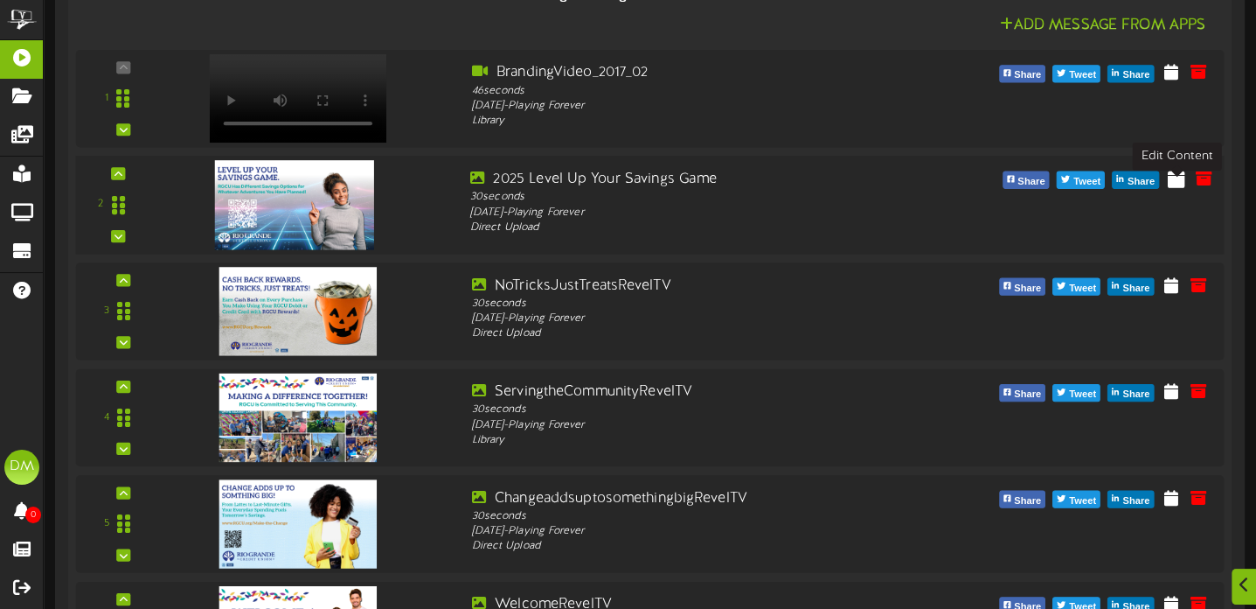
click at [1174, 187] on icon at bounding box center [1176, 177] width 17 height 19
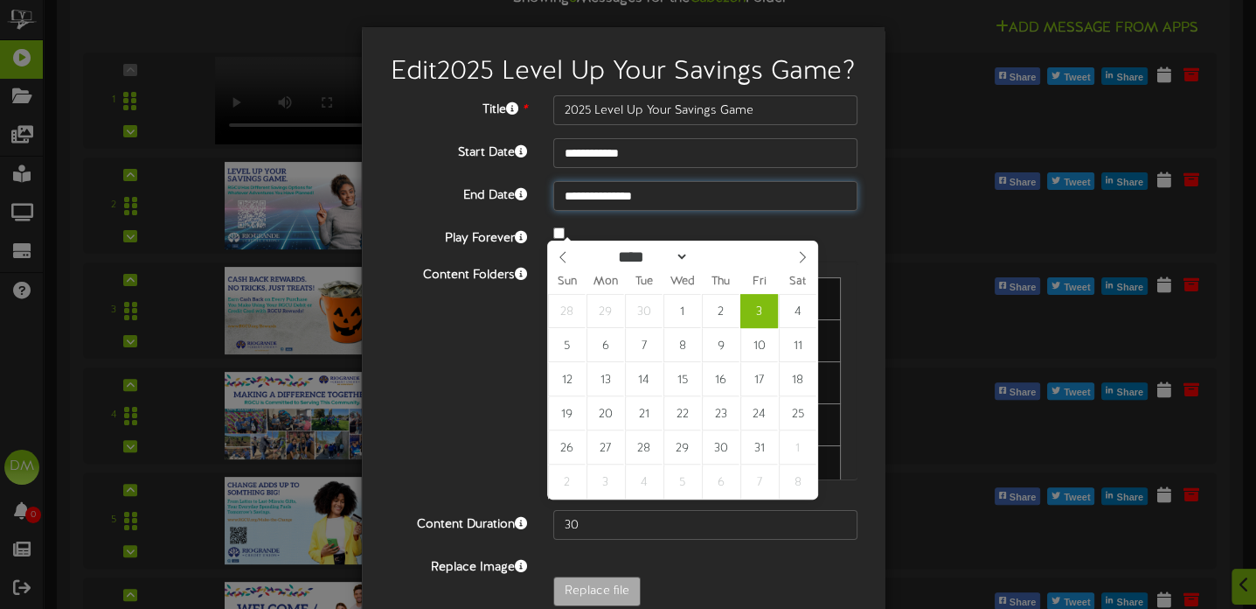
click at [612, 211] on input "**********" at bounding box center [705, 196] width 305 height 30
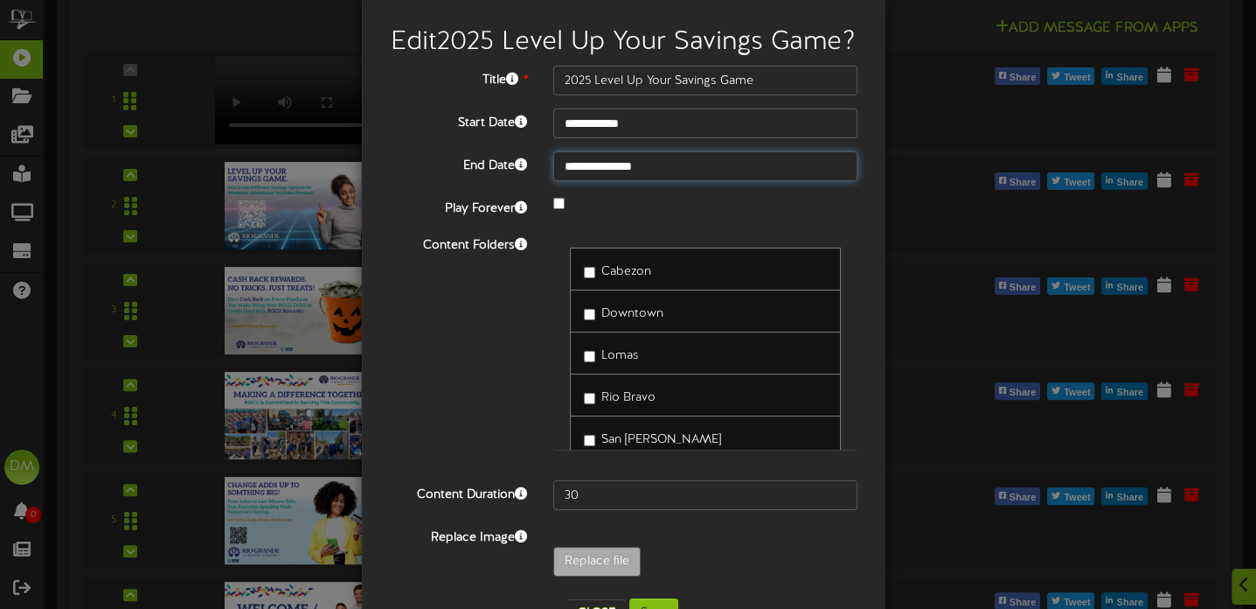
scroll to position [116, 0]
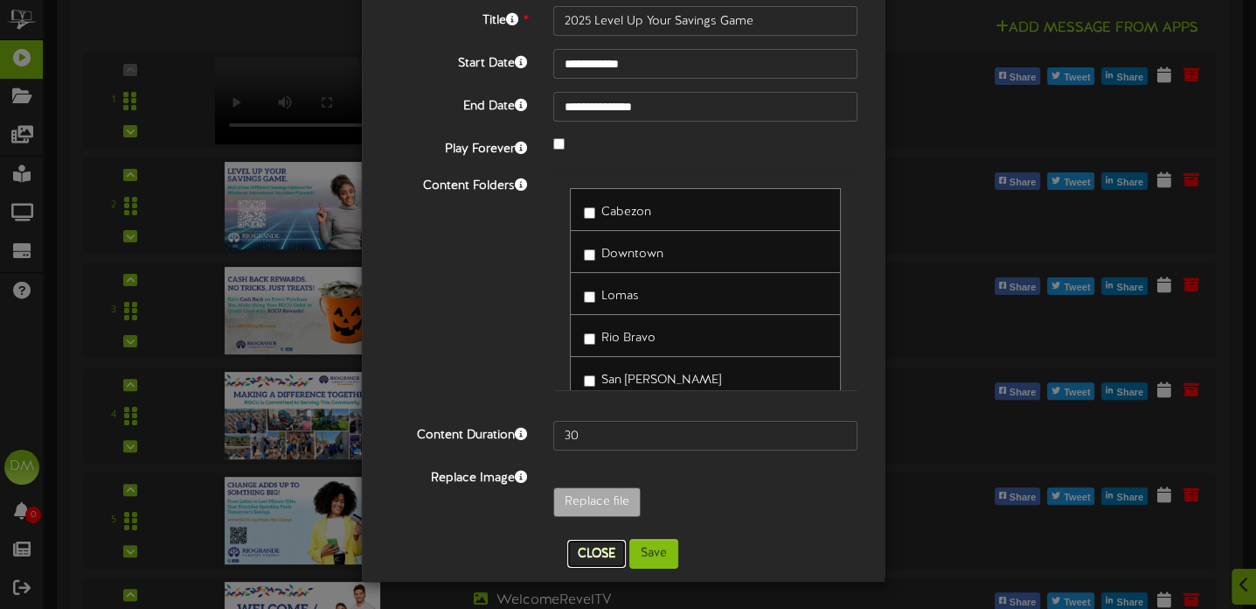
click at [581, 548] on button "Close" at bounding box center [596, 553] width 59 height 28
type input "**********"
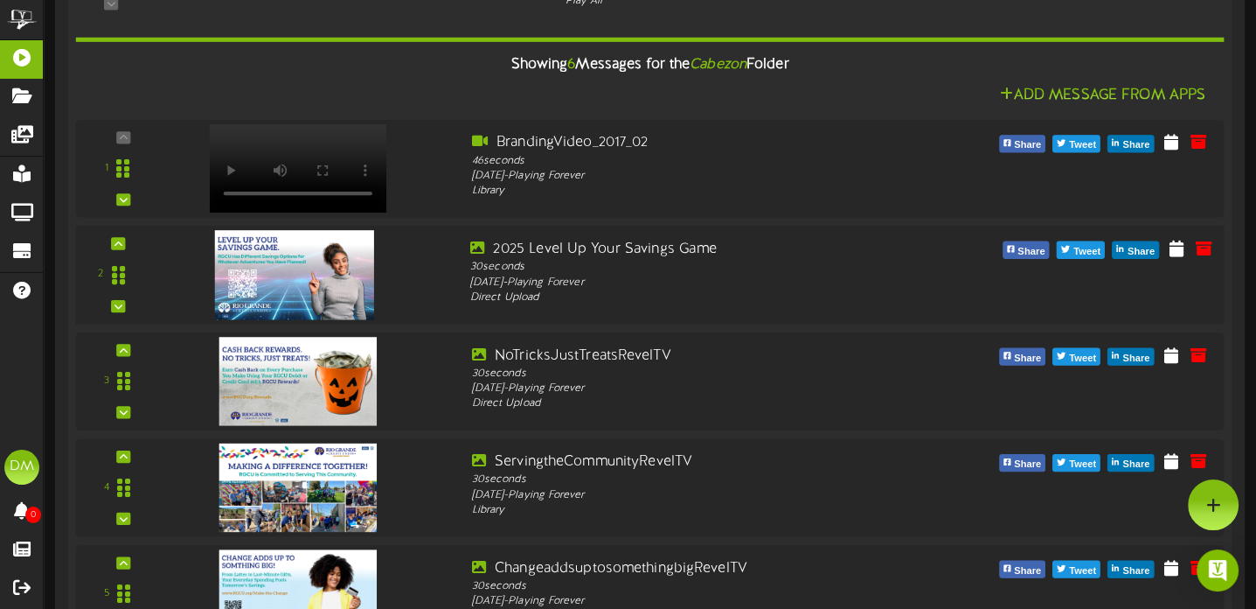
scroll to position [129, 0]
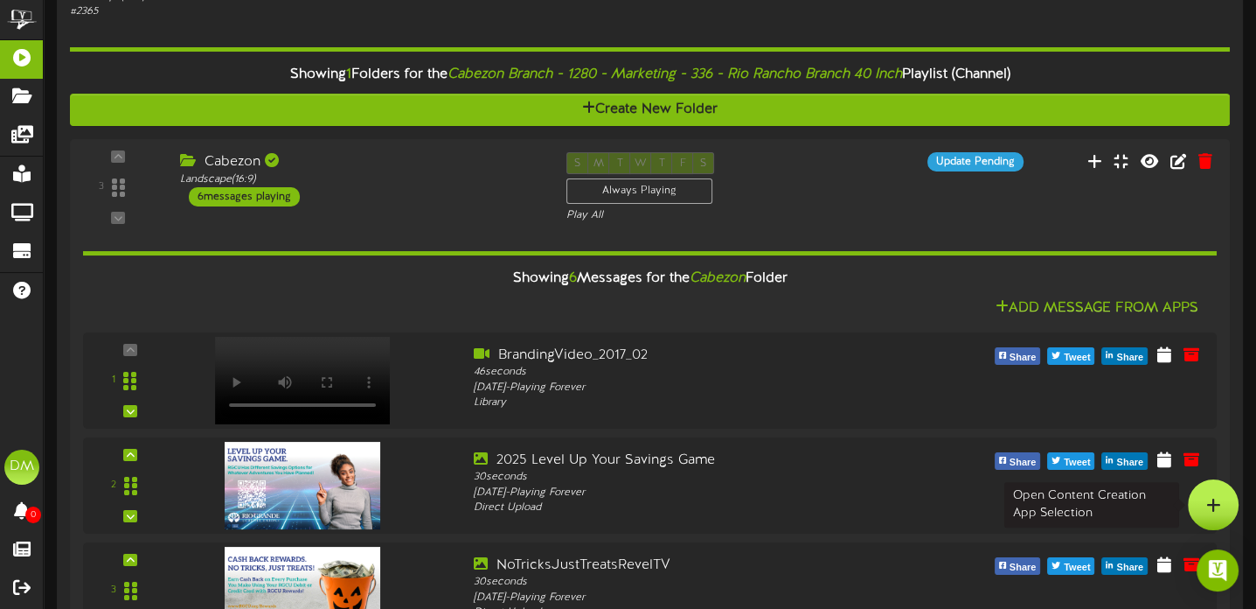
click at [1200, 500] on div at bounding box center [1213, 504] width 51 height 51
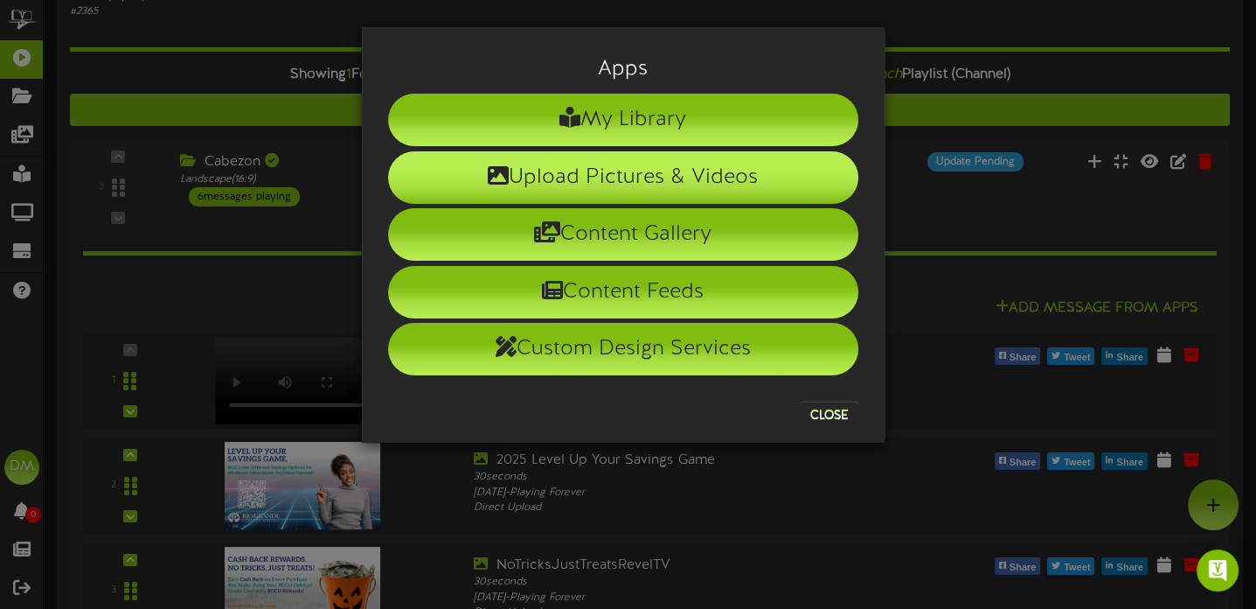
click at [621, 176] on li "Upload Pictures & Videos" at bounding box center [623, 177] width 470 height 52
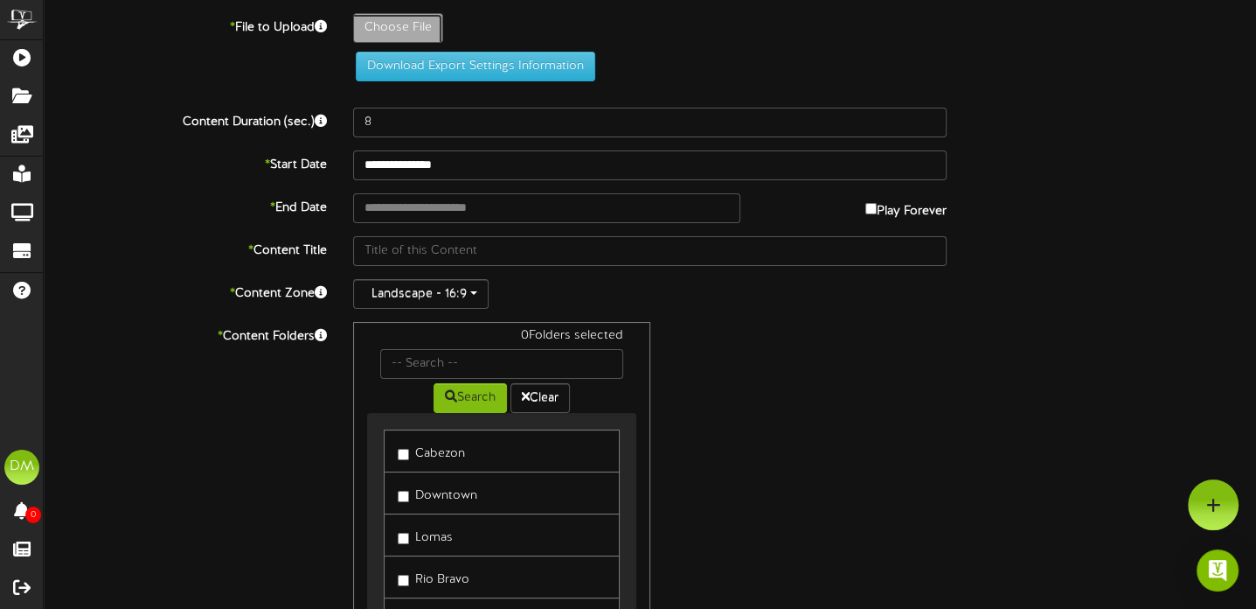
type input "**********"
type input "ZerotoFundedRevelTV"
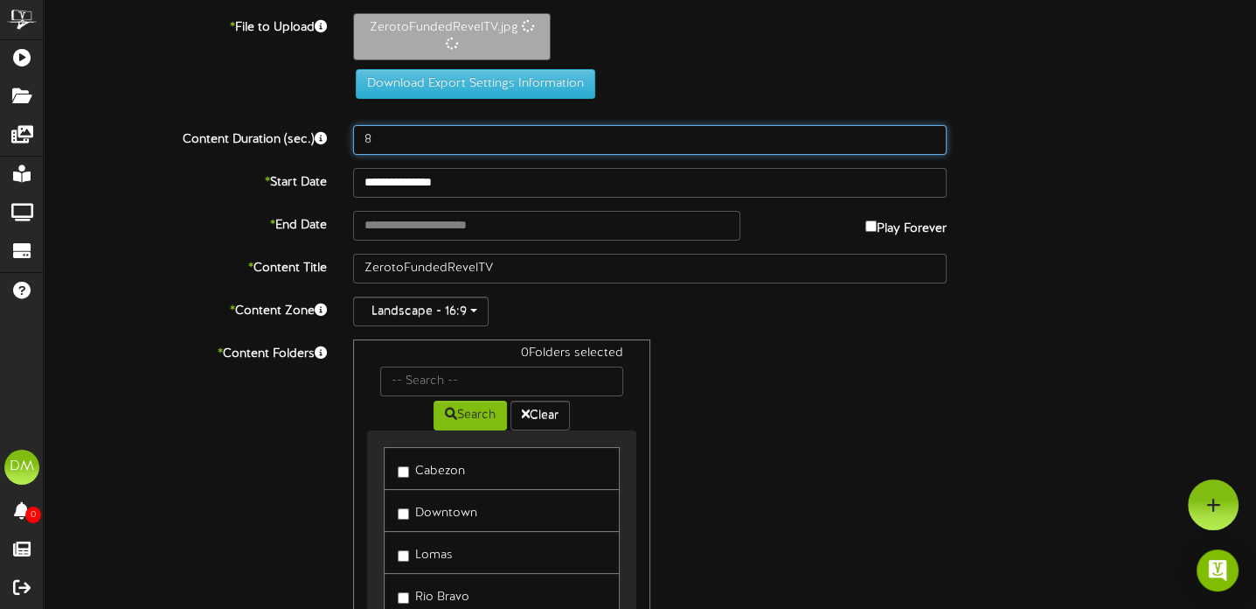
drag, startPoint x: 377, startPoint y: 145, endPoint x: 359, endPoint y: 143, distance: 17.6
click at [359, 143] on input "8" at bounding box center [650, 140] width 594 height 30
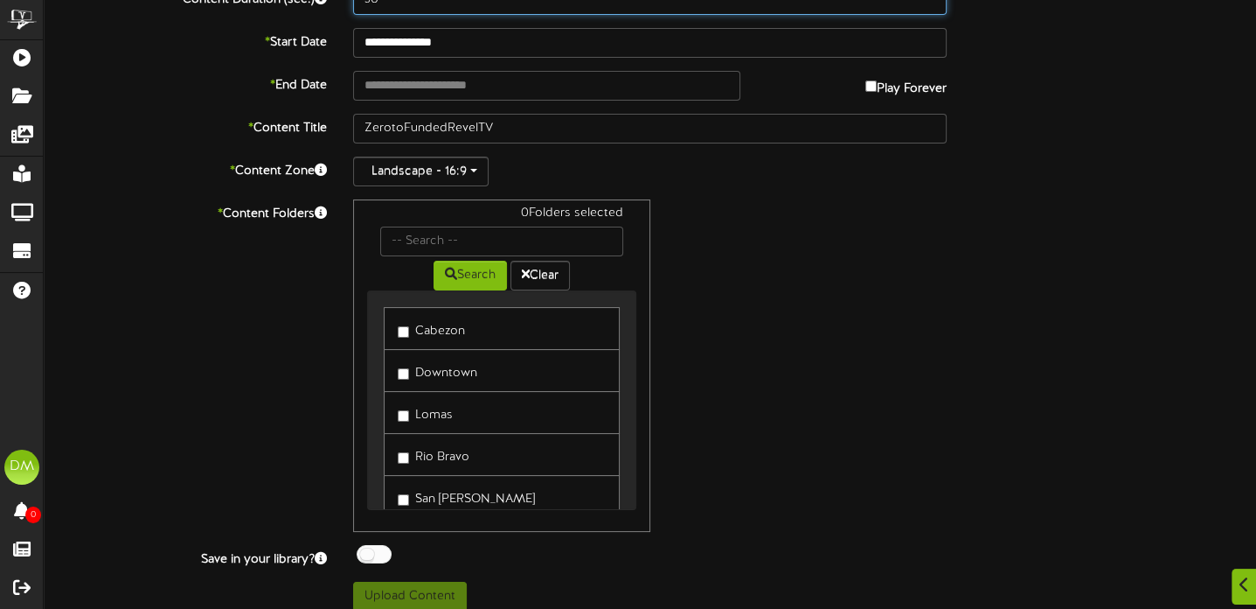
scroll to position [153, 0]
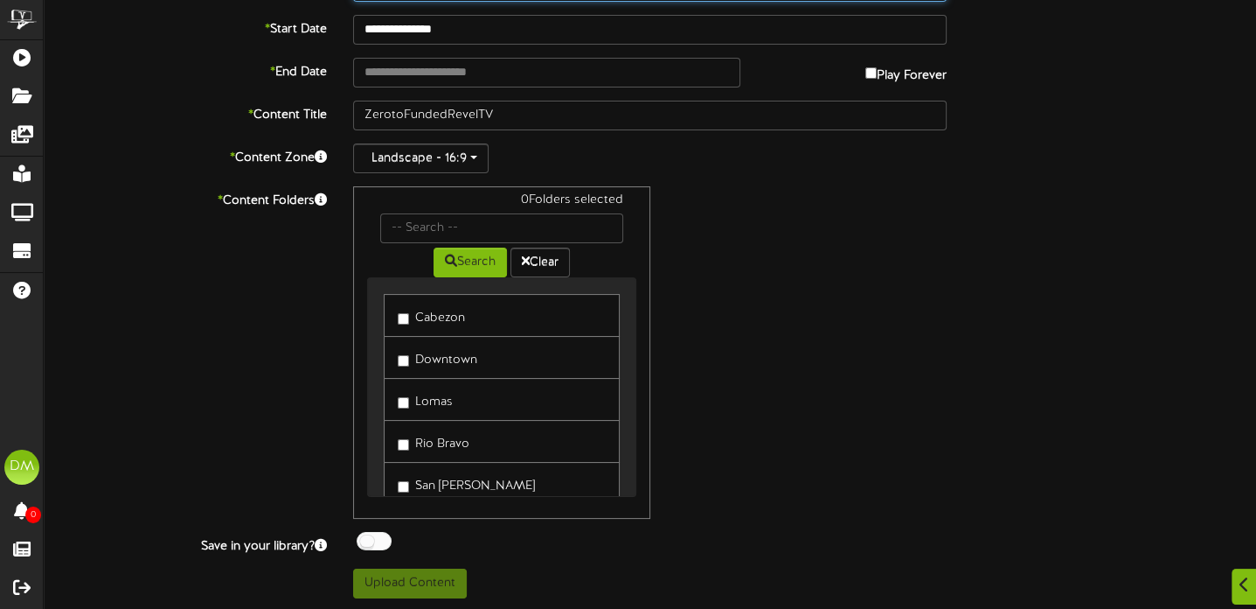
type input "30"
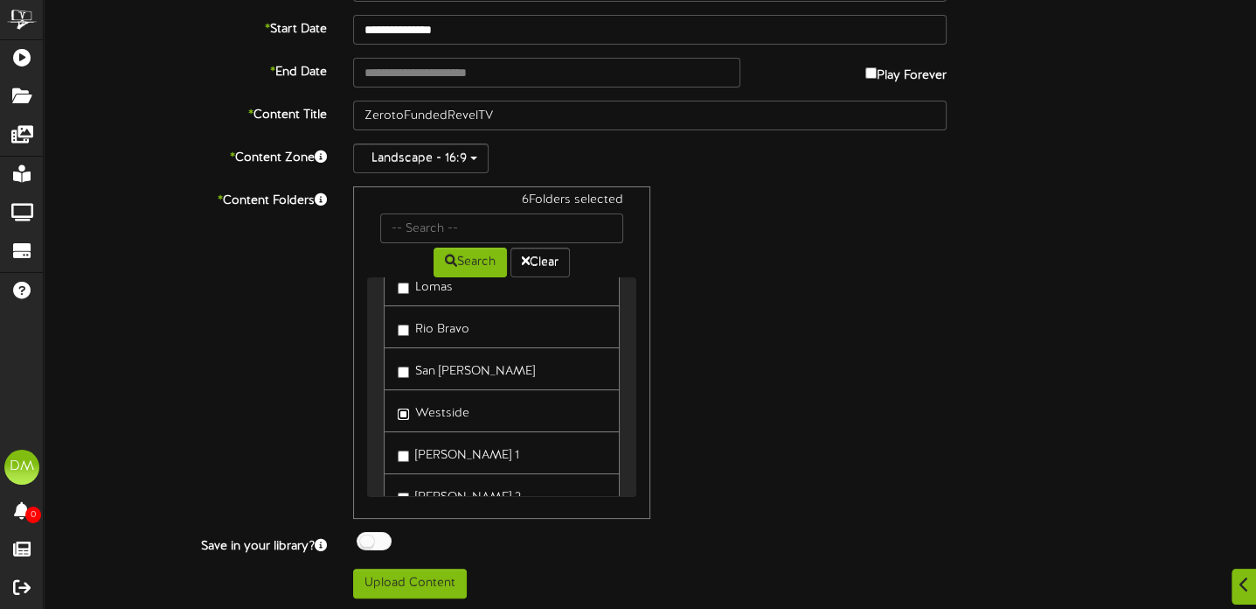
scroll to position [165, 0]
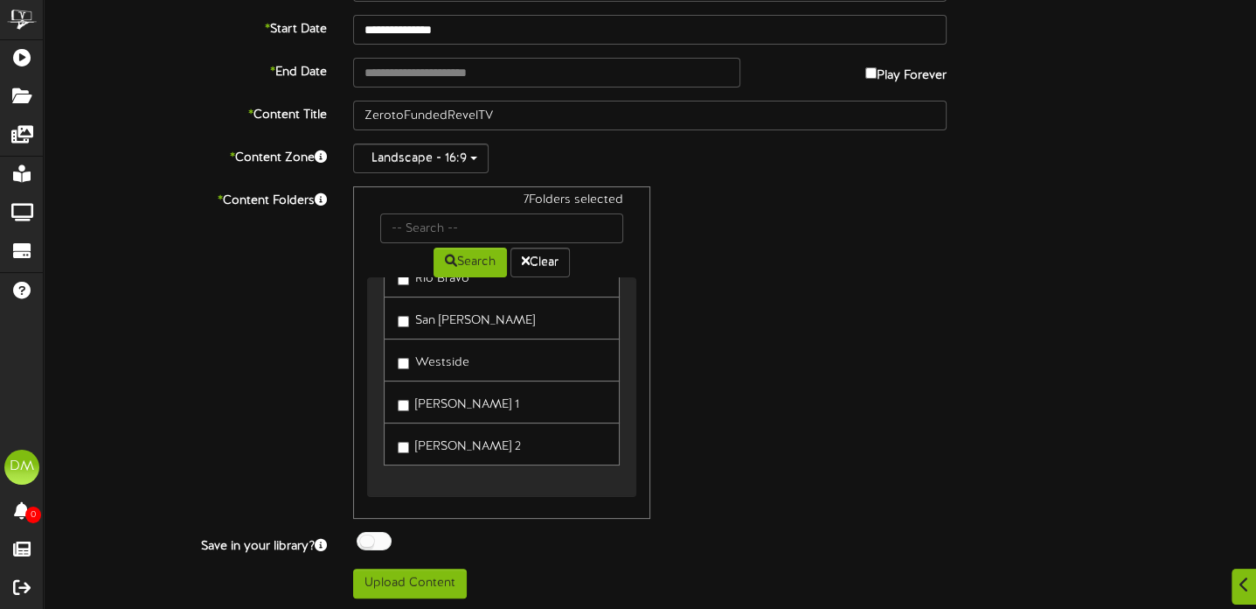
click at [410, 444] on label "[PERSON_NAME] 2" at bounding box center [459, 444] width 123 height 24
click at [431, 579] on button "Upload Content" at bounding box center [410, 582] width 114 height 30
type input "**********"
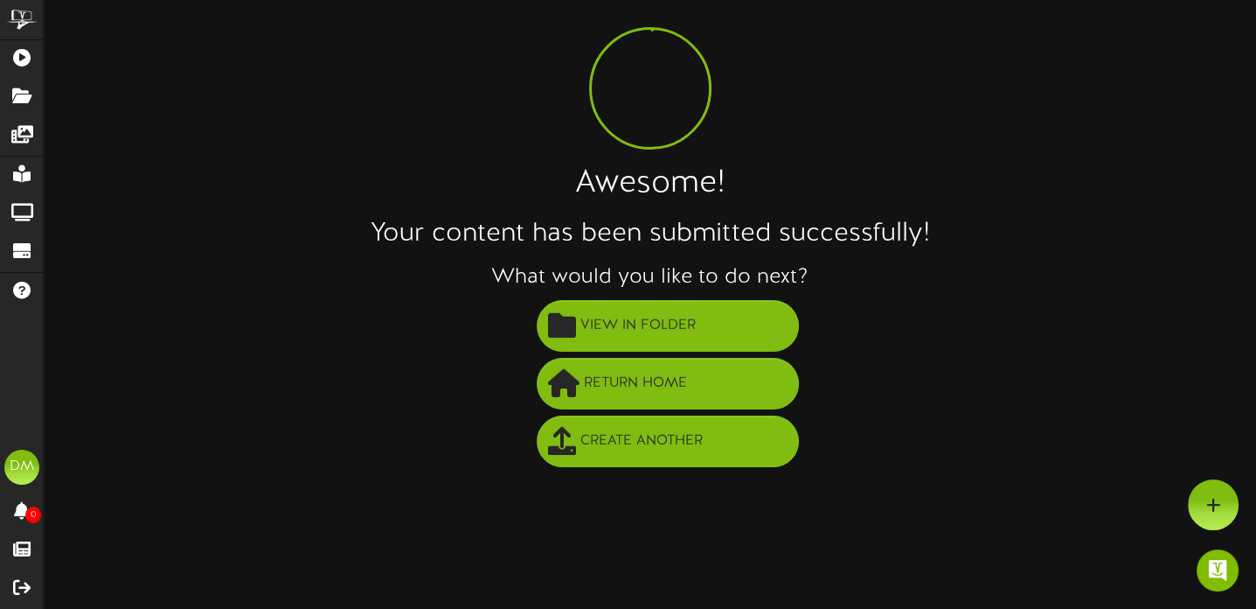
scroll to position [47, 0]
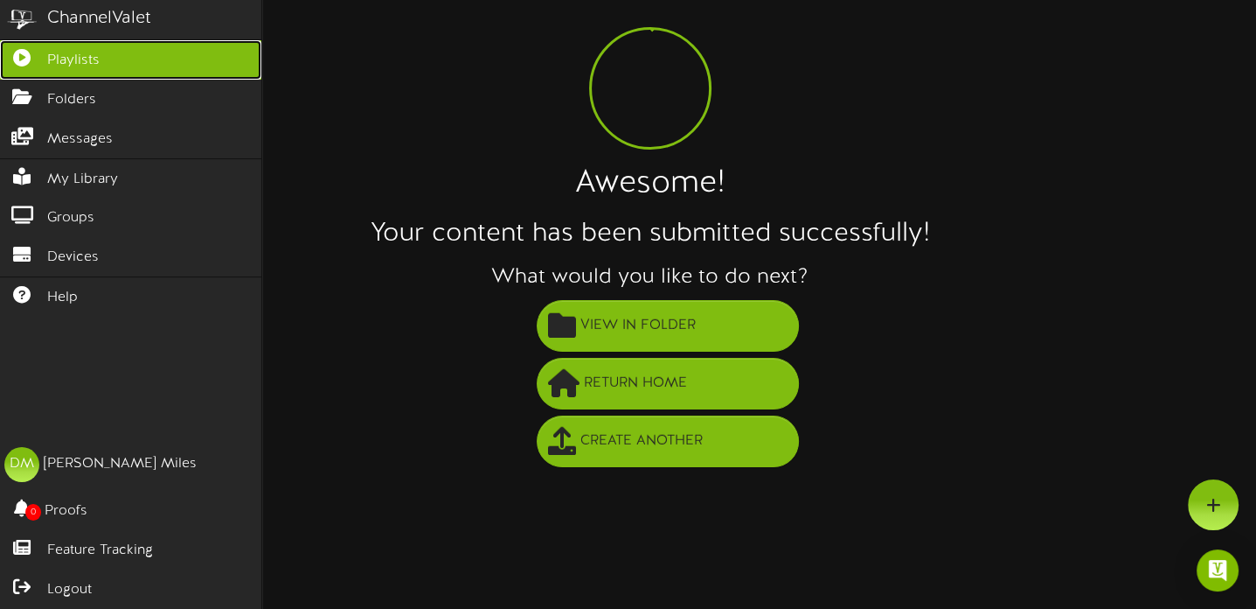
click at [80, 52] on span "Playlists" at bounding box center [73, 61] width 52 height 20
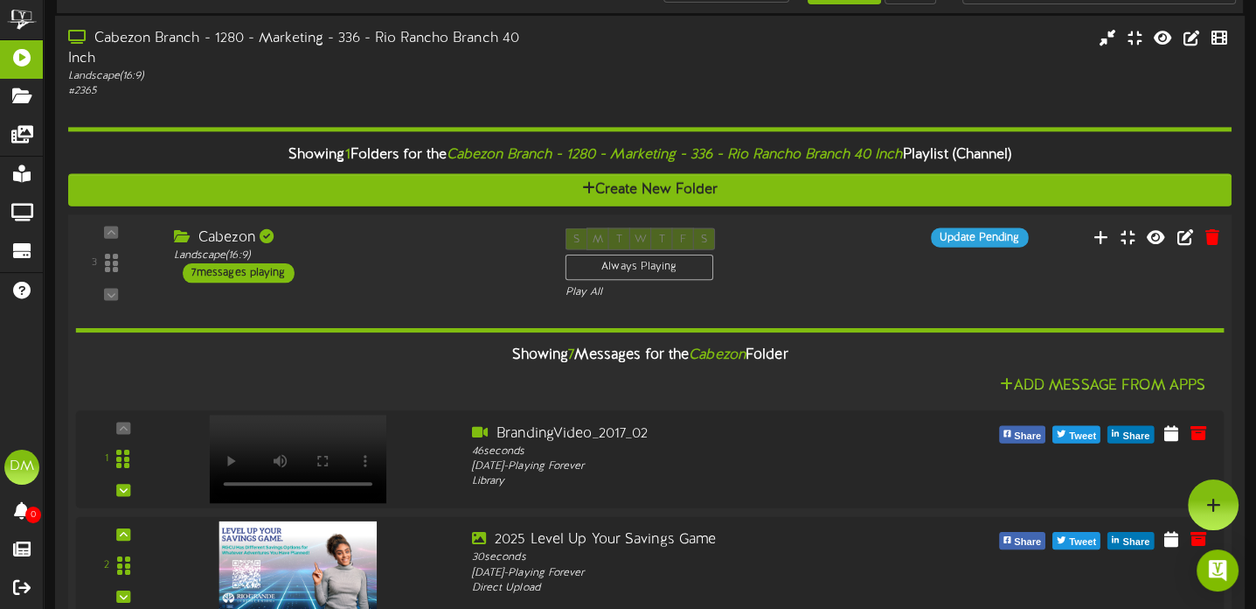
click at [257, 282] on div "7 messages playing" at bounding box center [239, 272] width 112 height 19
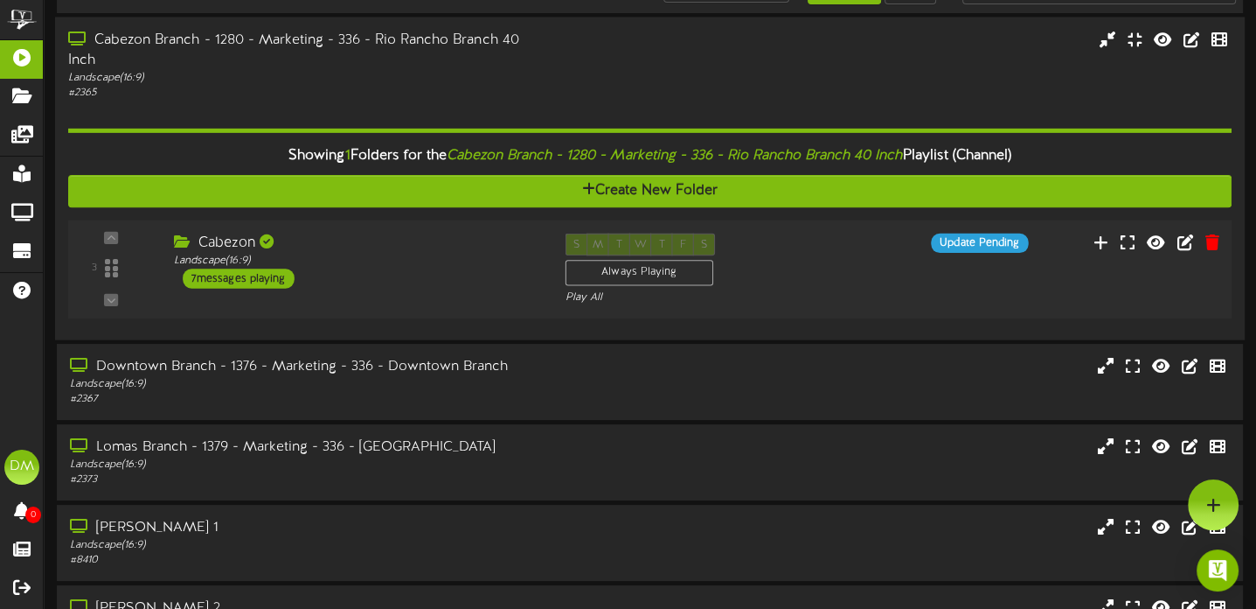
click at [264, 282] on div "7 messages playing" at bounding box center [239, 277] width 112 height 19
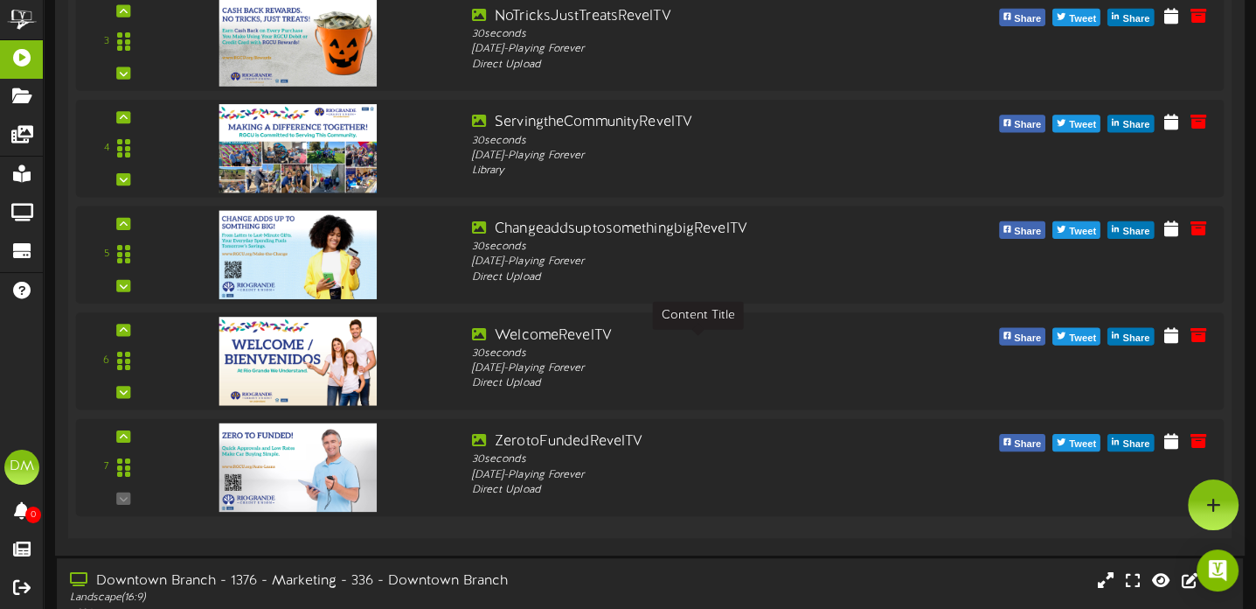
scroll to position [327, 0]
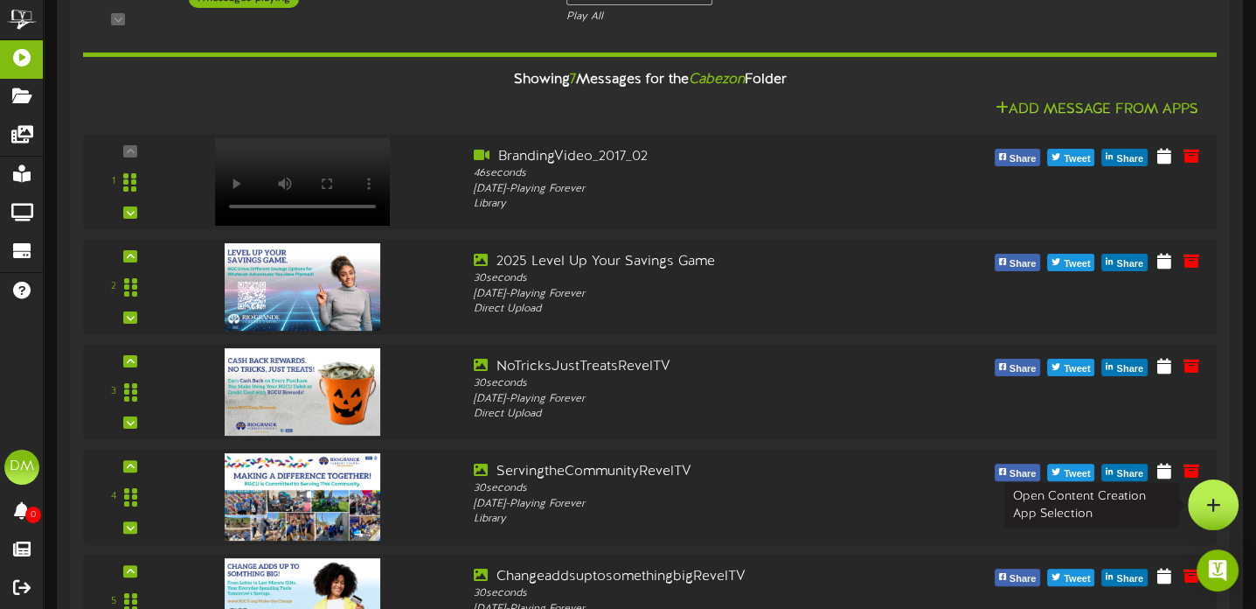
click at [1212, 504] on icon at bounding box center [1214, 505] width 15 height 16
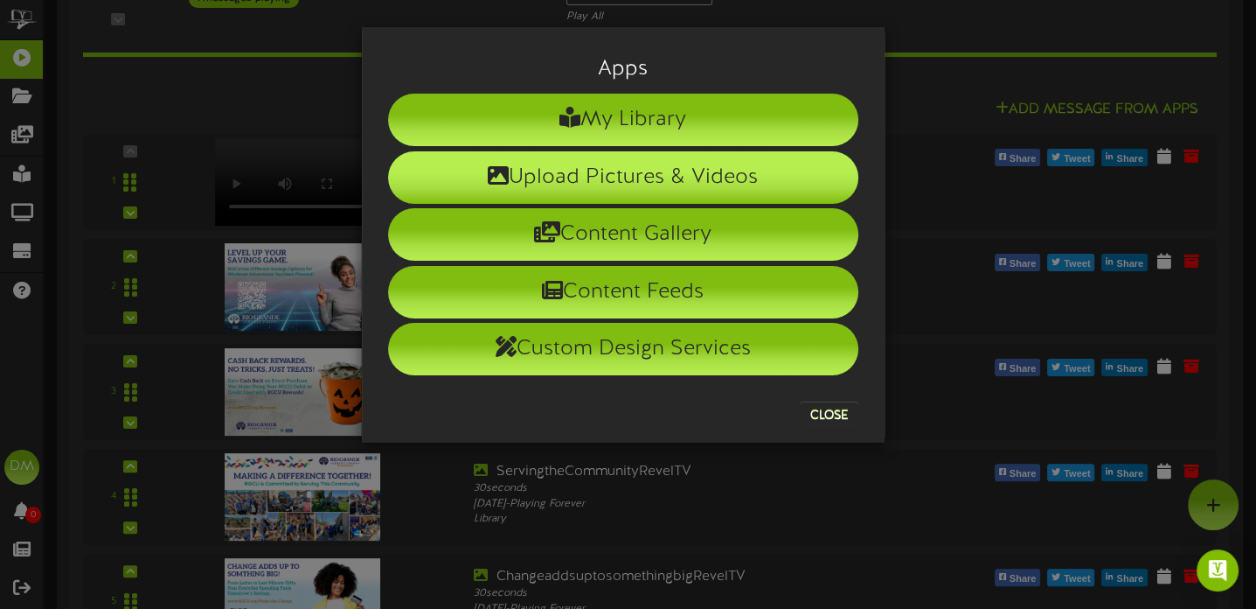
click at [644, 168] on li "Upload Pictures & Videos" at bounding box center [623, 177] width 470 height 52
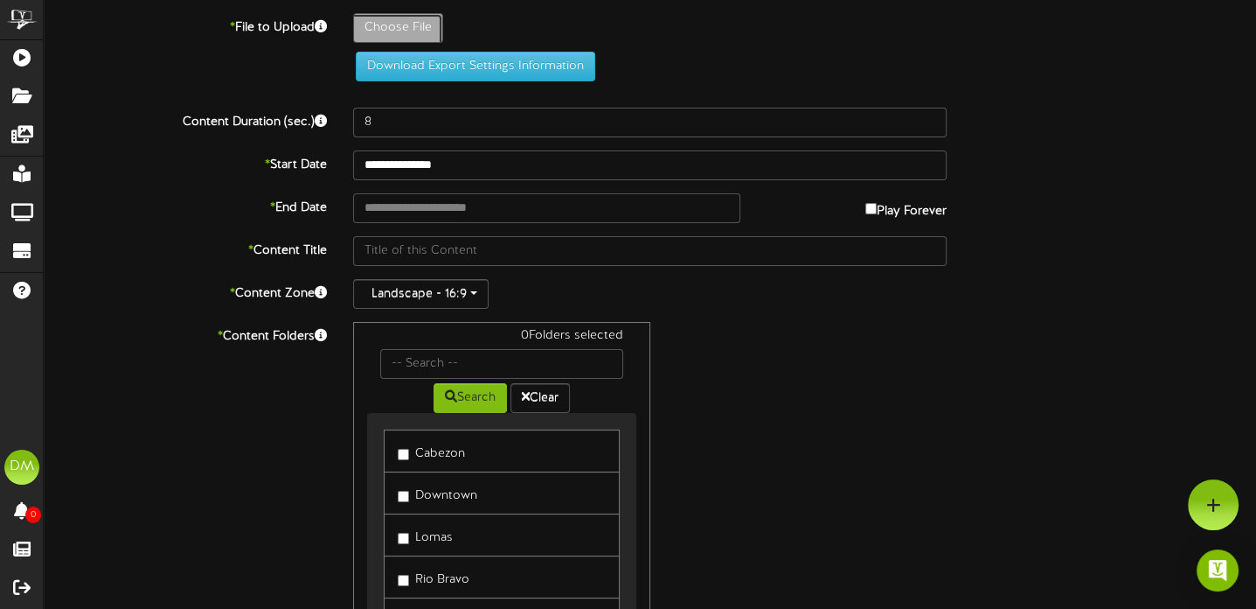
type input "**********"
type input "LowerPaymentsLessStressRevelTV"
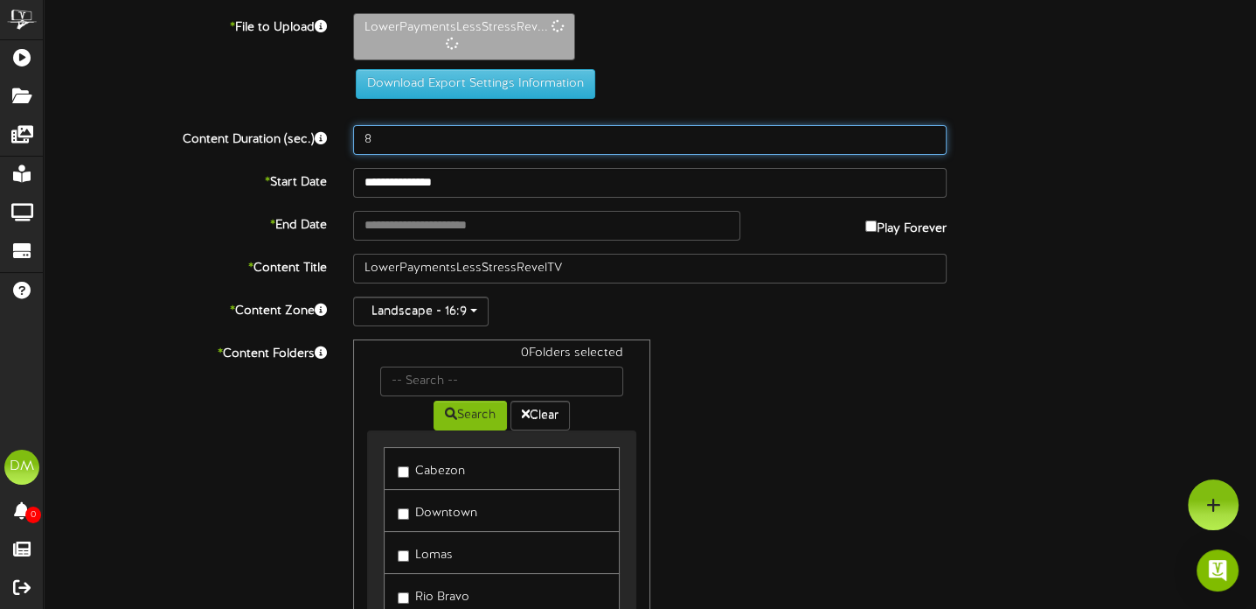
drag, startPoint x: 373, startPoint y: 137, endPoint x: 349, endPoint y: 137, distance: 24.5
click at [349, 137] on div "8" at bounding box center [650, 140] width 620 height 30
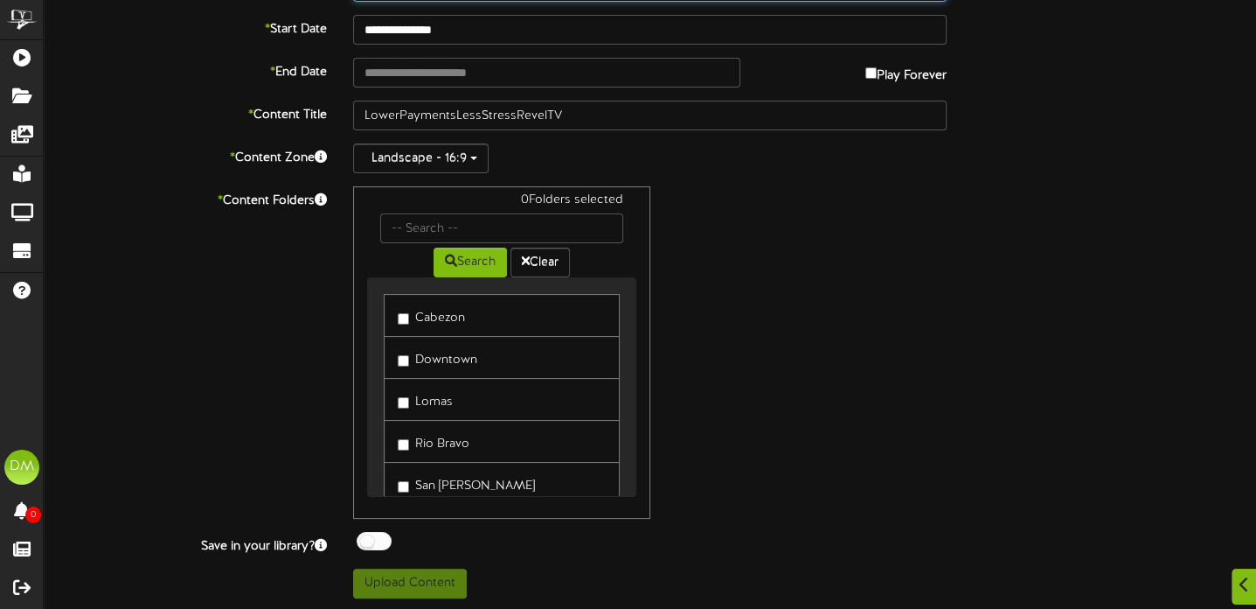
scroll to position [246, 0]
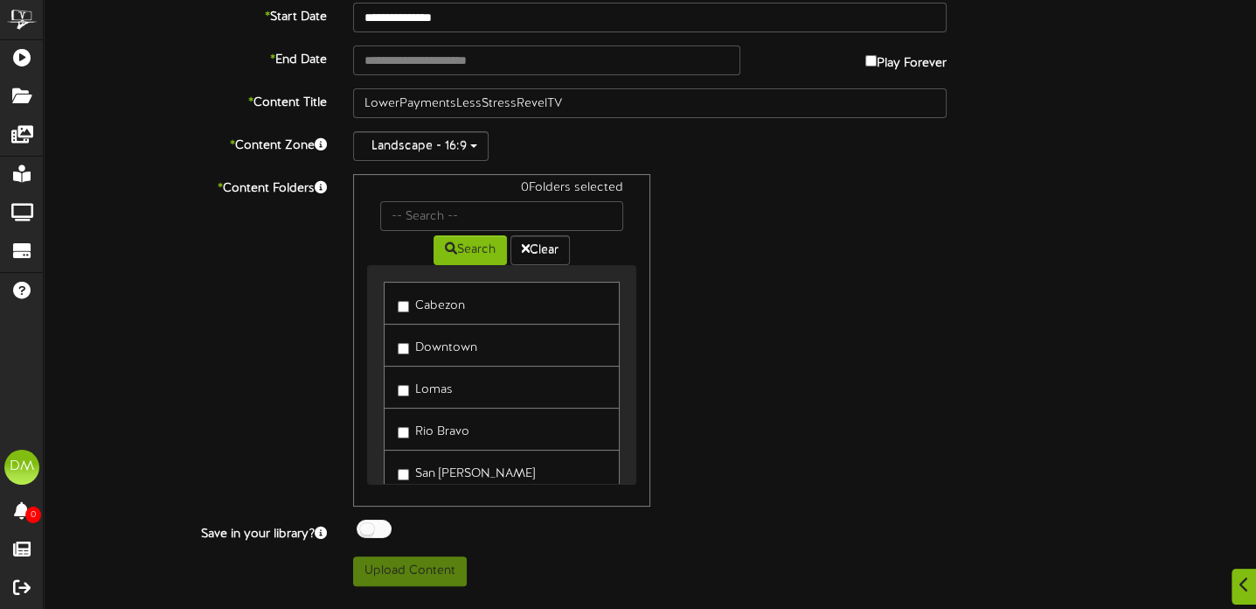
type input "30"
click at [407, 437] on label "Rio Bravo" at bounding box center [434, 429] width 72 height 24
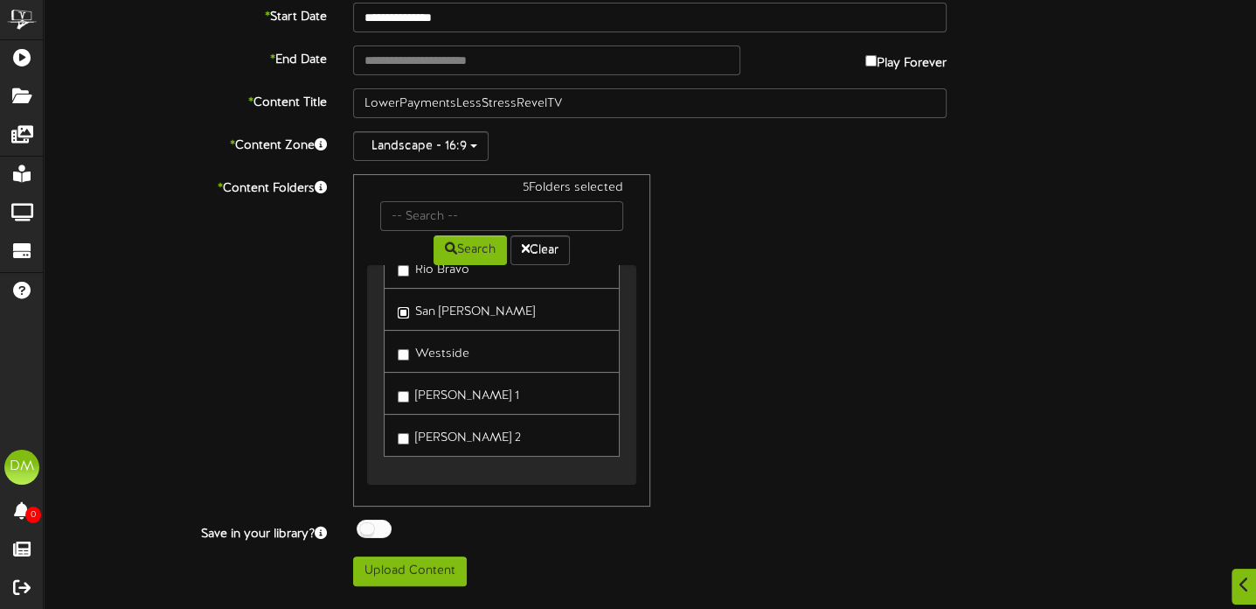
scroll to position [165, 0]
click at [414, 574] on button "Upload Content" at bounding box center [410, 571] width 114 height 30
type input "**********"
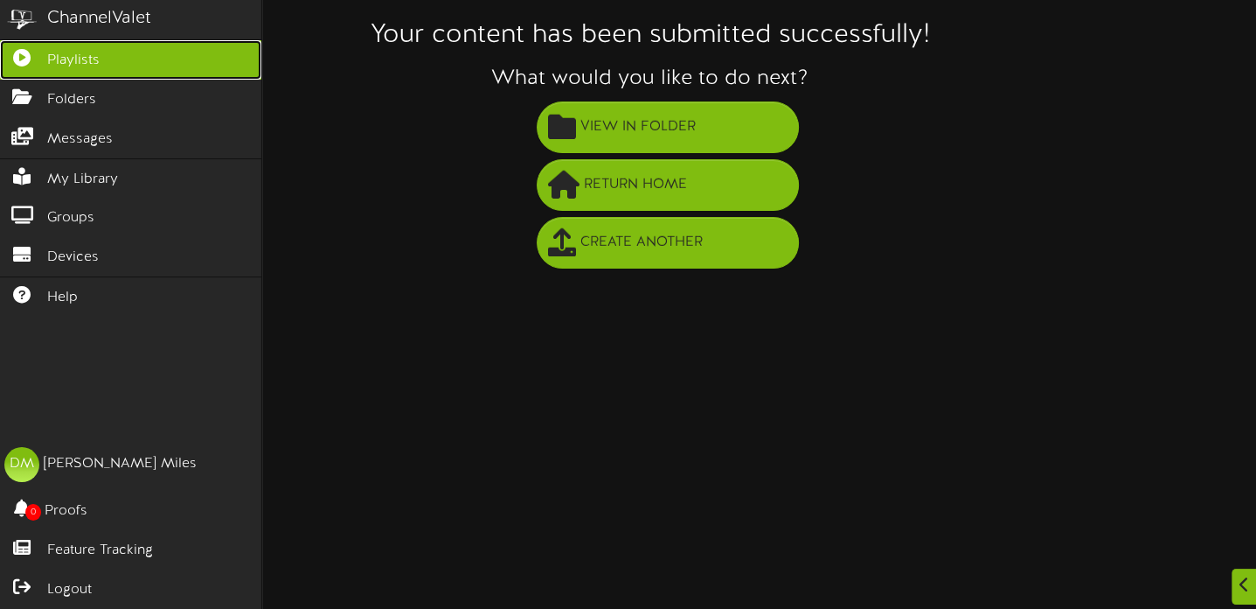
click at [68, 56] on span "Playlists" at bounding box center [73, 61] width 52 height 20
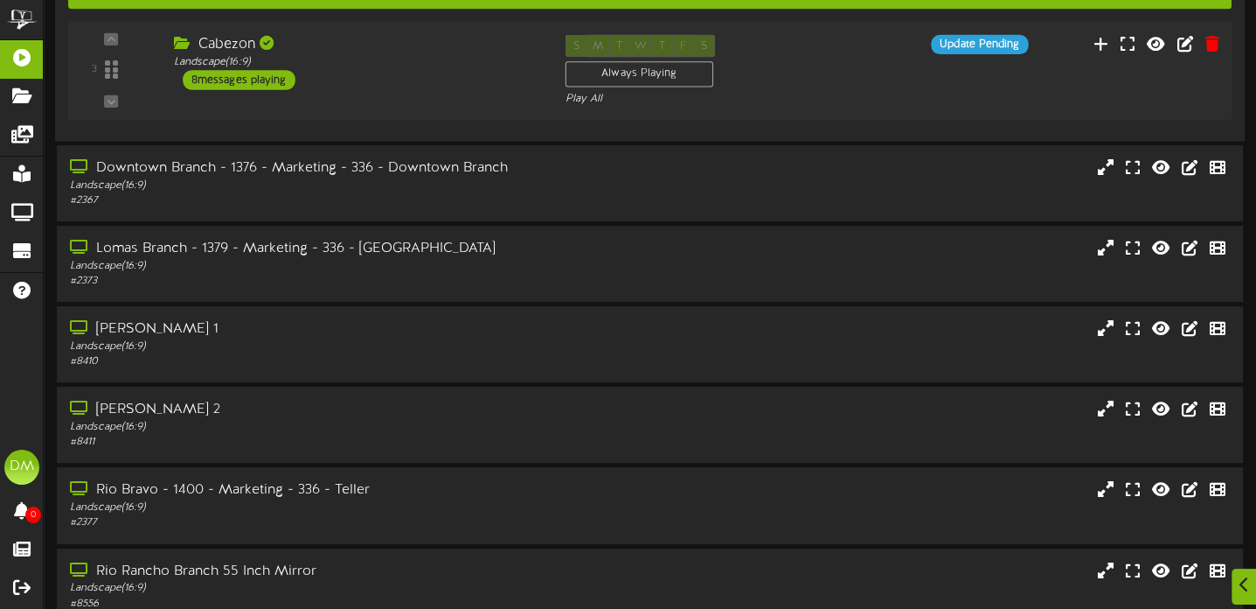
click at [245, 89] on div "8 messages playing" at bounding box center [239, 79] width 113 height 19
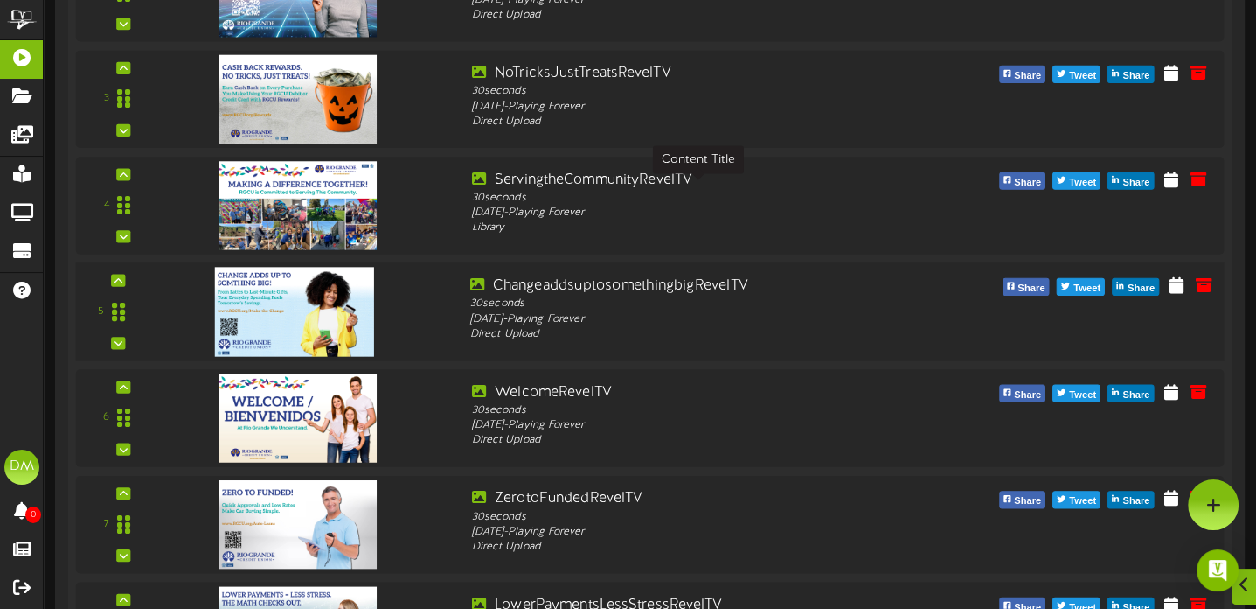
scroll to position [525, 0]
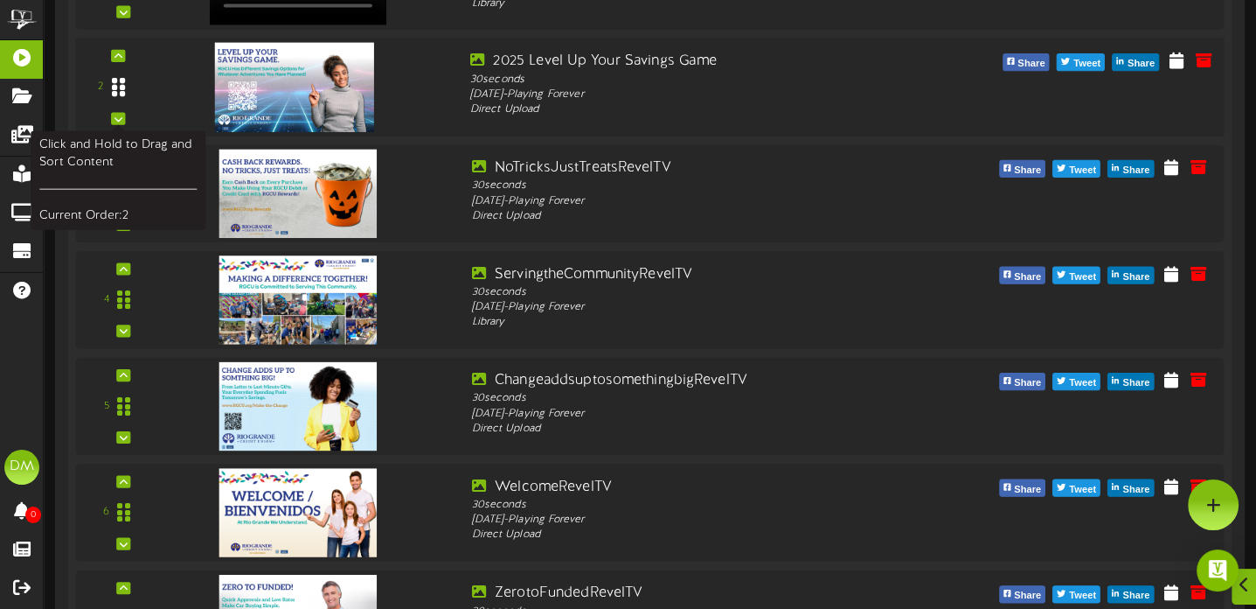
click at [127, 96] on div at bounding box center [118, 87] width 40 height 45
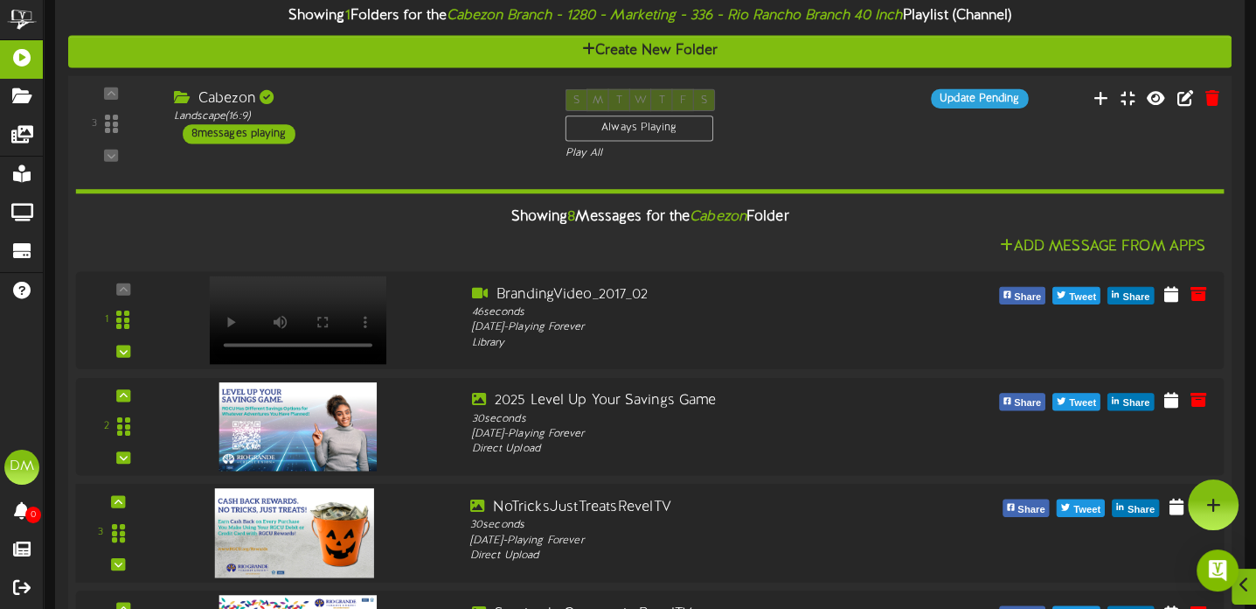
scroll to position [175, 0]
